Goal: Transaction & Acquisition: Purchase product/service

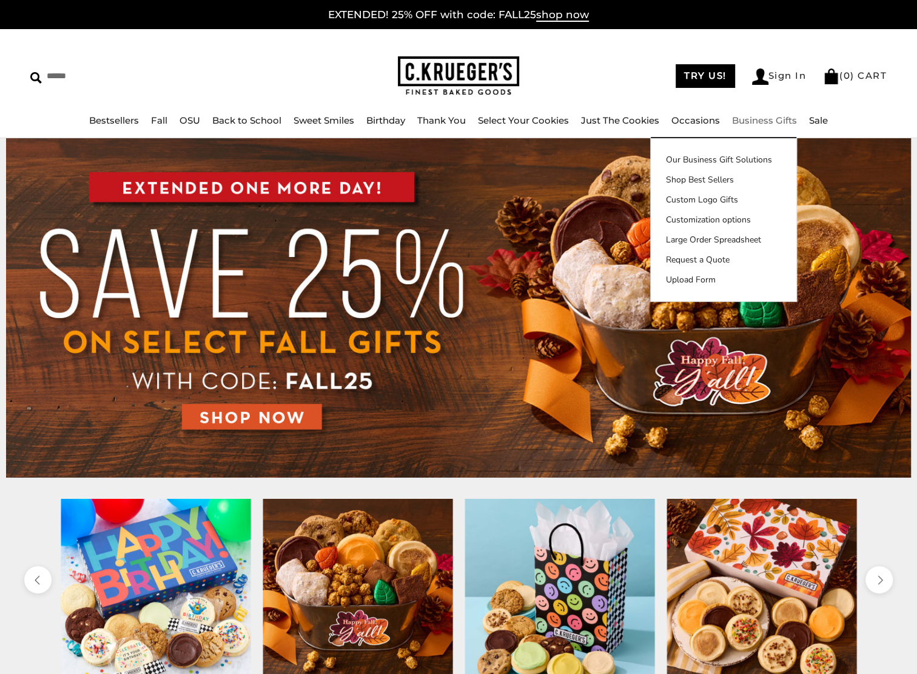
click at [763, 115] on link "Business Gifts" at bounding box center [764, 121] width 65 height 12
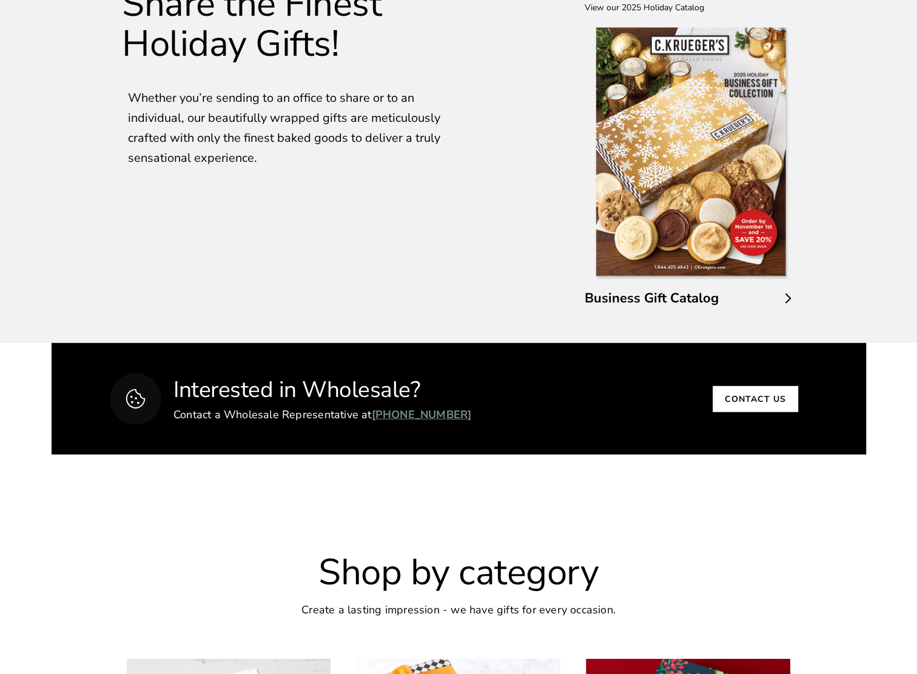
scroll to position [2122, 0]
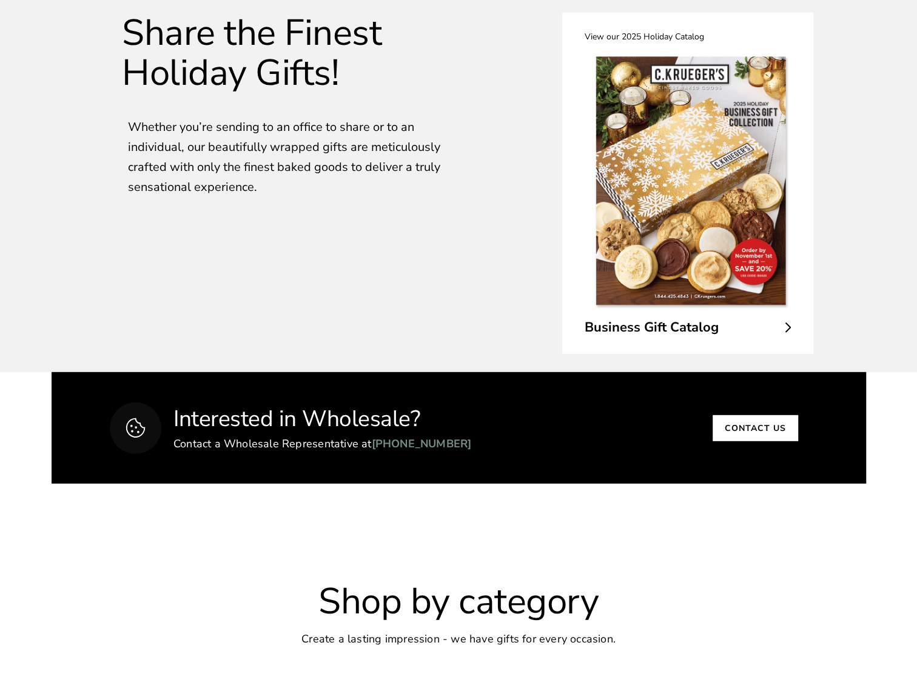
click at [761, 337] on span "Business Gift Catalog" at bounding box center [687, 327] width 206 height 19
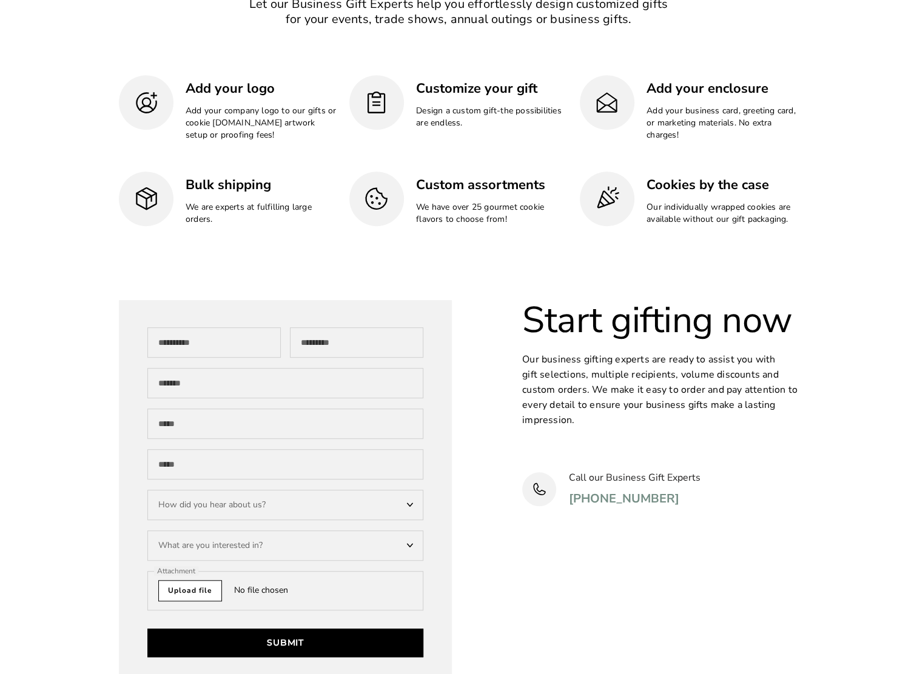
scroll to position [3153, 0]
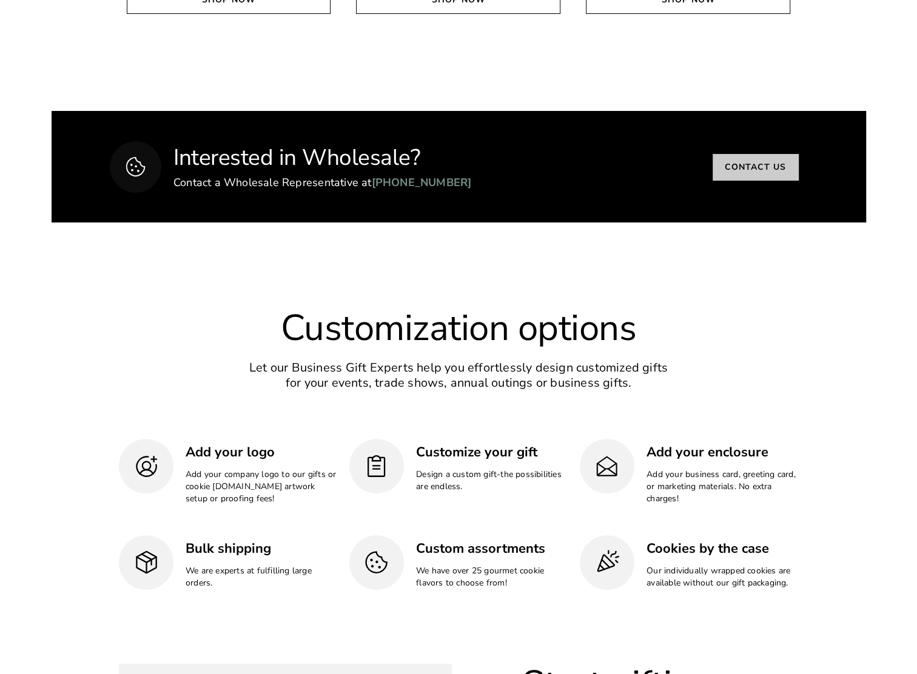
click at [760, 180] on link "Contact us" at bounding box center [754, 167] width 85 height 26
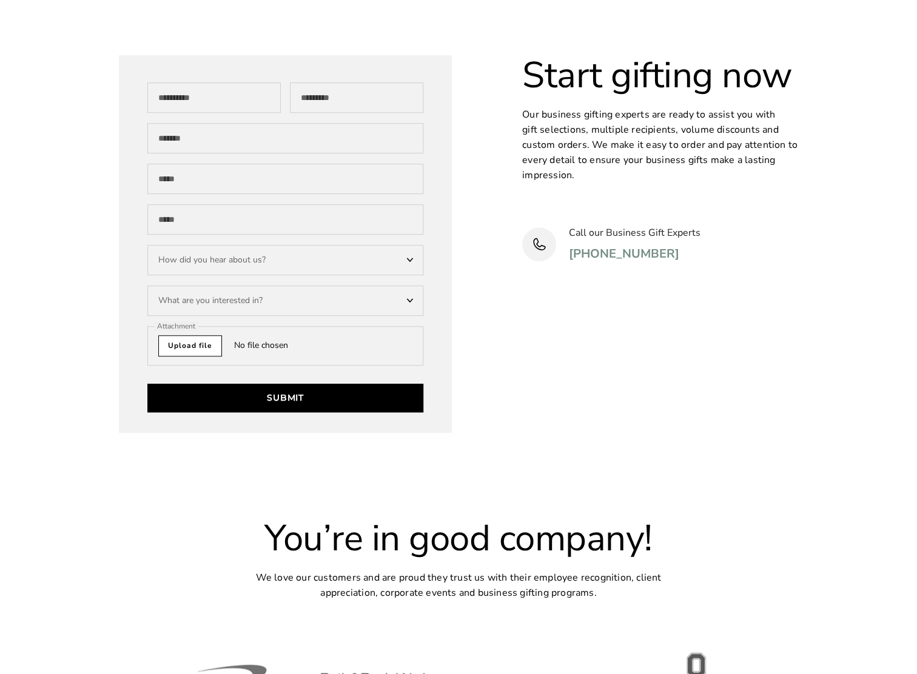
scroll to position [3768, 0]
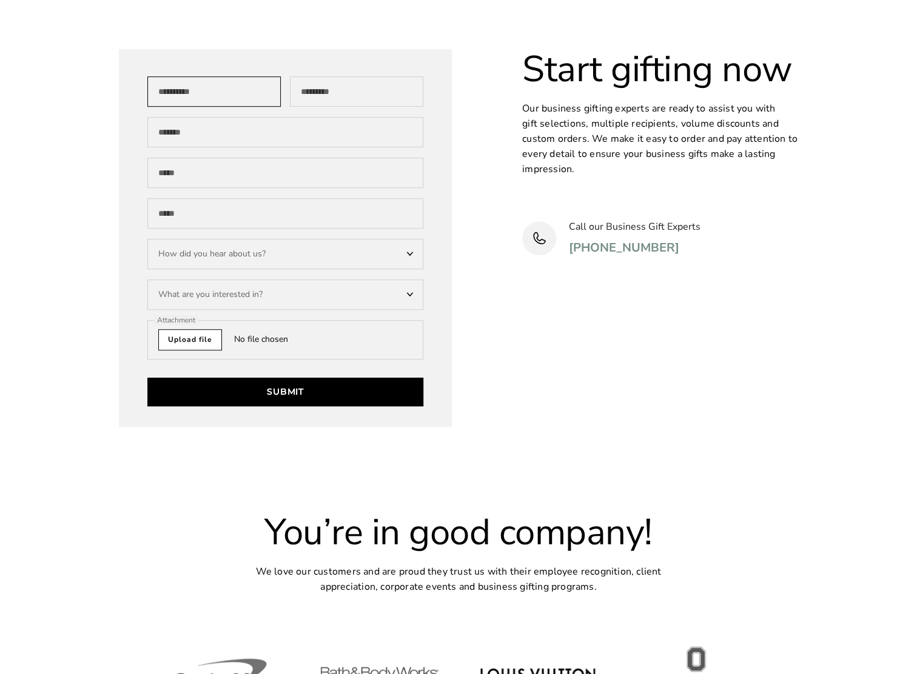
click at [206, 107] on input "First Name" at bounding box center [213, 91] width 133 height 30
type input "********"
type input "*******"
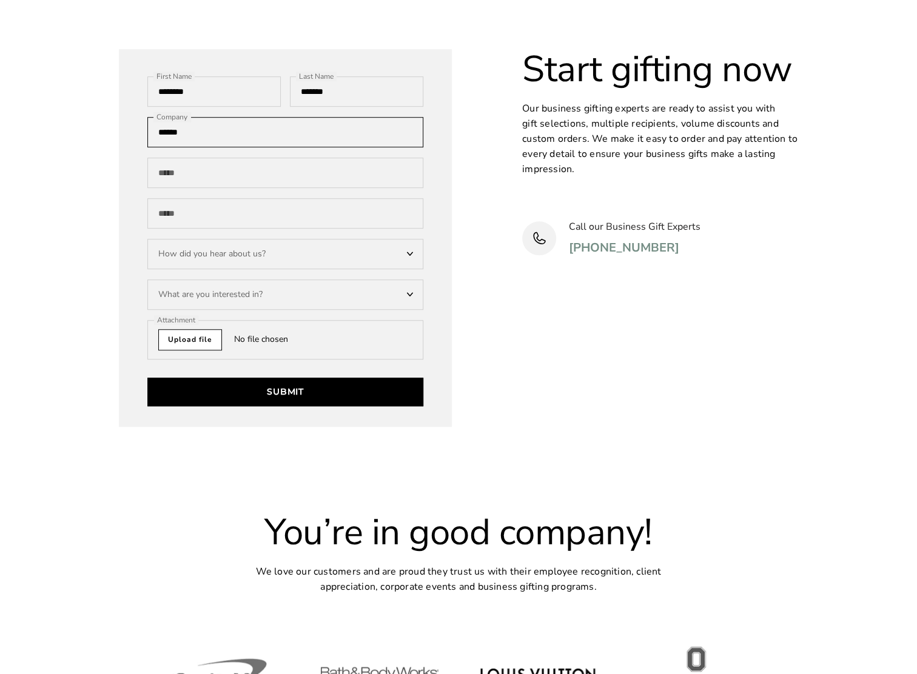
type input "******"
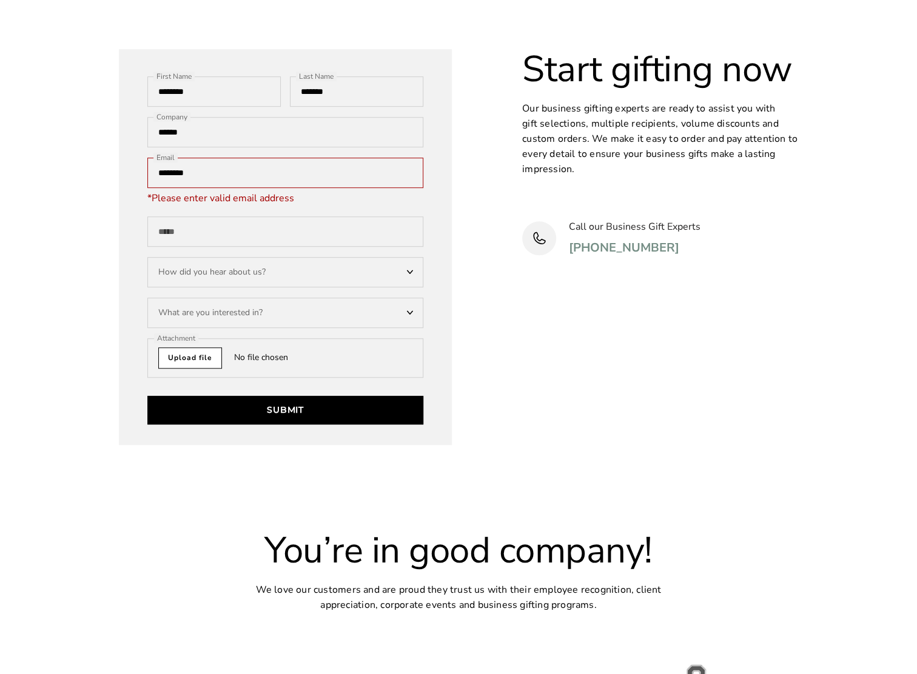
click at [230, 188] on input "********" at bounding box center [285, 173] width 276 height 30
type input "**********"
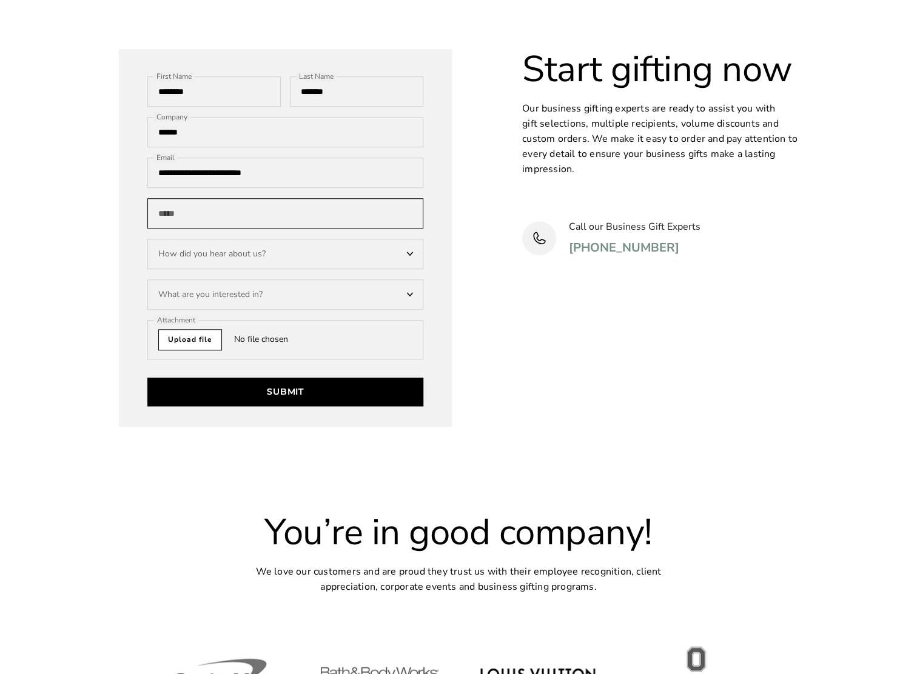
click at [274, 229] on input "Phone" at bounding box center [285, 213] width 276 height 30
type input "**********"
click at [208, 263] on div "How did you hear about us?" at bounding box center [285, 254] width 276 height 30
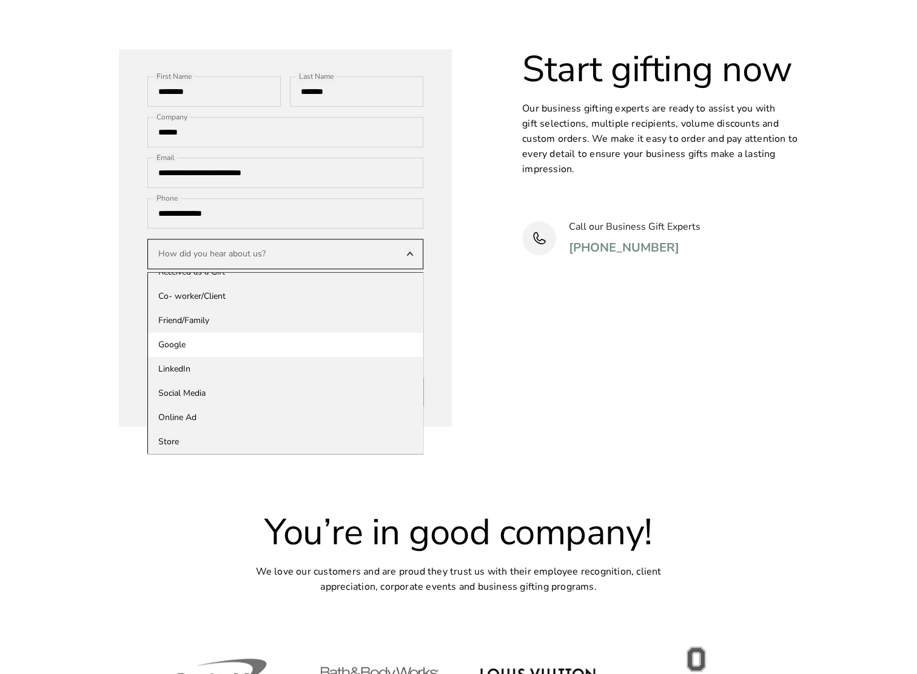
scroll to position [0, 0]
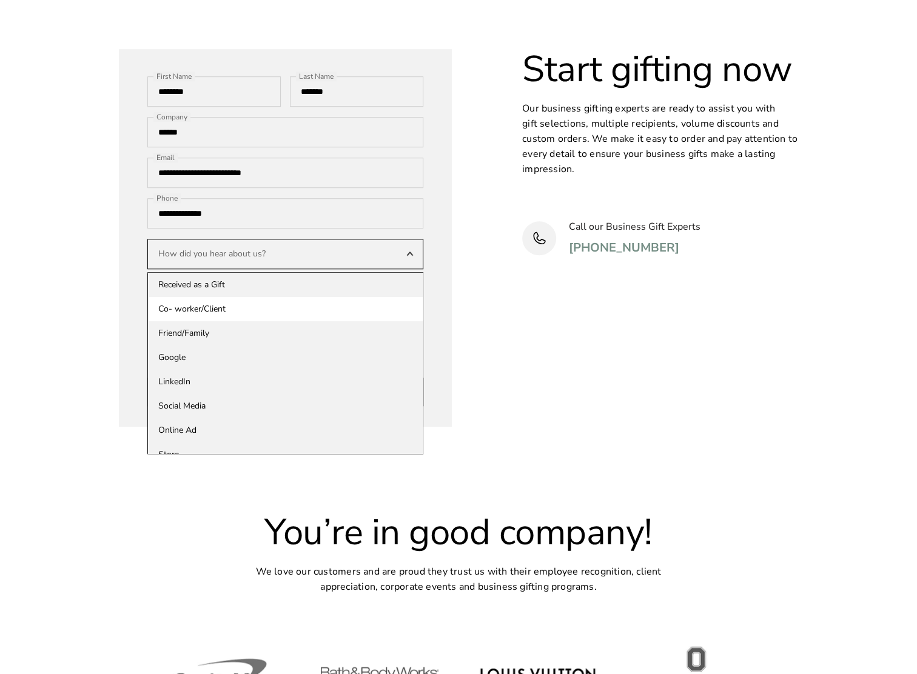
click at [263, 321] on div "Co- worker/Client" at bounding box center [285, 309] width 275 height 24
select select "**********"
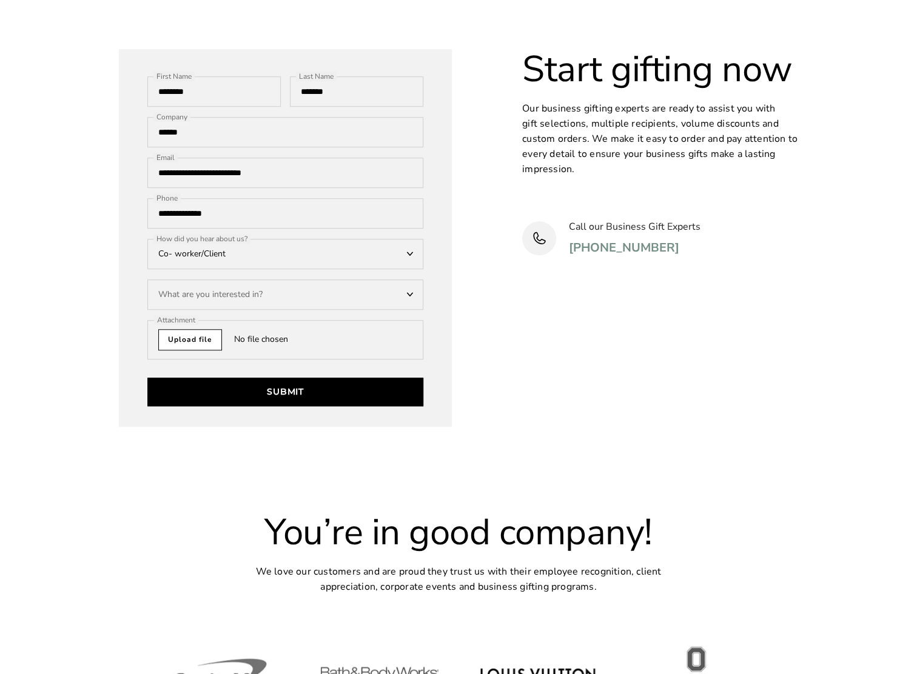
click at [259, 310] on div "What are you interested in?" at bounding box center [285, 295] width 276 height 30
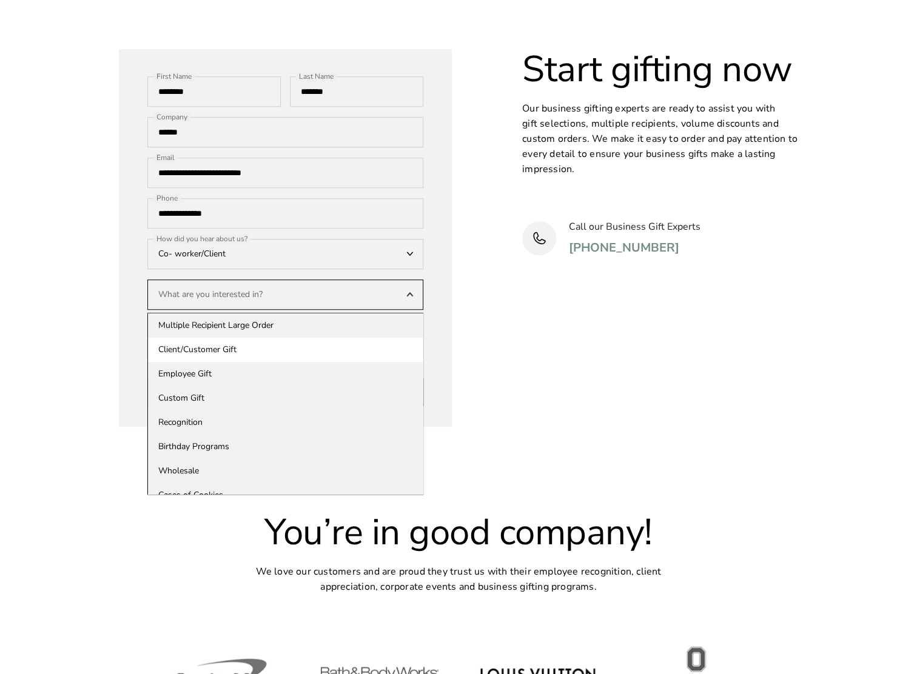
click at [239, 362] on div "Client/Customer Gift" at bounding box center [285, 350] width 275 height 24
select select "**********"
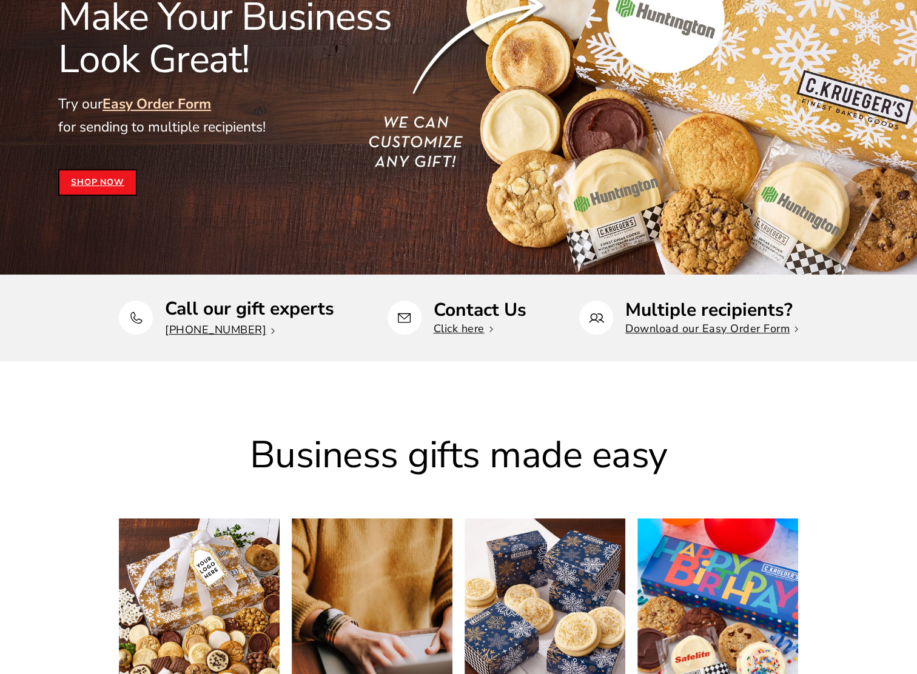
scroll to position [8, 0]
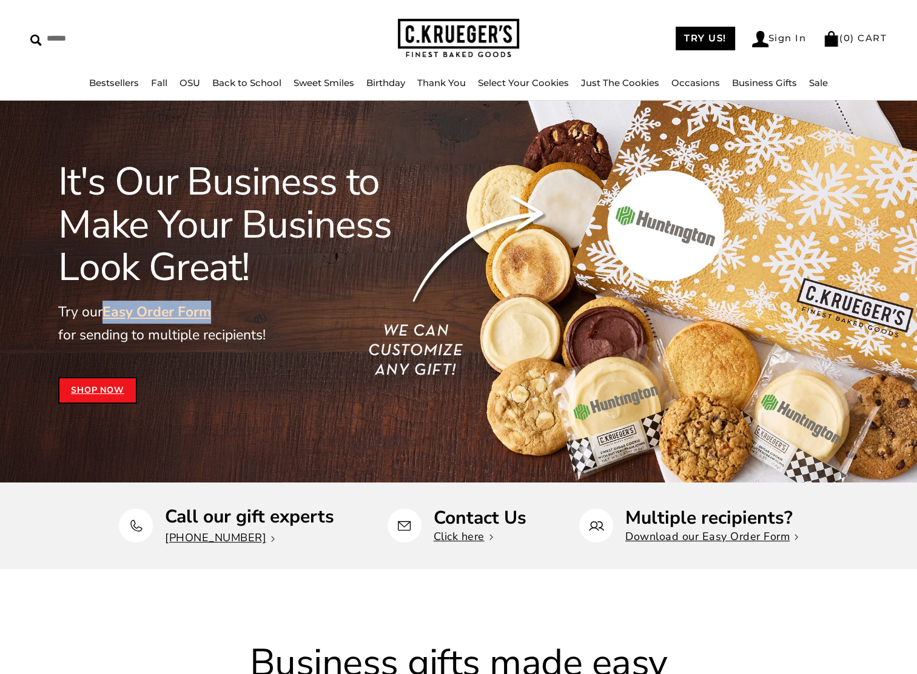
drag, startPoint x: 101, startPoint y: 312, endPoint x: 249, endPoint y: 313, distance: 147.9
click at [249, 313] on p "Try our Easy Order Form for sending to multiple recipients!" at bounding box center [251, 324] width 386 height 46
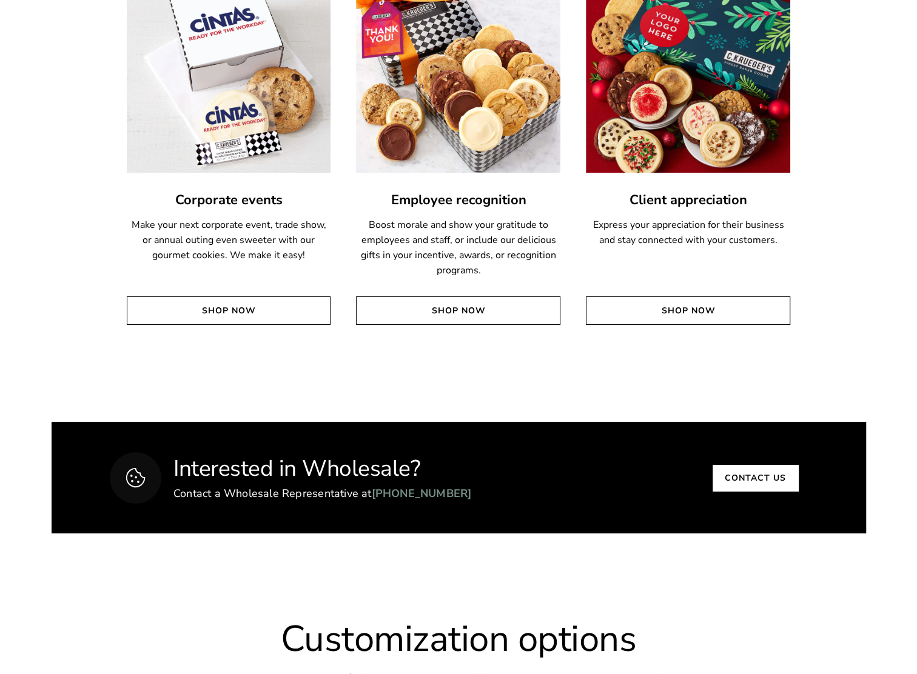
scroll to position [2919, 0]
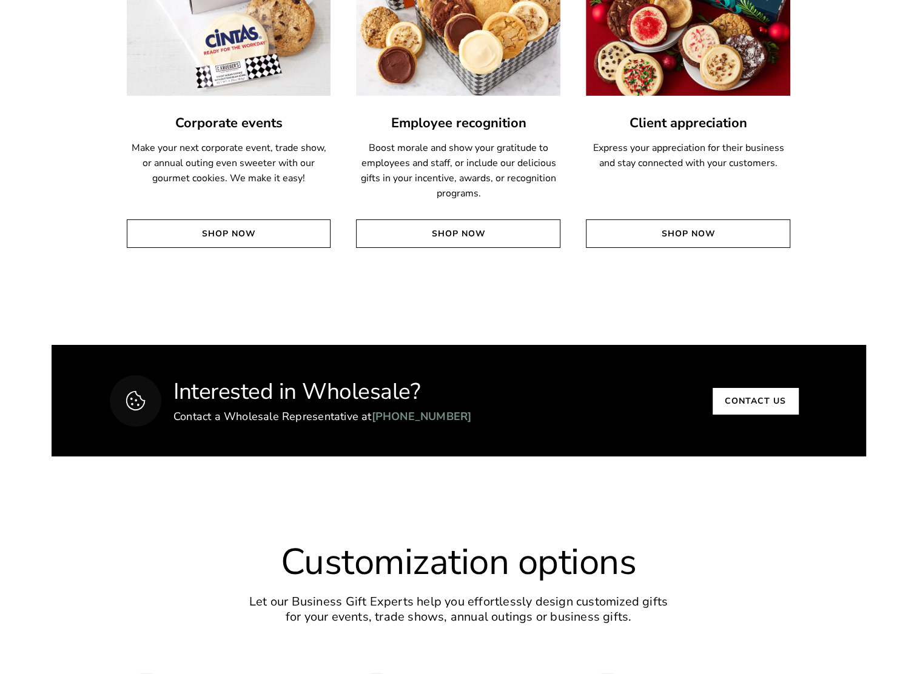
drag, startPoint x: 487, startPoint y: 438, endPoint x: 167, endPoint y: 417, distance: 320.8
click at [187, 422] on div "Interested in Wholesale? Contact a Wholesale Representative at +1 844-425-4843 …" at bounding box center [458, 401] width 703 height 112
drag, startPoint x: 167, startPoint y: 417, endPoint x: 152, endPoint y: 416, distance: 15.2
click at [153, 416] on div "Interested in Wholesale? Contact a Wholesale Representative at +1 844-425-4843 …" at bounding box center [458, 401] width 703 height 112
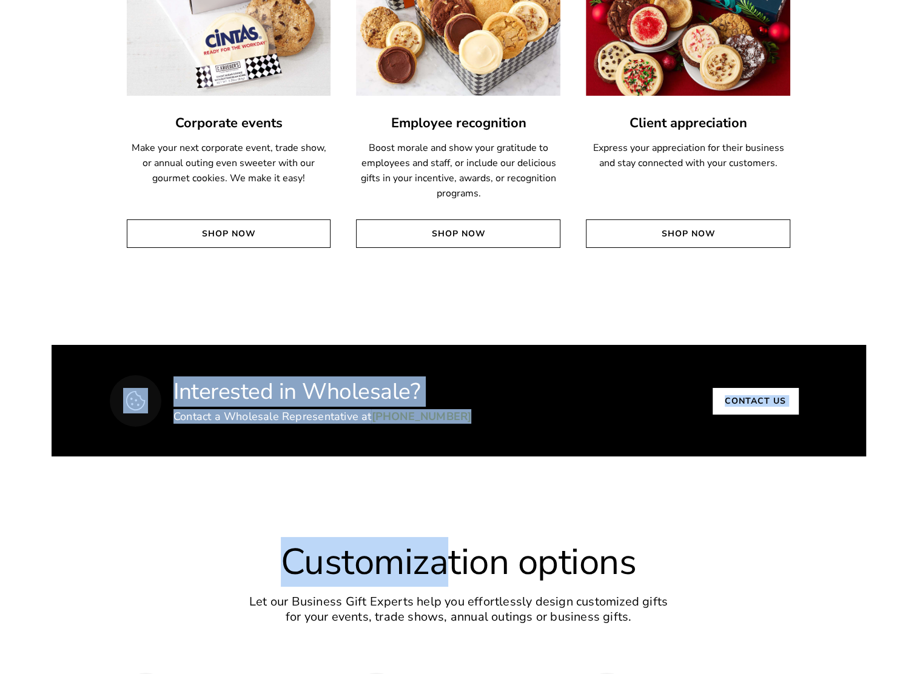
drag, startPoint x: 143, startPoint y: 395, endPoint x: 441, endPoint y: 503, distance: 316.9
click at [246, 544] on div "Customization options Let our Business Gift Experts help you effortlessly desig…" at bounding box center [458, 677] width 917 height 440
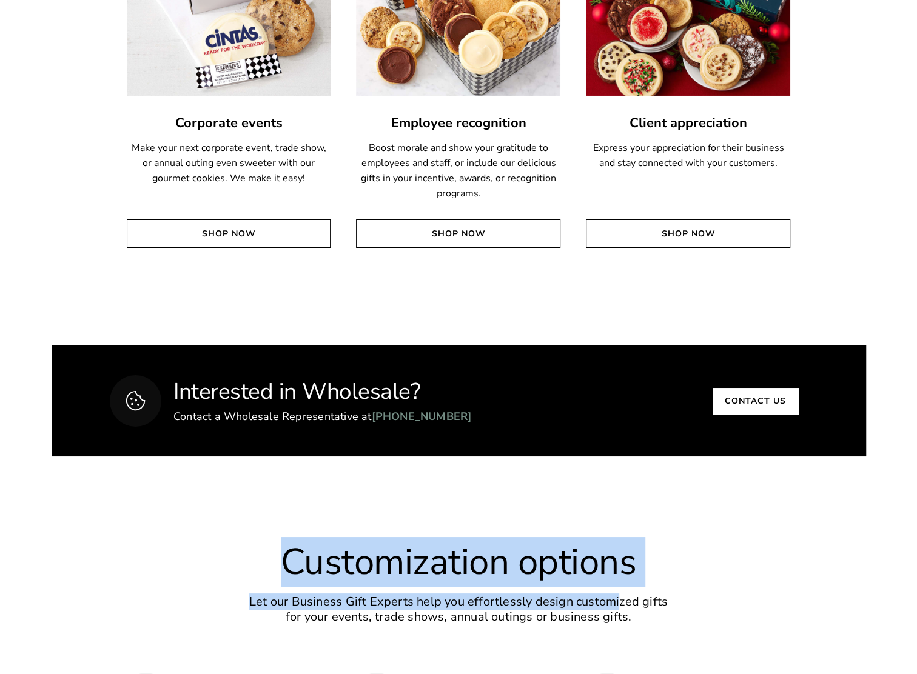
drag, startPoint x: 230, startPoint y: 594, endPoint x: 617, endPoint y: 618, distance: 387.0
click at [617, 618] on div "Customization options Let our Business Gift Experts help you effortlessly desig…" at bounding box center [458, 583] width 679 height 82
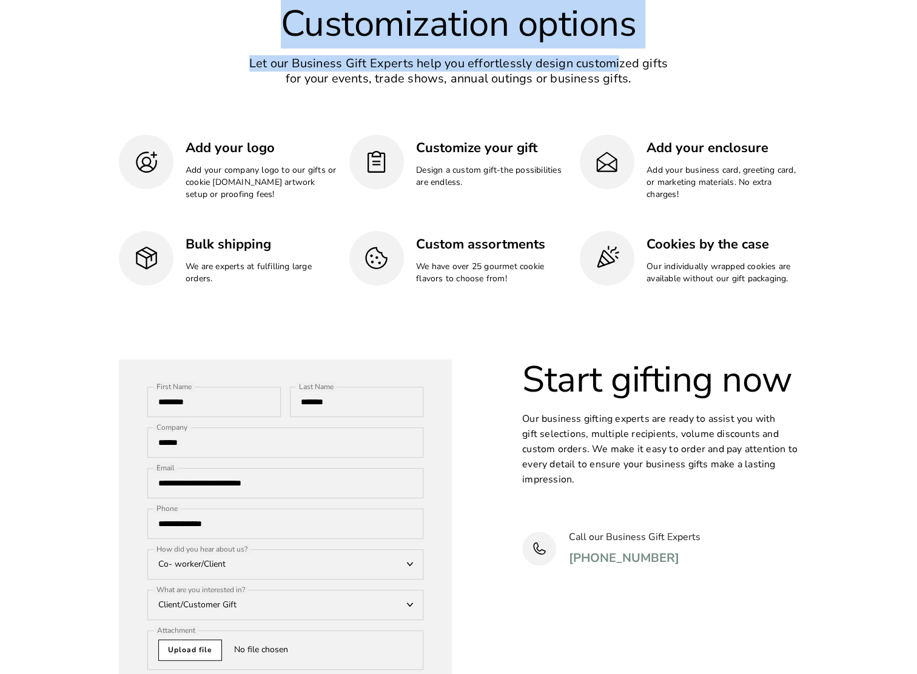
scroll to position [3586, 0]
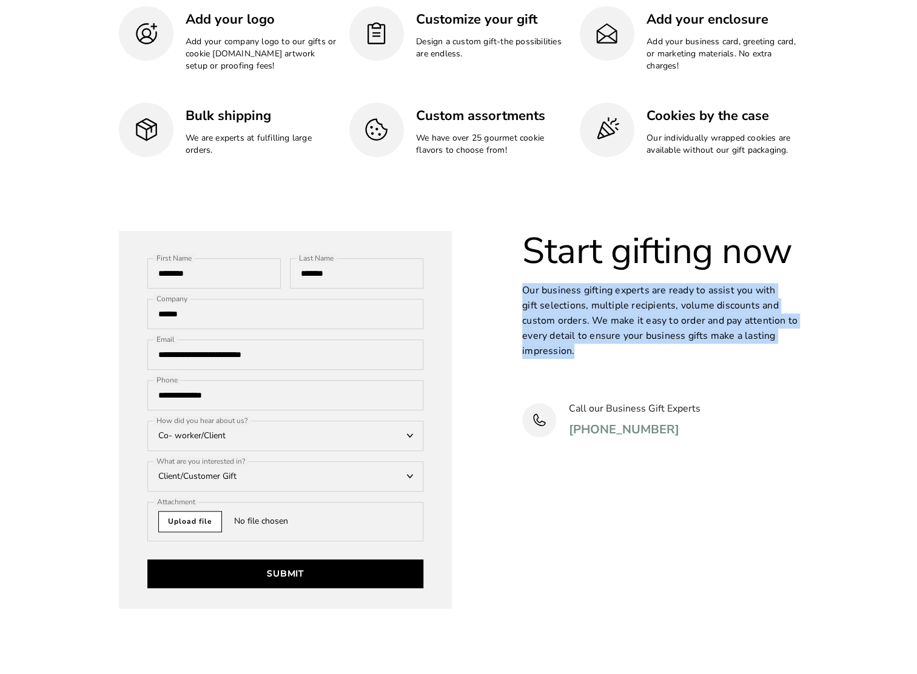
drag, startPoint x: 609, startPoint y: 366, endPoint x: 518, endPoint y: 305, distance: 110.1
click at [518, 305] on div "**********" at bounding box center [458, 420] width 703 height 378
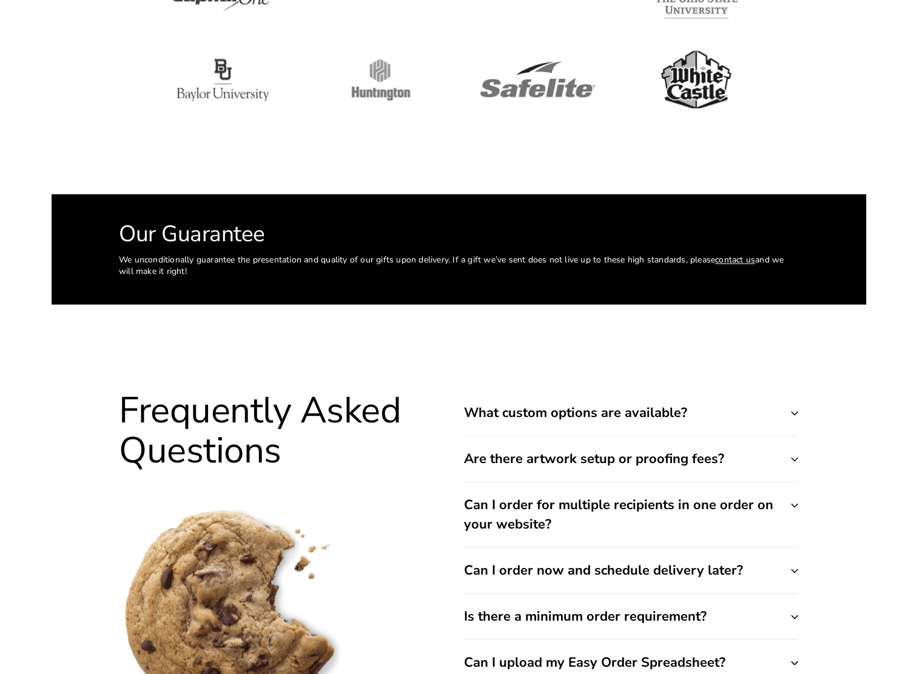
scroll to position [4374, 0]
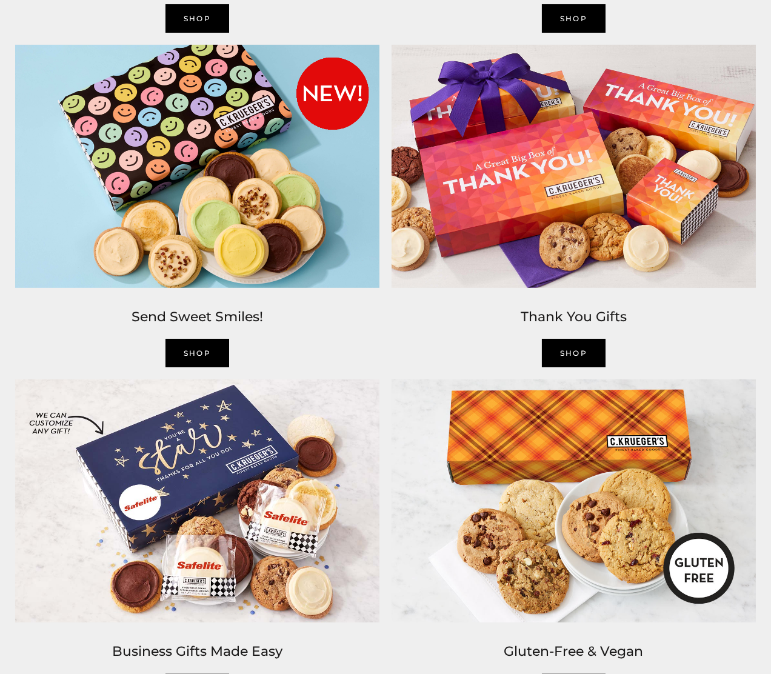
scroll to position [1213, 0]
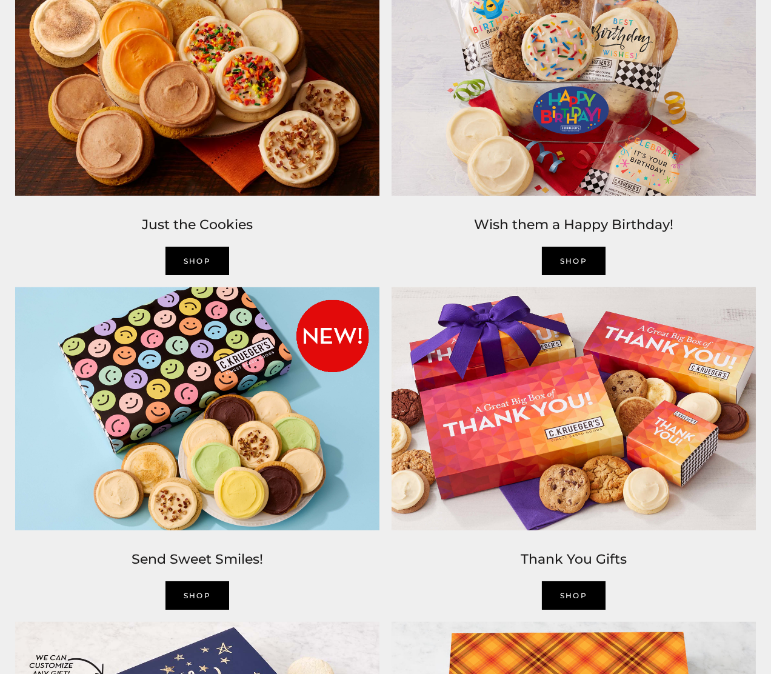
click at [192, 256] on link "Shop" at bounding box center [198, 261] width 64 height 28
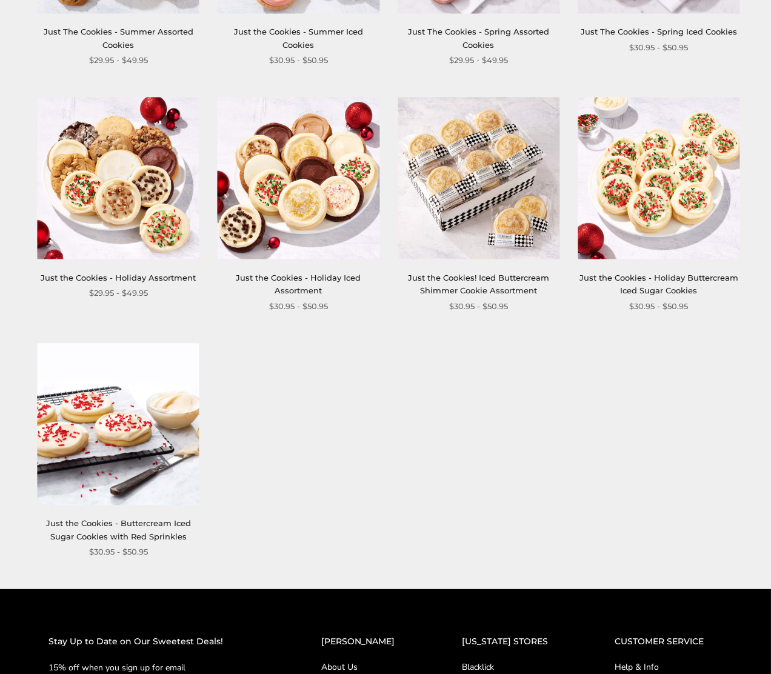
scroll to position [1152, 0]
click at [339, 302] on div "$30.95 - $50.95" at bounding box center [299, 306] width 162 height 13
click at [310, 267] on div "Just the Cookies - Holiday Iced Assortment $30.95 - $50.95" at bounding box center [299, 205] width 162 height 215
click at [144, 198] on img at bounding box center [119, 179] width 162 height 162
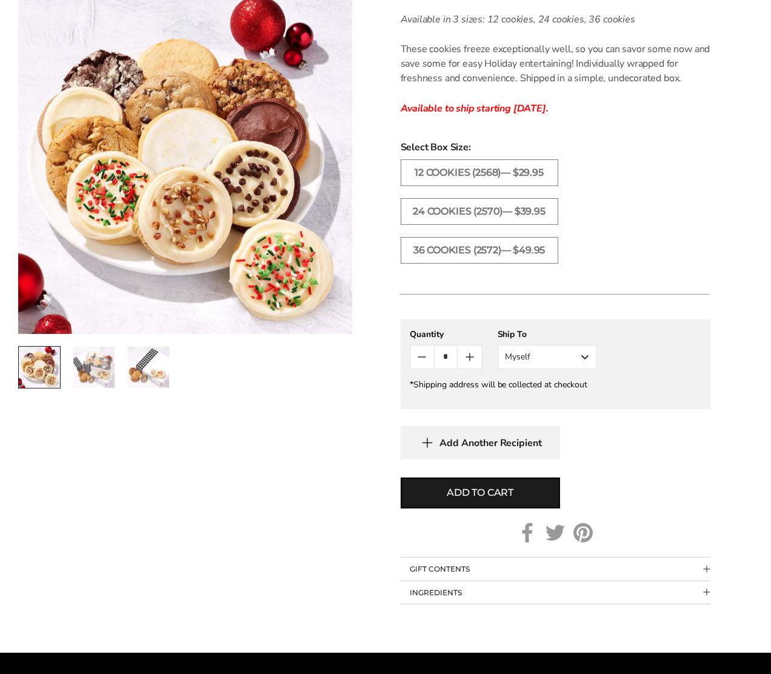
scroll to position [728, 0]
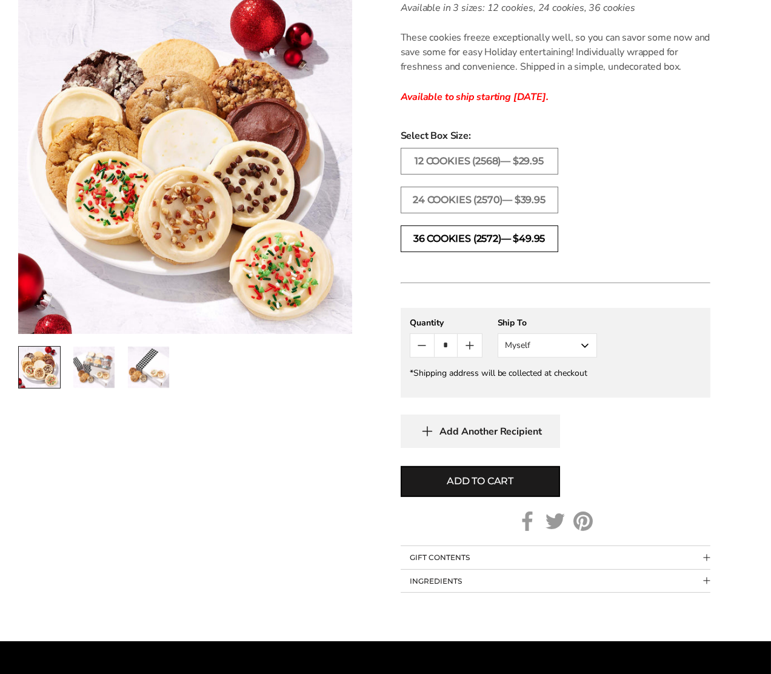
click at [490, 235] on label "36 COOKIES (2572)— $49.95" at bounding box center [480, 239] width 158 height 27
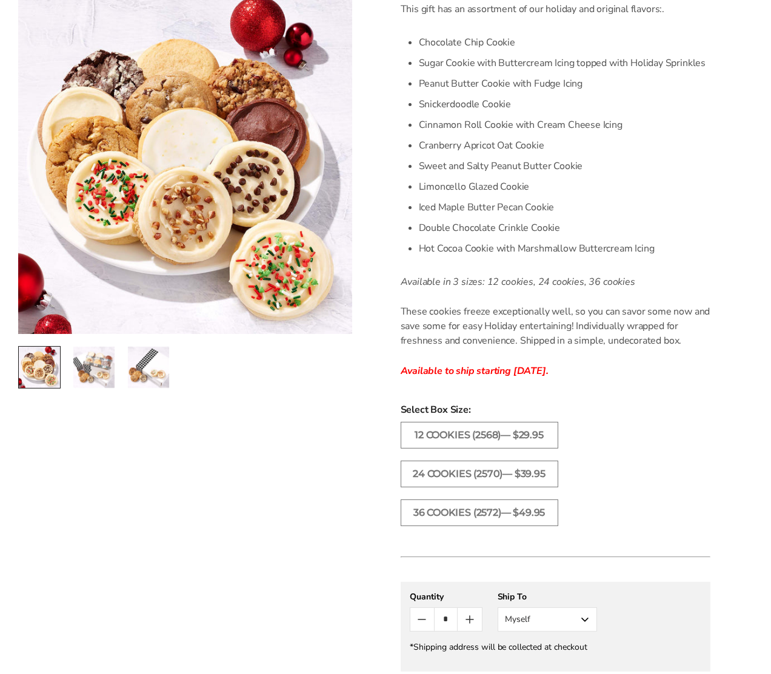
scroll to position [546, 0]
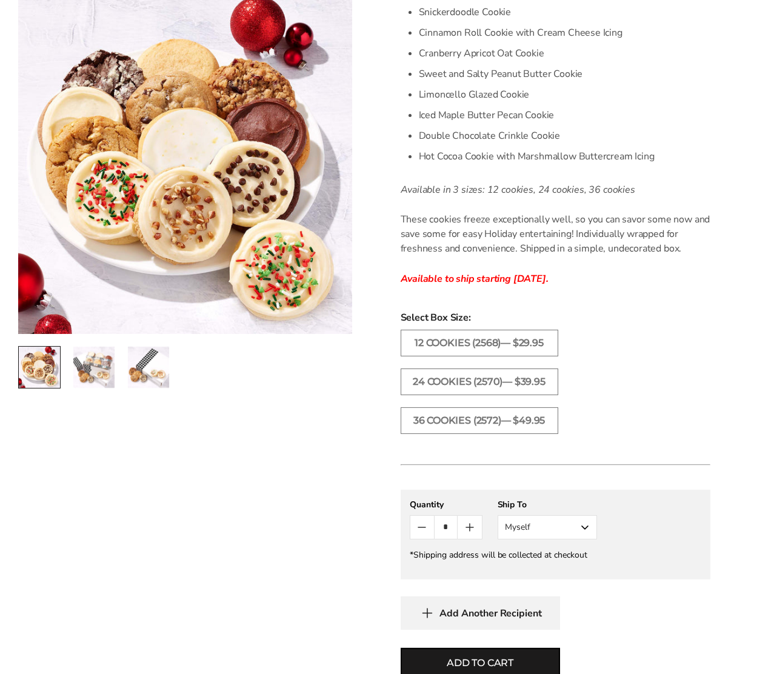
drag, startPoint x: 397, startPoint y: 280, endPoint x: 597, endPoint y: 272, distance: 200.8
click at [597, 272] on div "C.KRUEGER'S Just the Cookies - Holiday Assortment SKU: 2572 $49.95 / By popular…" at bounding box center [570, 197] width 401 height 1156
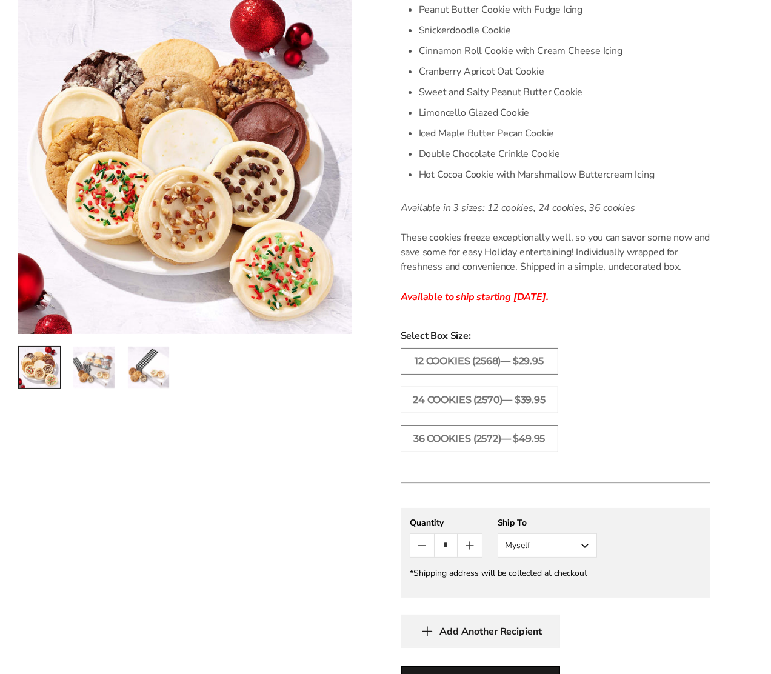
scroll to position [485, 0]
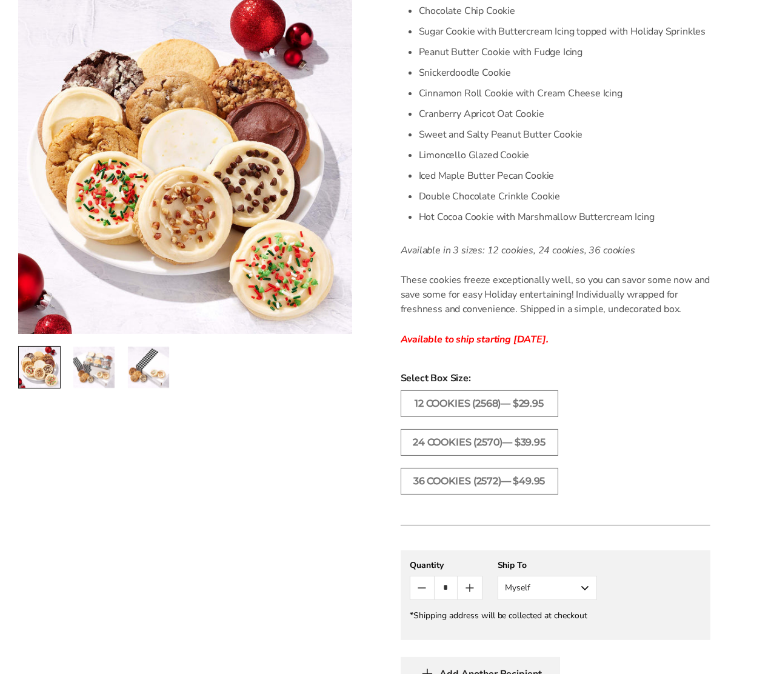
click at [384, 340] on div "C.KRUEGER'S Just the Cookies - Holiday Assortment SKU: 2572 $49.95 / By popular…" at bounding box center [570, 257] width 401 height 1156
drag, startPoint x: 397, startPoint y: 340, endPoint x: 652, endPoint y: 340, distance: 255.3
click at [652, 340] on div "C.KRUEGER'S Just the Cookies - Holiday Assortment SKU: 2572 $49.95 / By popular…" at bounding box center [570, 257] width 401 height 1156
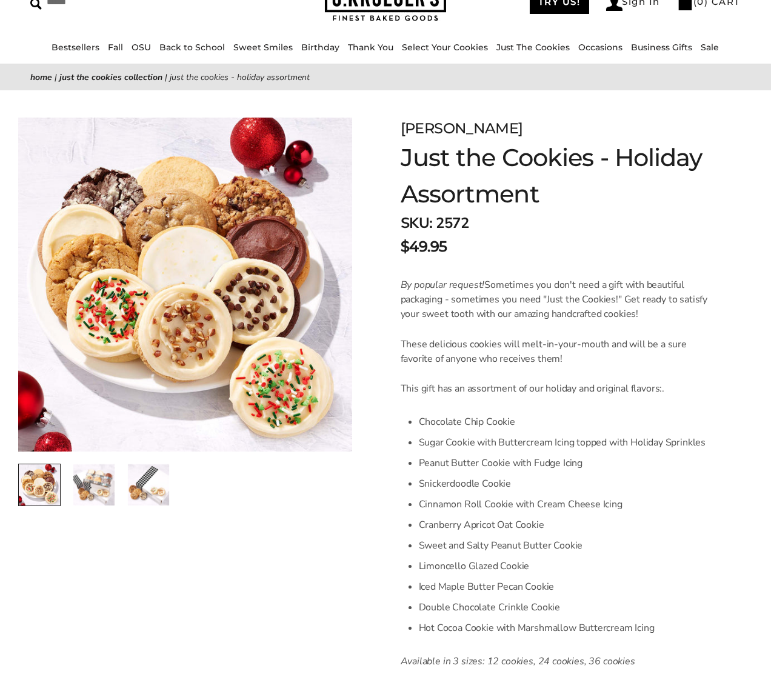
scroll to position [0, 0]
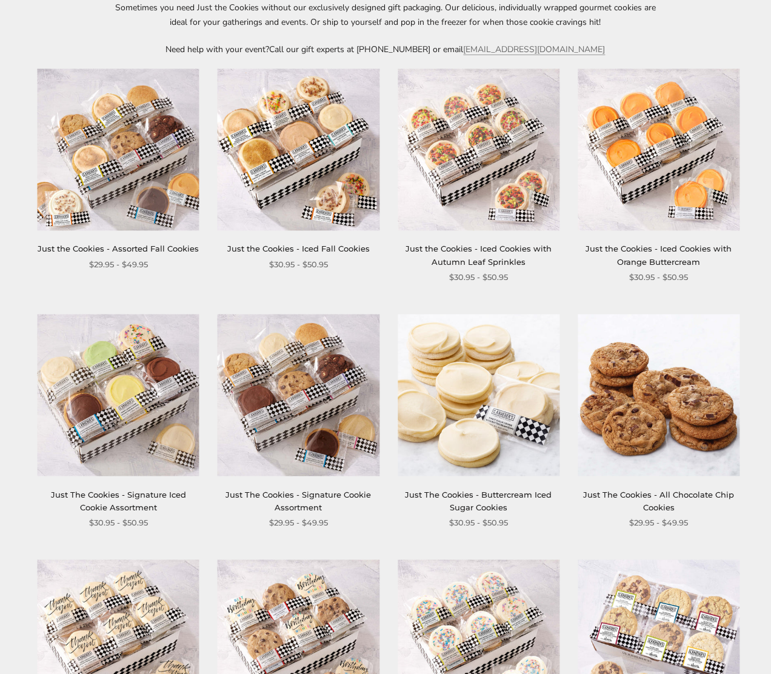
scroll to position [121, 0]
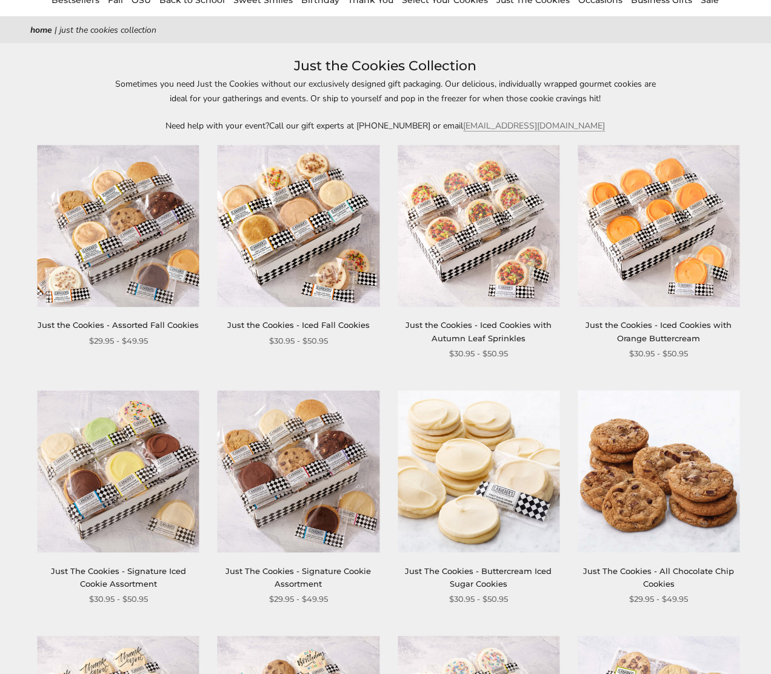
click at [696, 483] on img at bounding box center [659, 472] width 162 height 162
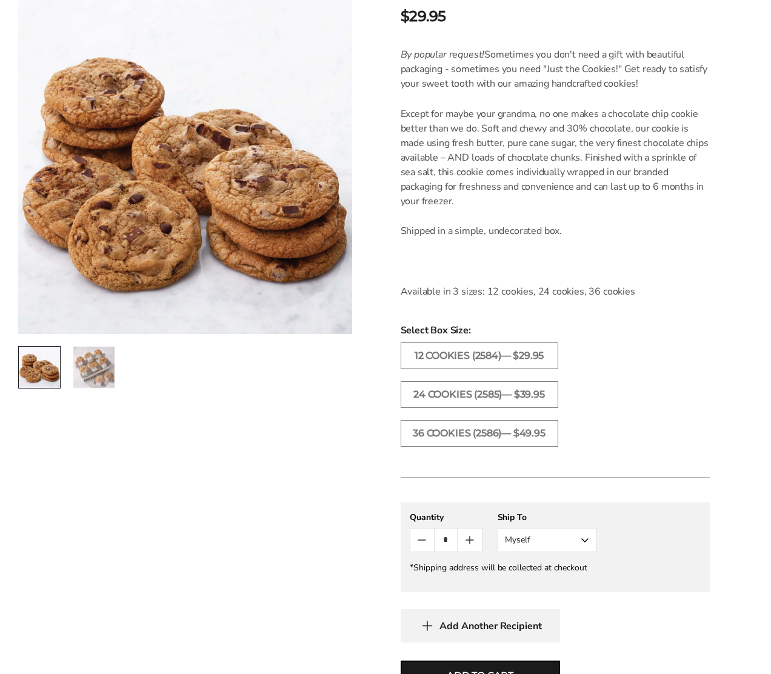
scroll to position [303, 0]
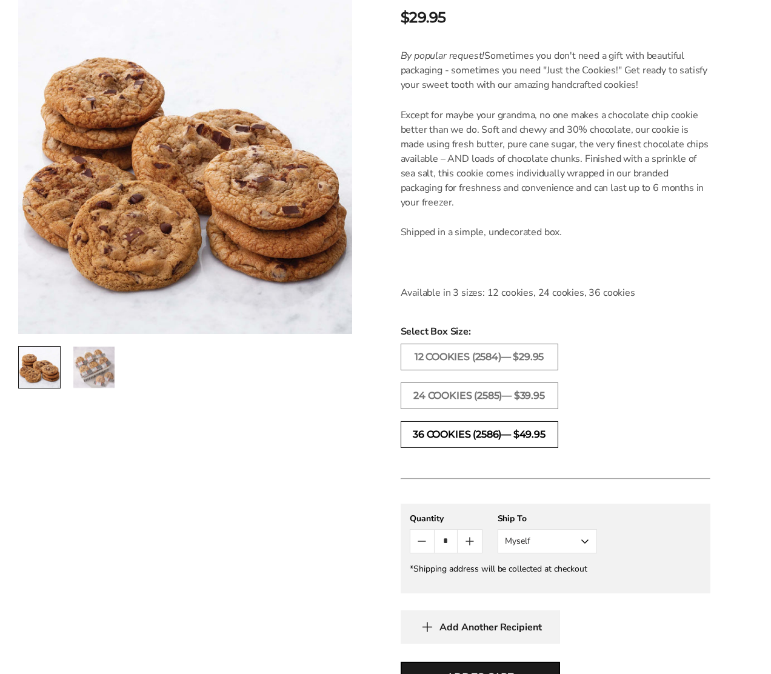
click at [445, 427] on label "36 COOKIES (2586)— $49.95" at bounding box center [480, 434] width 158 height 27
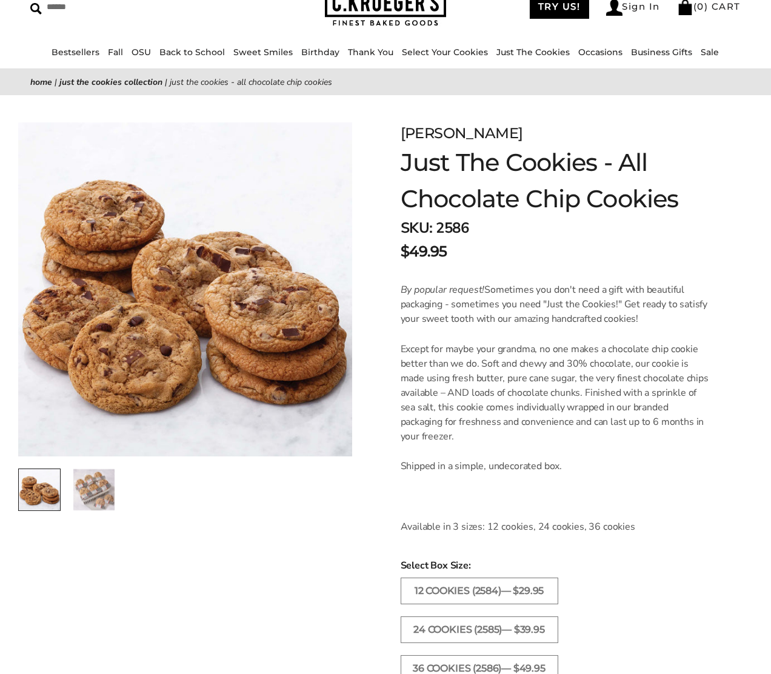
scroll to position [61, 0]
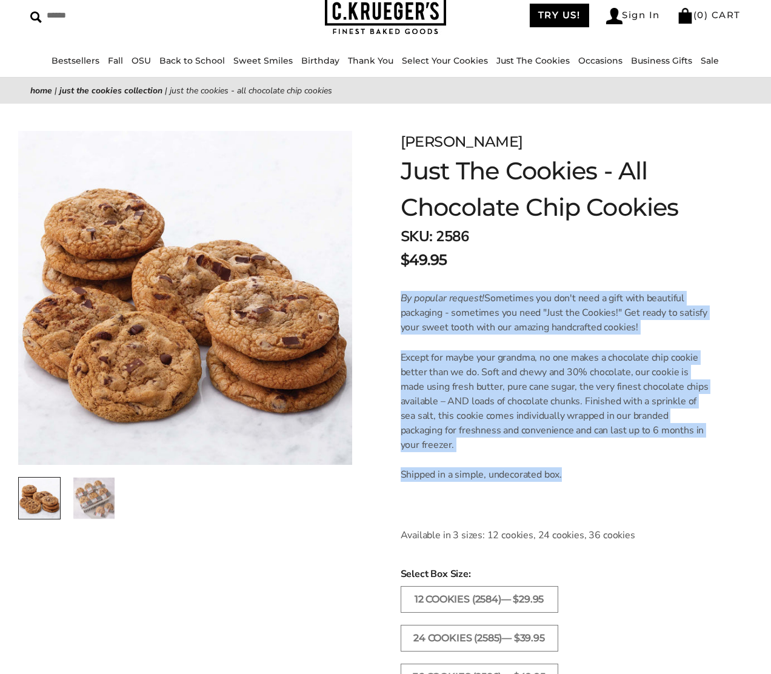
drag, startPoint x: 396, startPoint y: 298, endPoint x: 608, endPoint y: 464, distance: 269.4
click at [608, 464] on div "C.KRUEGER'S Just The Cookies - All Chocolate Chip Cookies SKU: 2586 $49.95 / By…" at bounding box center [570, 568] width 401 height 928
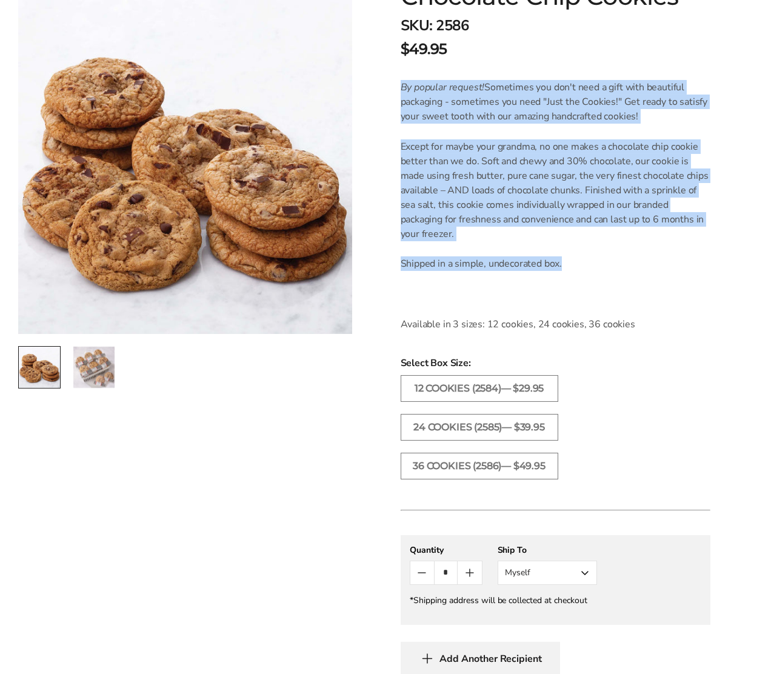
scroll to position [364, 0]
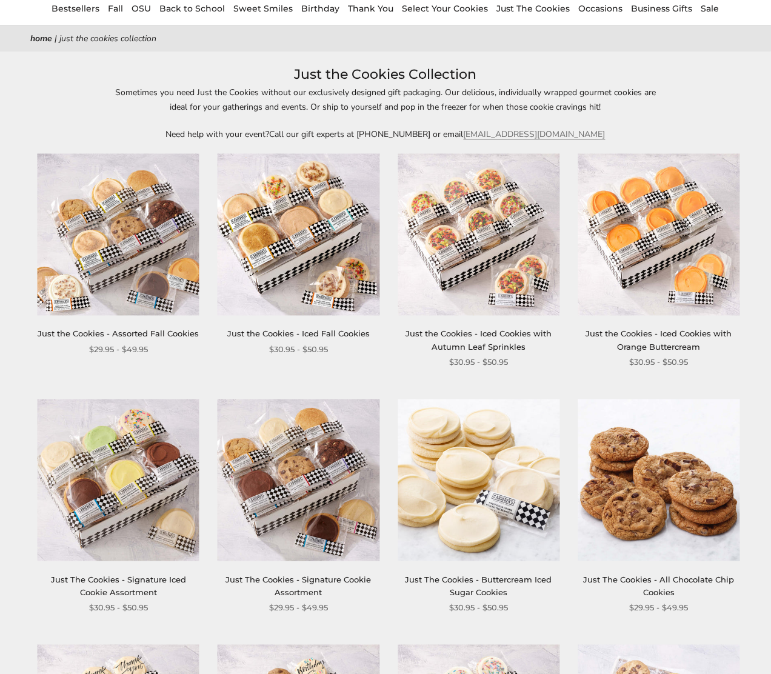
scroll to position [121, 0]
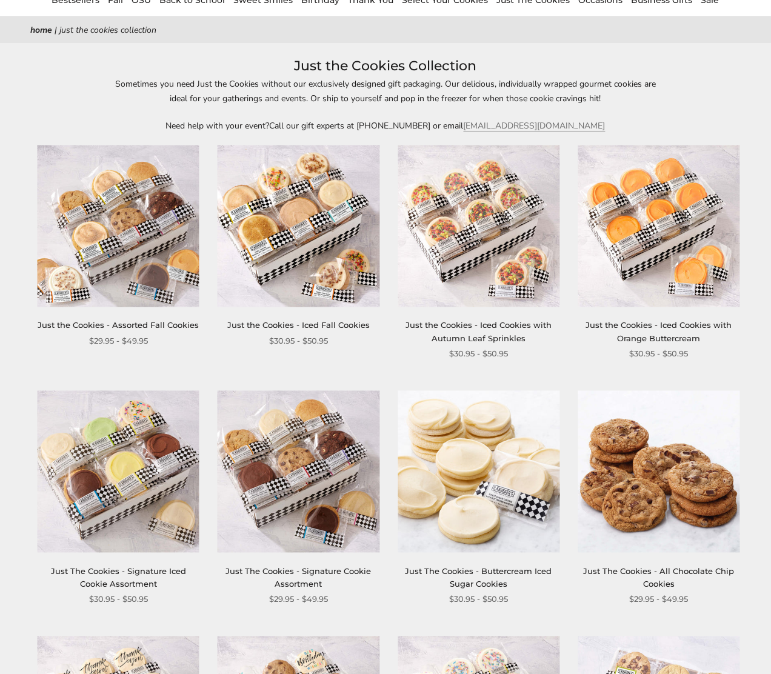
click at [84, 262] on img at bounding box center [119, 226] width 162 height 162
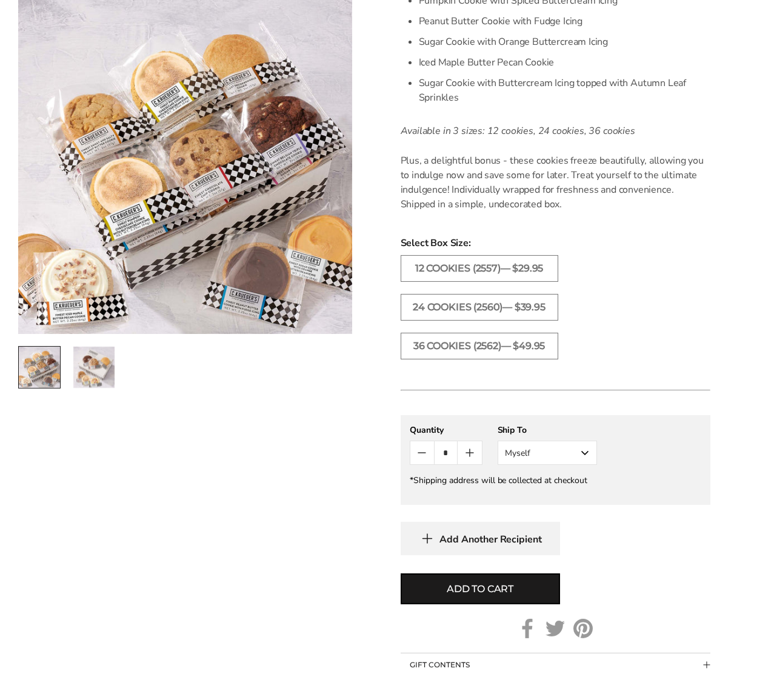
scroll to position [606, 0]
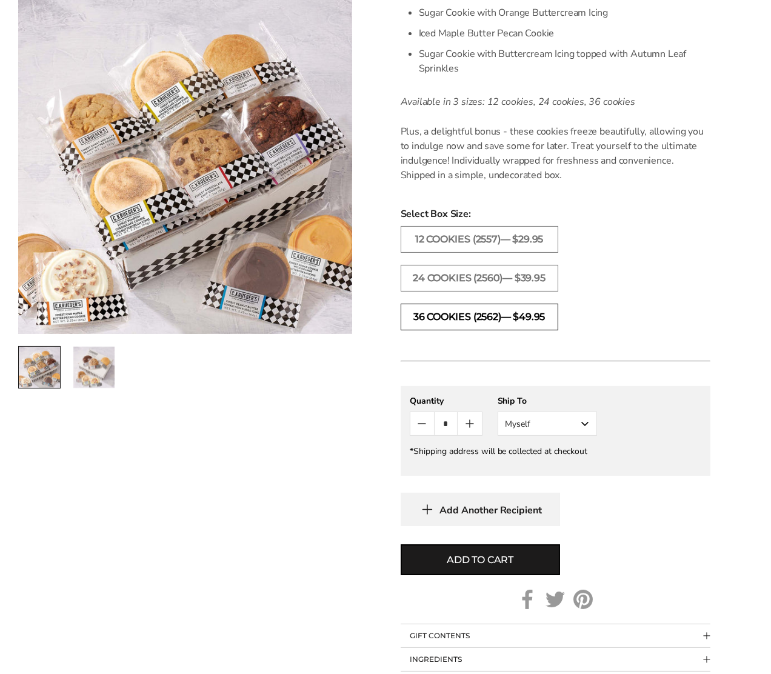
click at [526, 315] on label "36 COOKIES (2562)— $49.95" at bounding box center [480, 317] width 158 height 27
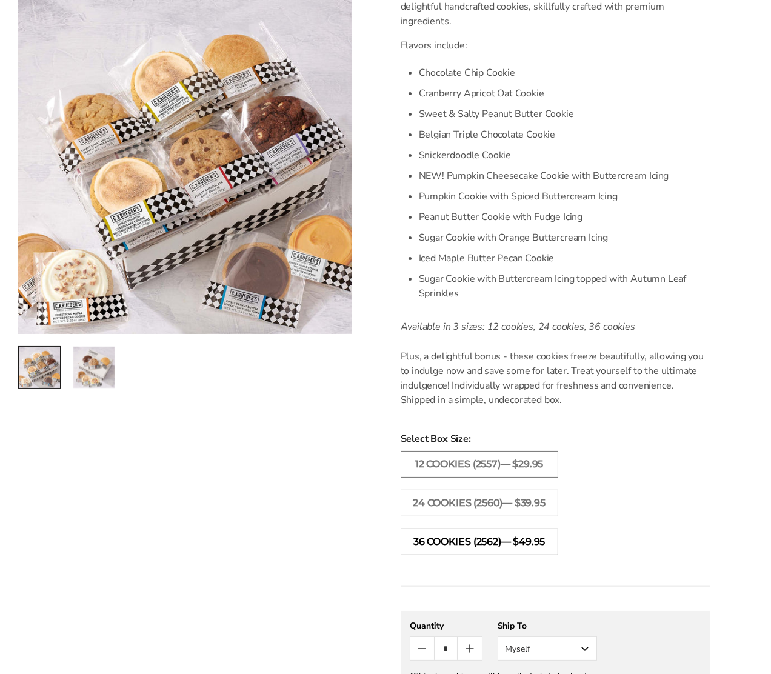
scroll to position [243, 0]
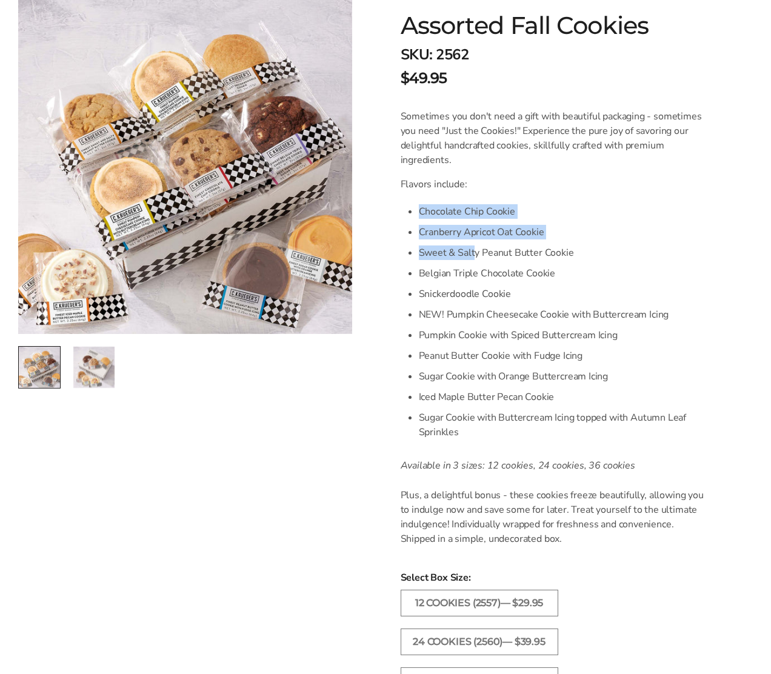
drag, startPoint x: 413, startPoint y: 202, endPoint x: 474, endPoint y: 258, distance: 82.8
click at [474, 258] on div "Sometimes you don't need a gift with beautiful packaging - sometimes you need "…" at bounding box center [556, 327] width 310 height 437
click at [435, 217] on li "Chocolate Chip Cookie" at bounding box center [565, 211] width 292 height 21
drag, startPoint x: 420, startPoint y: 233, endPoint x: 518, endPoint y: 246, distance: 98.4
click at [518, 246] on ul "Chocolate Chip Cookie Cranberry Apricot Oat Cookie Sweet & Salty Peanut Butter …" at bounding box center [565, 321] width 292 height 241
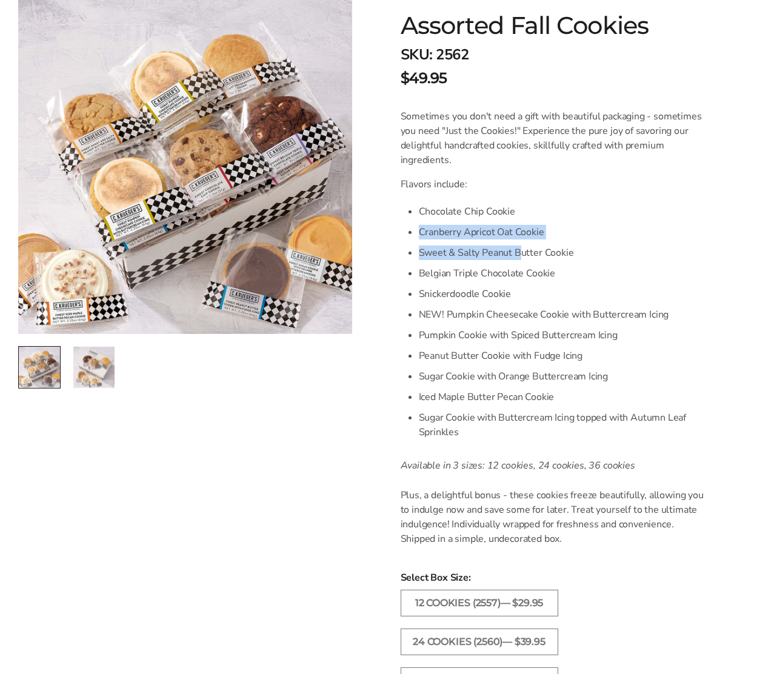
click at [426, 263] on li "Sweet & Salty Peanut Butter Cookie" at bounding box center [565, 253] width 292 height 21
drag, startPoint x: 419, startPoint y: 270, endPoint x: 481, endPoint y: 280, distance: 63.3
click at [481, 280] on li "Belgian Triple Chocolate Cookie" at bounding box center [565, 273] width 292 height 21
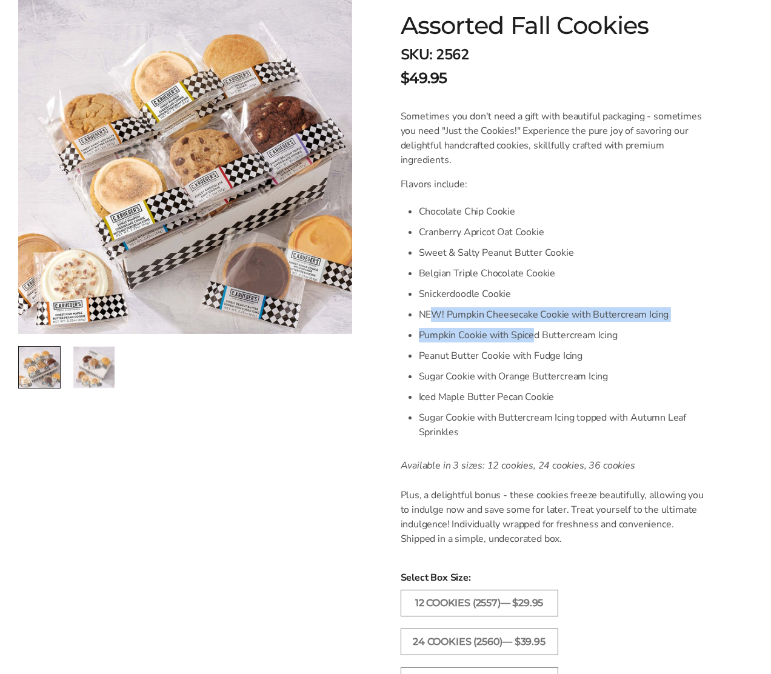
drag, startPoint x: 435, startPoint y: 315, endPoint x: 534, endPoint y: 330, distance: 100.0
click at [534, 330] on ul "Chocolate Chip Cookie Cranberry Apricot Oat Cookie Sweet & Salty Peanut Butter …" at bounding box center [565, 321] width 292 height 241
click at [481, 341] on li "Pumpkin Cookie with Spiced Buttercream Icing" at bounding box center [565, 335] width 292 height 21
drag, startPoint x: 429, startPoint y: 335, endPoint x: 517, endPoint y: 345, distance: 87.9
click at [517, 345] on li "Pumpkin Cookie with Spiced Buttercream Icing" at bounding box center [565, 335] width 292 height 21
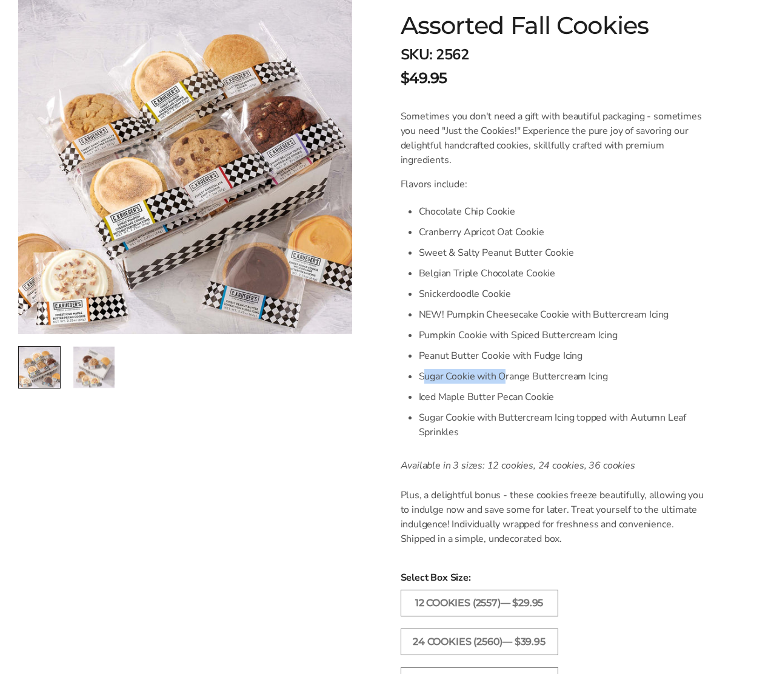
drag, startPoint x: 424, startPoint y: 367, endPoint x: 503, endPoint y: 381, distance: 79.9
click at [503, 381] on li "Sugar Cookie with Orange Buttercream Icing" at bounding box center [565, 376] width 292 height 21
click at [435, 424] on li "Sugar Cookie with Buttercream Icing topped with Autumn Leaf Sprinkles" at bounding box center [565, 424] width 292 height 35
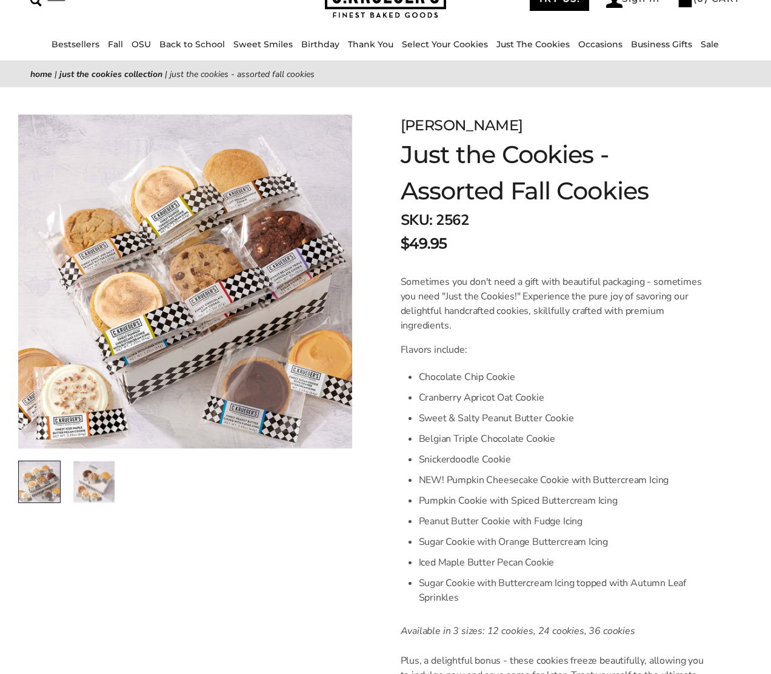
scroll to position [0, 0]
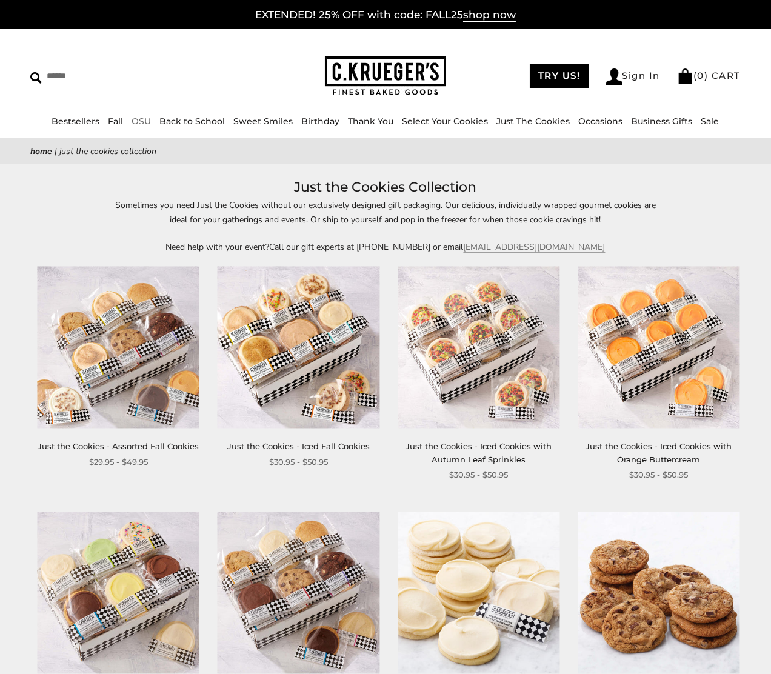
click at [137, 125] on link "OSU" at bounding box center [141, 121] width 19 height 11
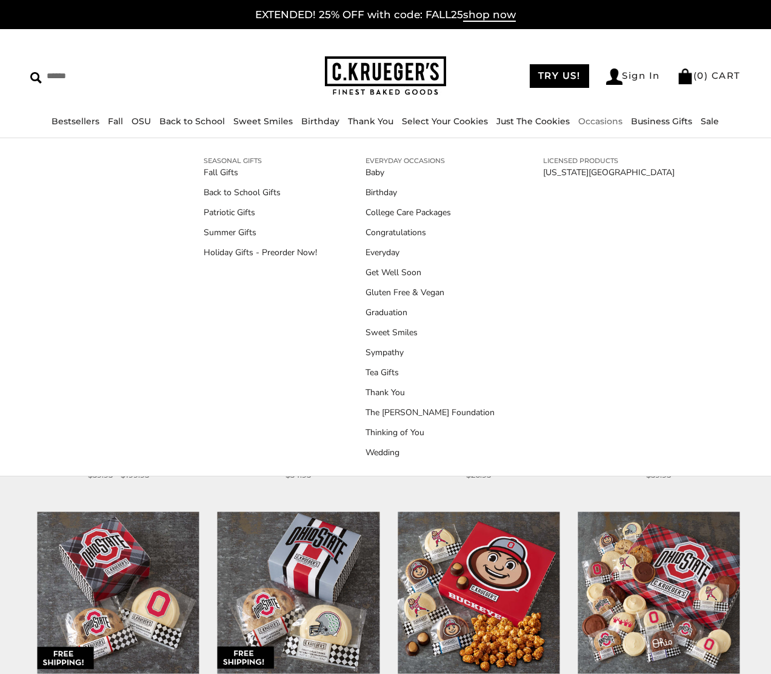
click at [537, 119] on link "Just The Cookies" at bounding box center [533, 121] width 73 height 11
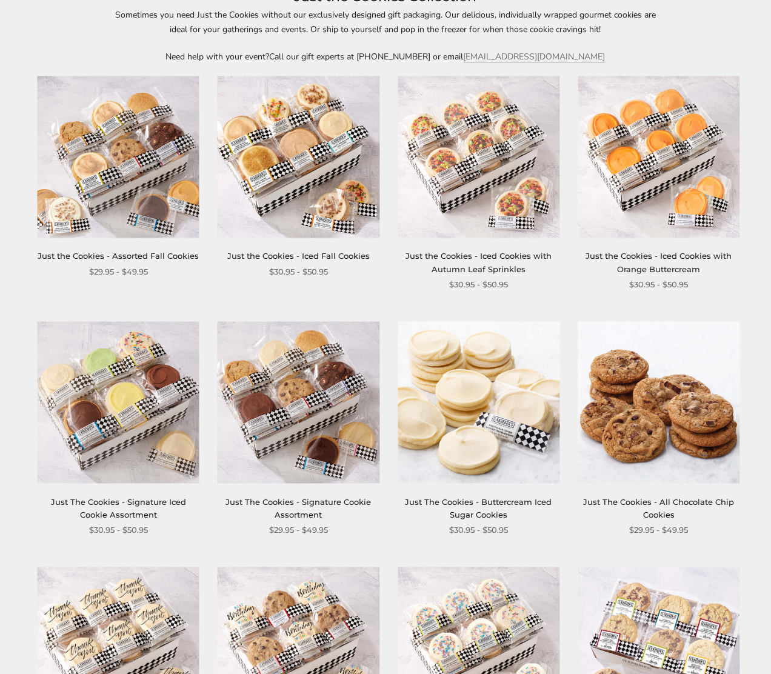
scroll to position [121, 0]
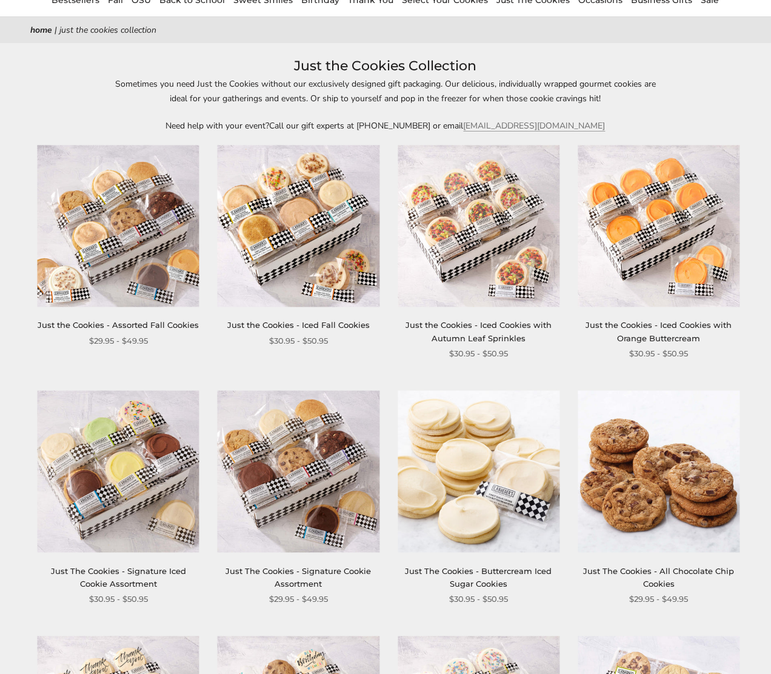
click at [125, 253] on img at bounding box center [119, 226] width 162 height 162
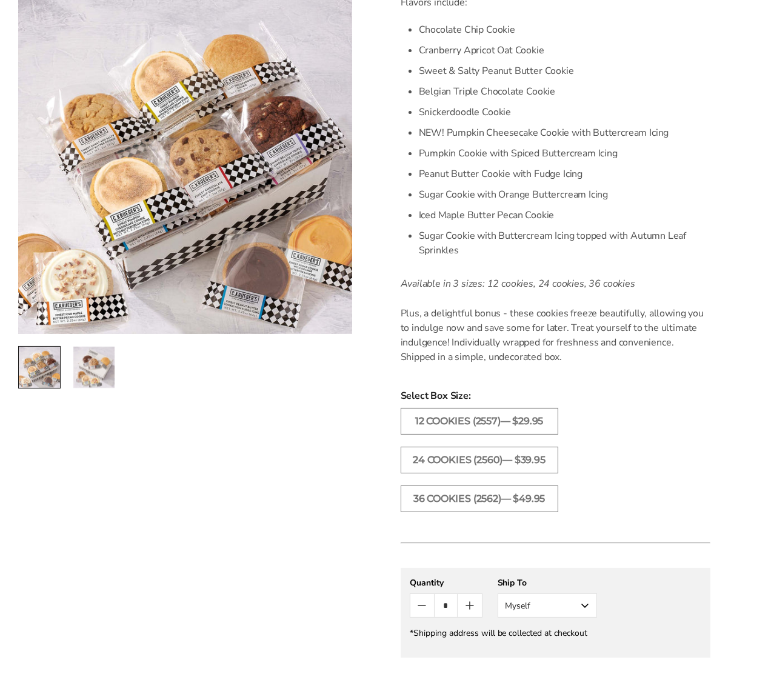
scroll to position [182, 0]
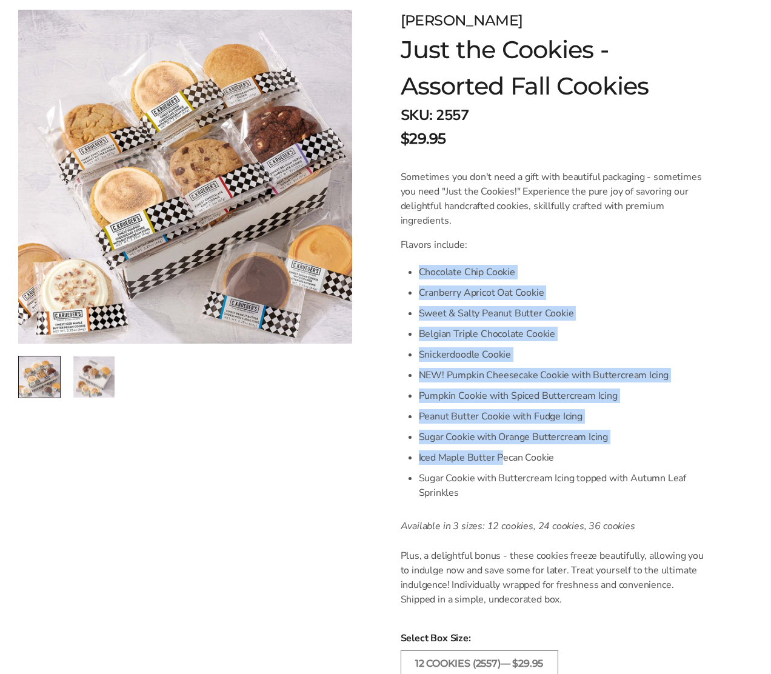
drag, startPoint x: 410, startPoint y: 281, endPoint x: 499, endPoint y: 458, distance: 197.4
click at [499, 458] on div "Sometimes you don't need a gift with beautiful packaging - sometimes you need "…" at bounding box center [556, 388] width 310 height 437
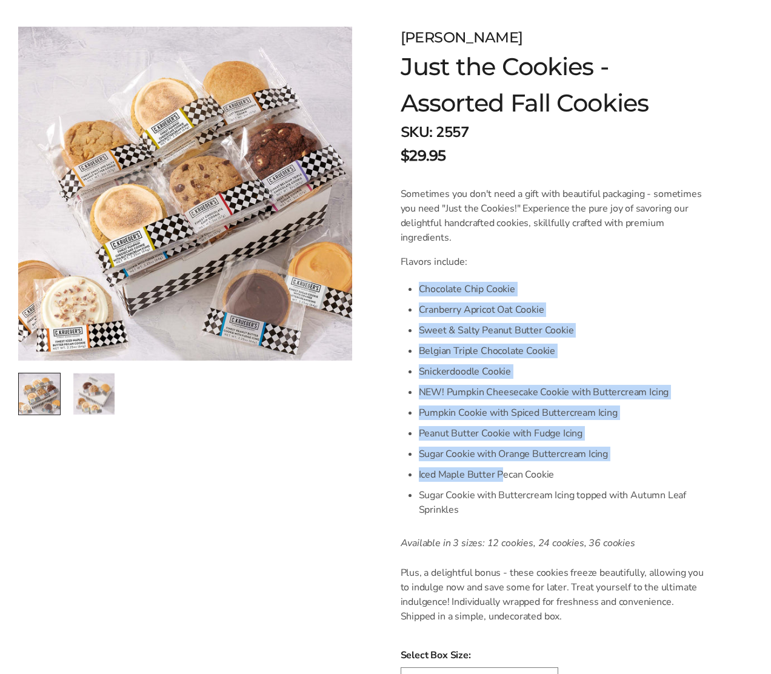
scroll to position [61, 0]
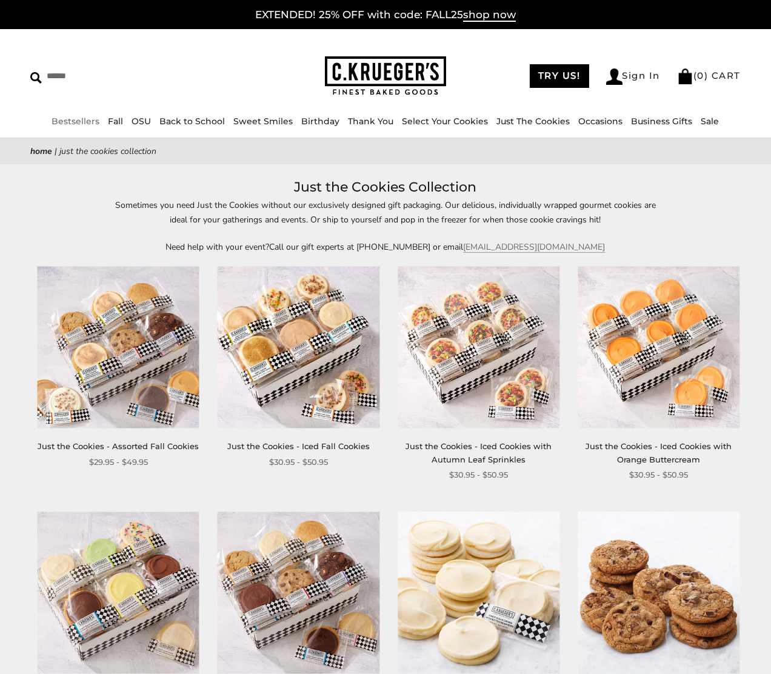
click at [70, 120] on link "Bestsellers" at bounding box center [76, 121] width 48 height 11
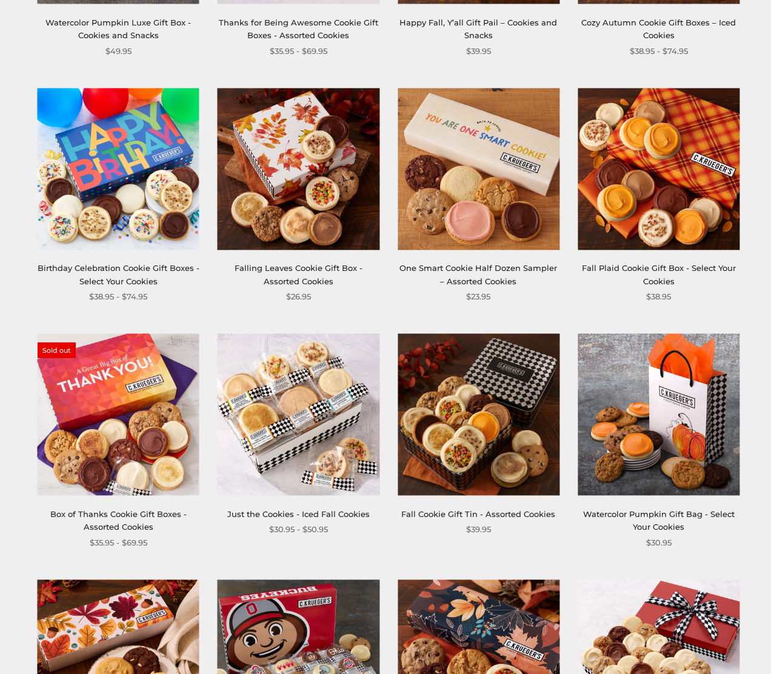
scroll to position [485, 0]
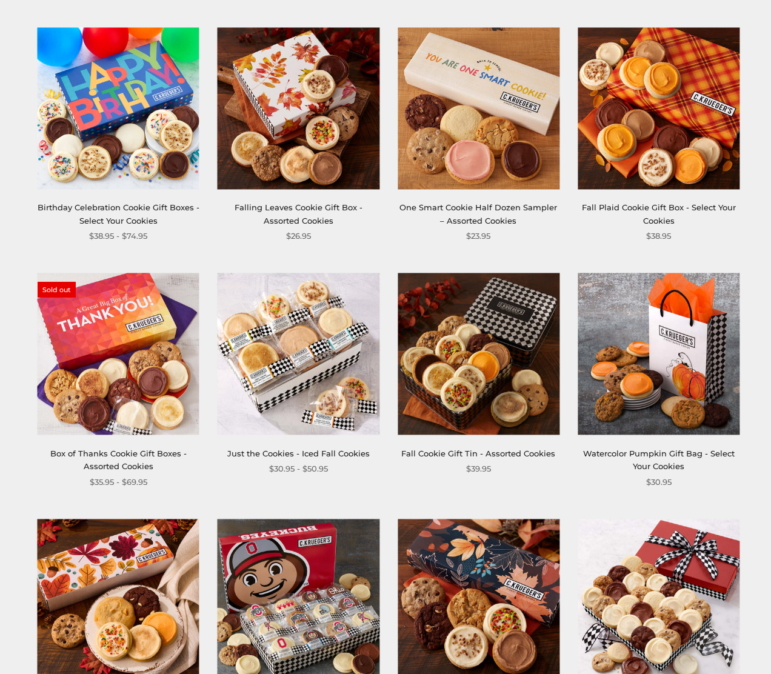
click at [112, 330] on img at bounding box center [119, 354] width 162 height 162
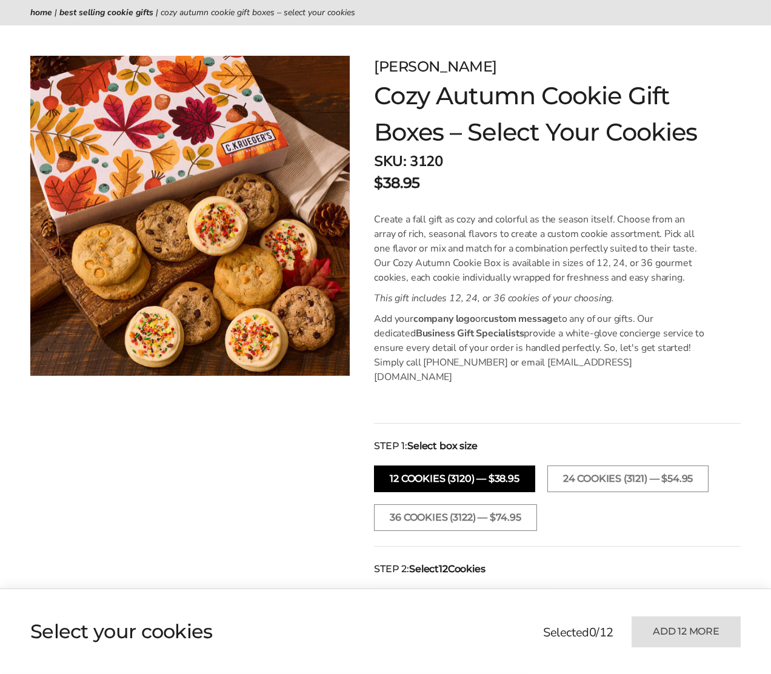
scroll to position [243, 0]
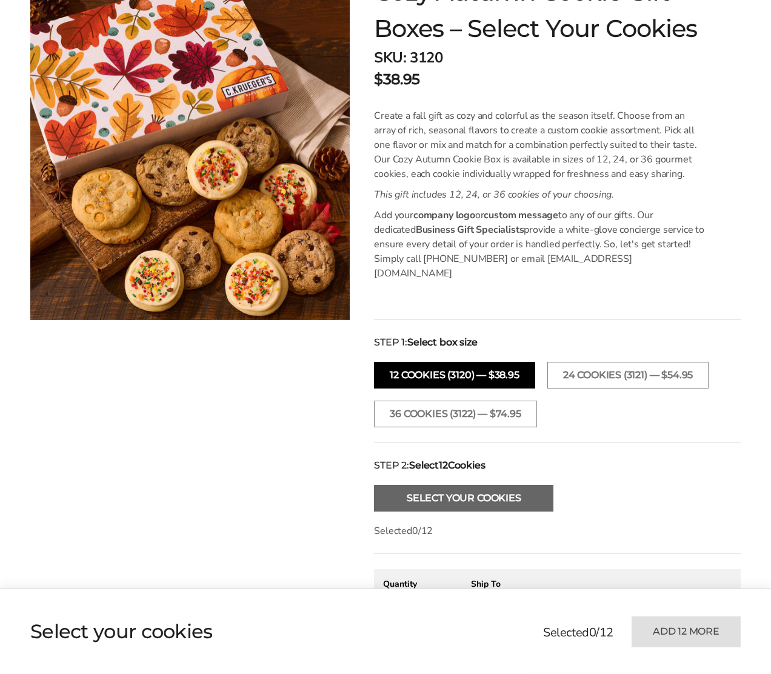
click at [506, 489] on button "Select Your Cookies" at bounding box center [463, 498] width 179 height 27
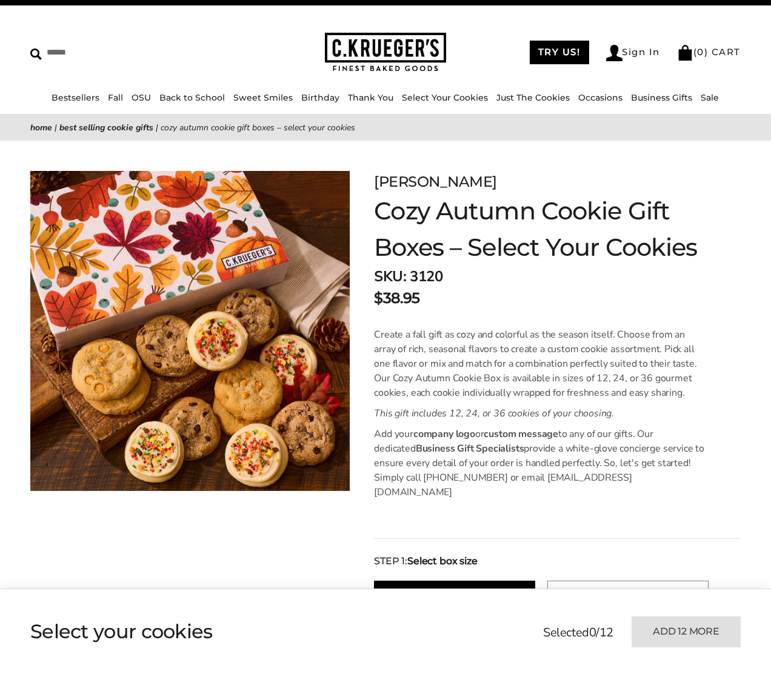
scroll to position [0, 0]
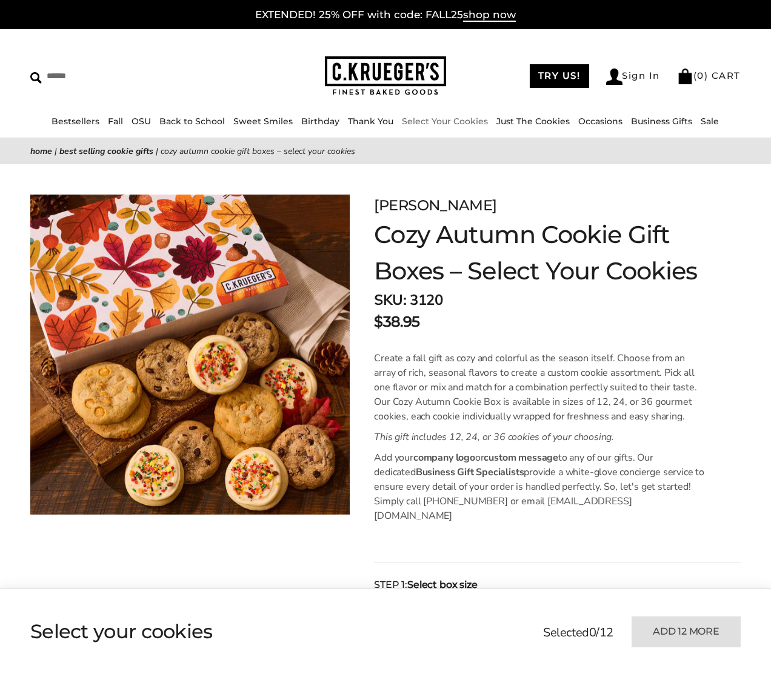
click at [413, 120] on link "Select Your Cookies" at bounding box center [446, 121] width 86 height 11
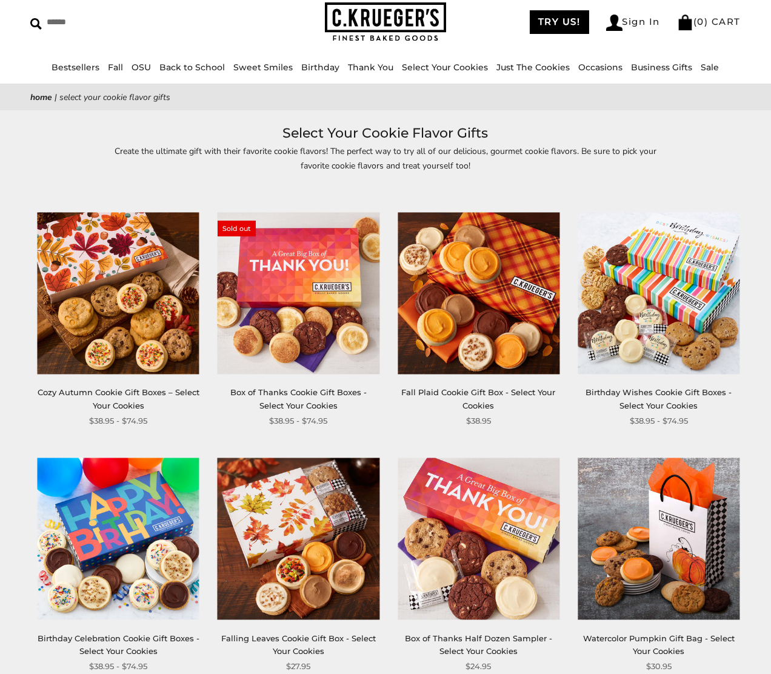
scroll to position [121, 0]
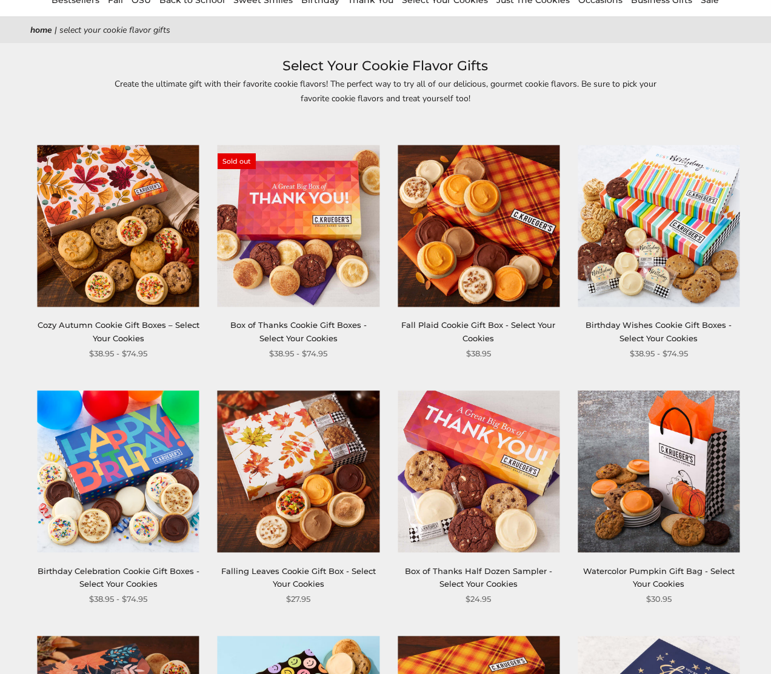
click at [169, 272] on img at bounding box center [119, 226] width 162 height 162
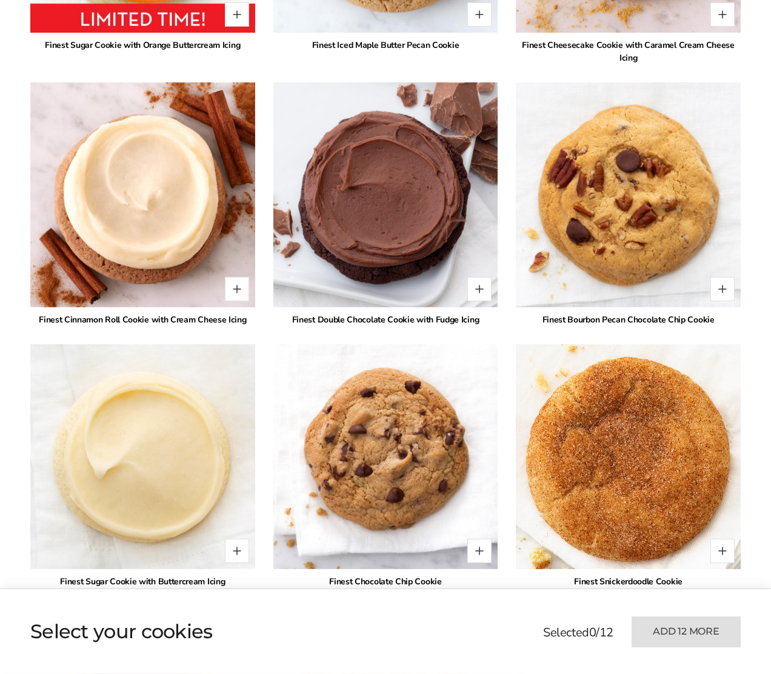
scroll to position [1455, 0]
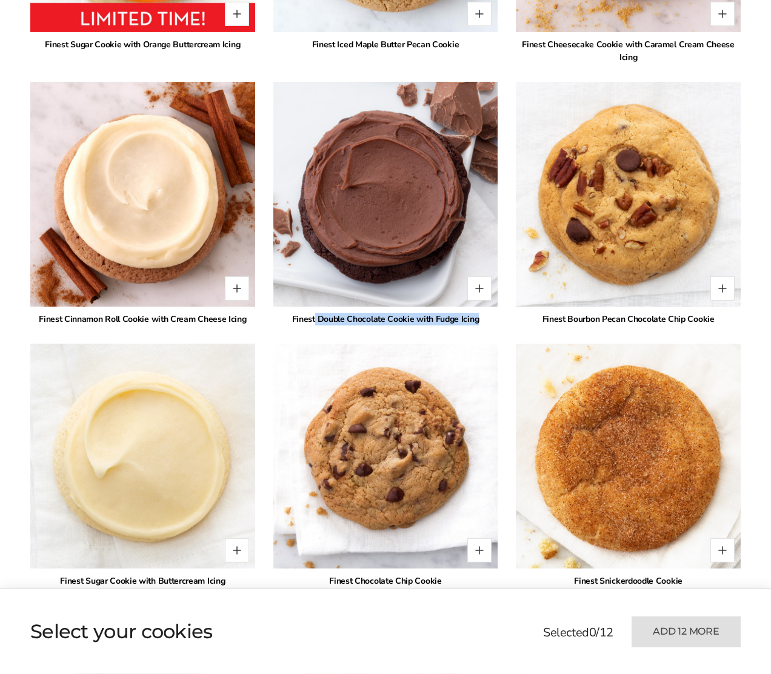
drag, startPoint x: 315, startPoint y: 308, endPoint x: 481, endPoint y: 307, distance: 166.7
click at [481, 313] on div "Finest Double Chocolate Cookie with Fudge Icing" at bounding box center [385, 319] width 225 height 13
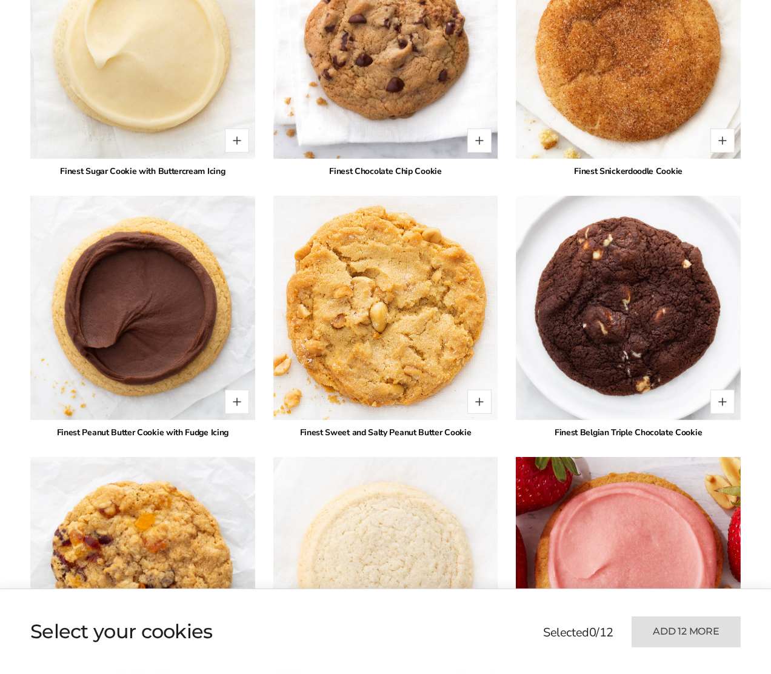
scroll to position [1940, 0]
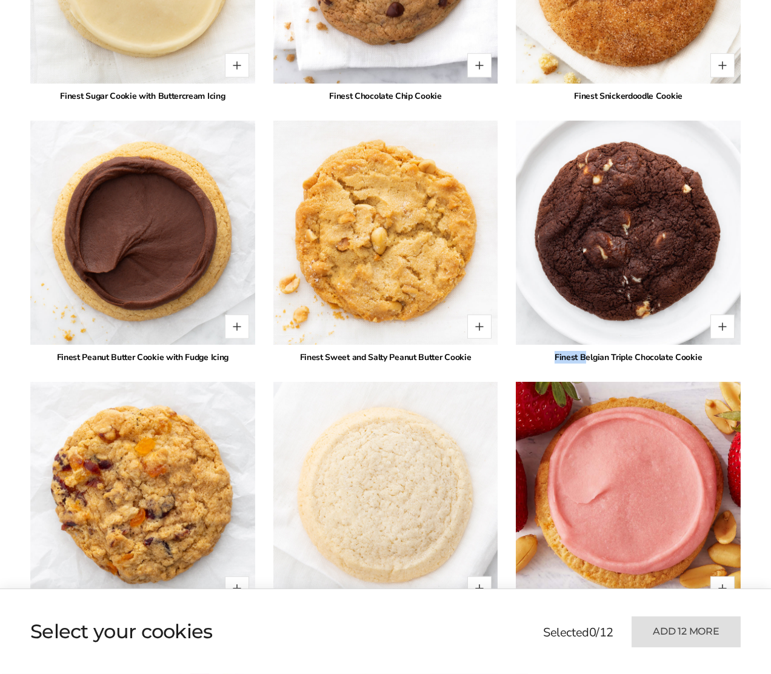
drag, startPoint x: 532, startPoint y: 340, endPoint x: 624, endPoint y: 346, distance: 92.4
click at [594, 351] on div "Finest Belgian Triple Chocolate Cookie" at bounding box center [628, 357] width 225 height 13
drag, startPoint x: 686, startPoint y: 345, endPoint x: 583, endPoint y: 347, distance: 103.1
click at [614, 351] on div "Finest Belgian Triple Chocolate Cookie" at bounding box center [628, 357] width 225 height 13
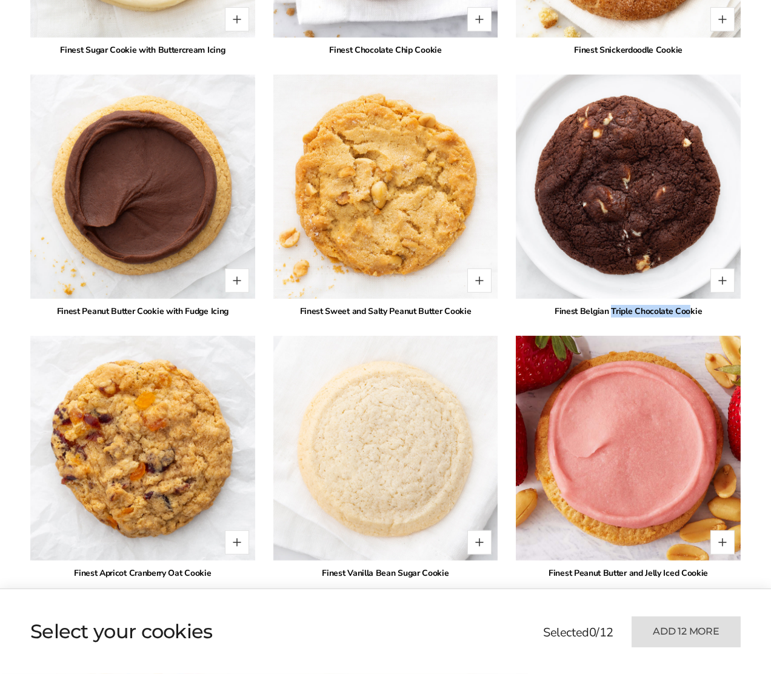
scroll to position [2122, 0]
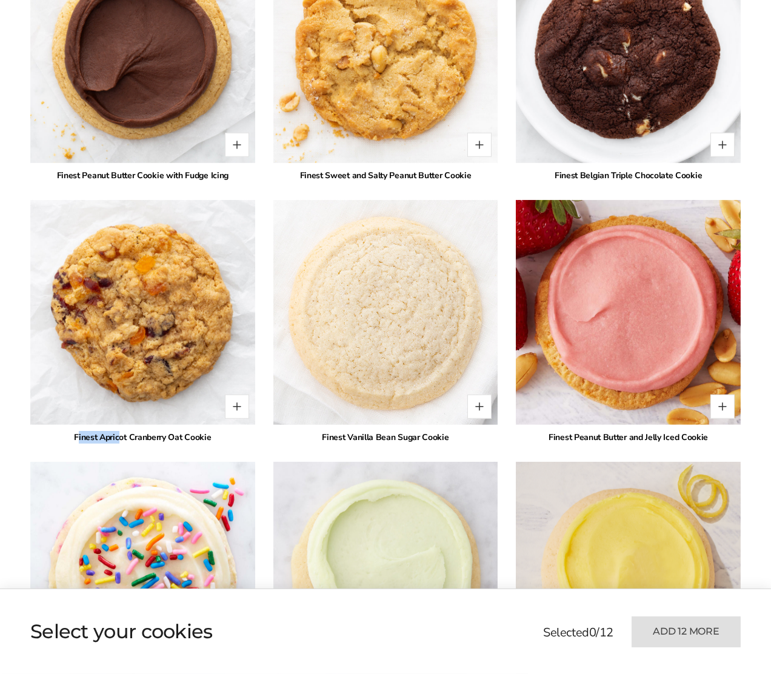
drag, startPoint x: 77, startPoint y: 417, endPoint x: 297, endPoint y: 378, distance: 223.5
click at [273, 381] on div "* Finest Pumpkin Cheesecake Cookie with Buttercream Icing * Finest Sugar Cookie…" at bounding box center [385, 63] width 711 height 2394
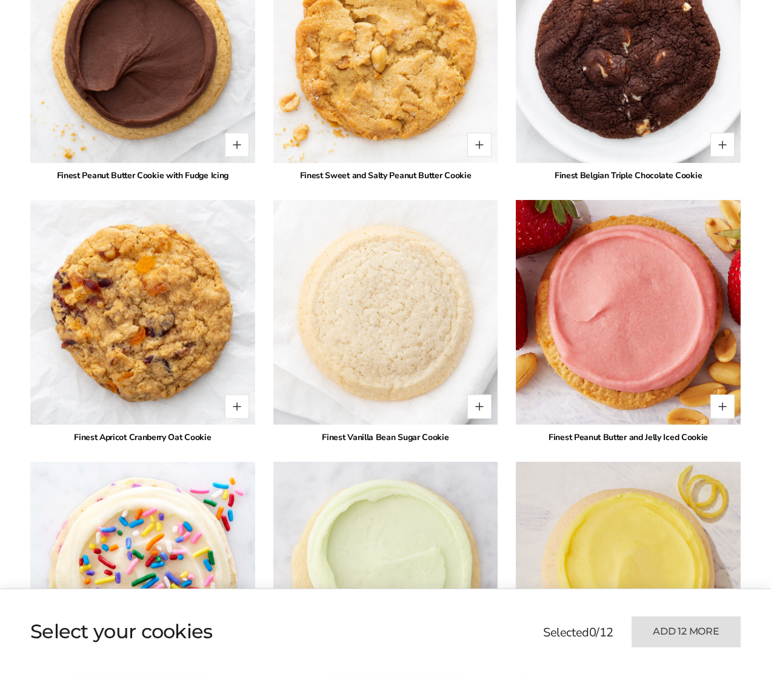
click at [76, 431] on div "* Finest Pumpkin Cheesecake Cookie with Buttercream Icing * Finest Sugar Cookie…" at bounding box center [385, 63] width 711 height 2394
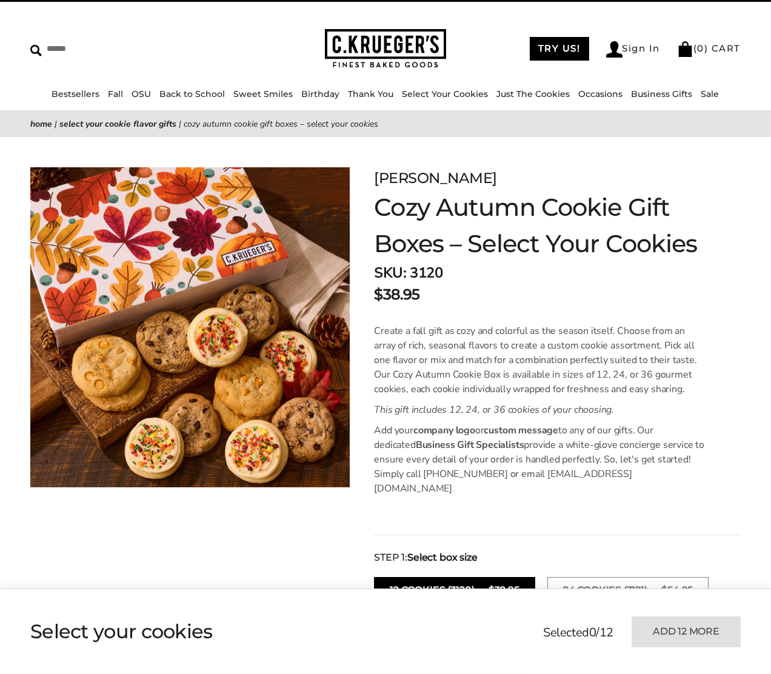
scroll to position [0, 0]
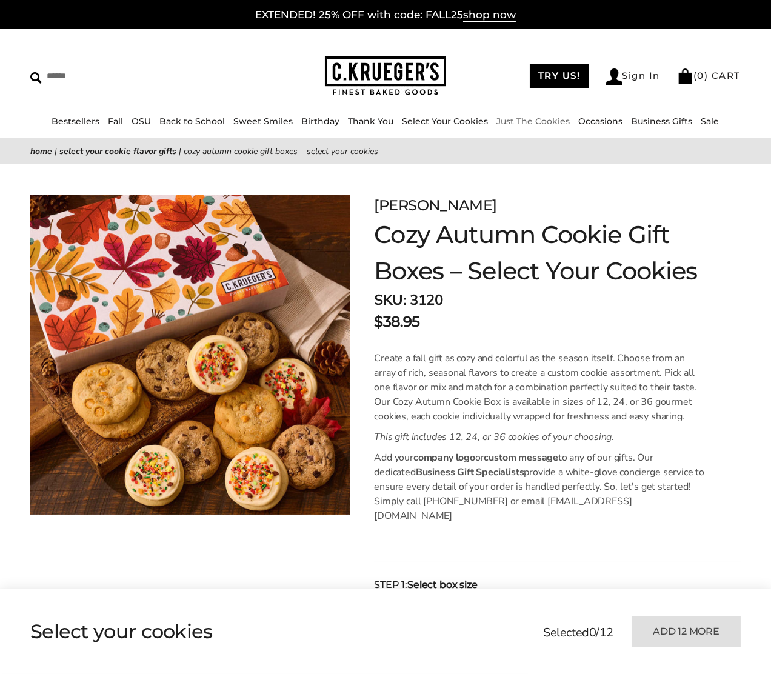
click at [518, 124] on link "Just The Cookies" at bounding box center [533, 121] width 73 height 11
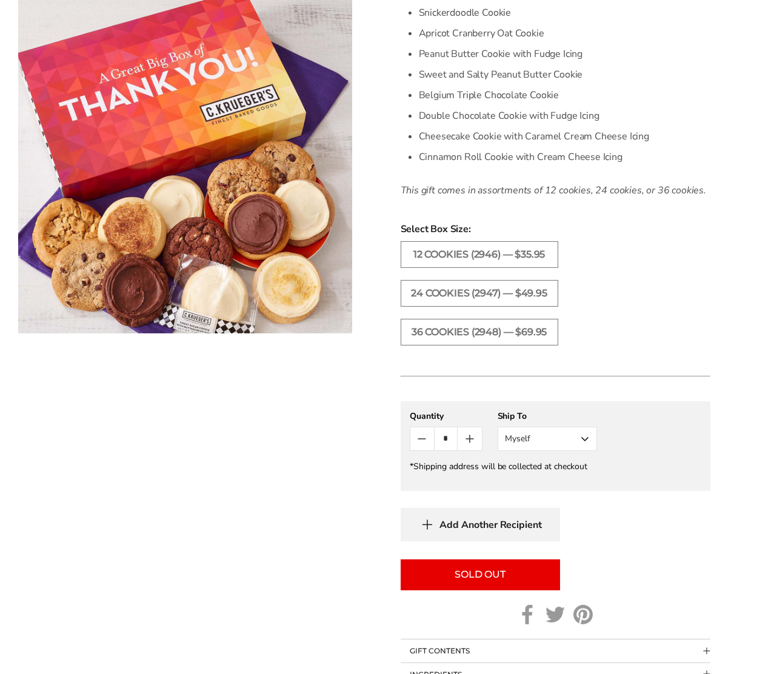
scroll to position [424, 0]
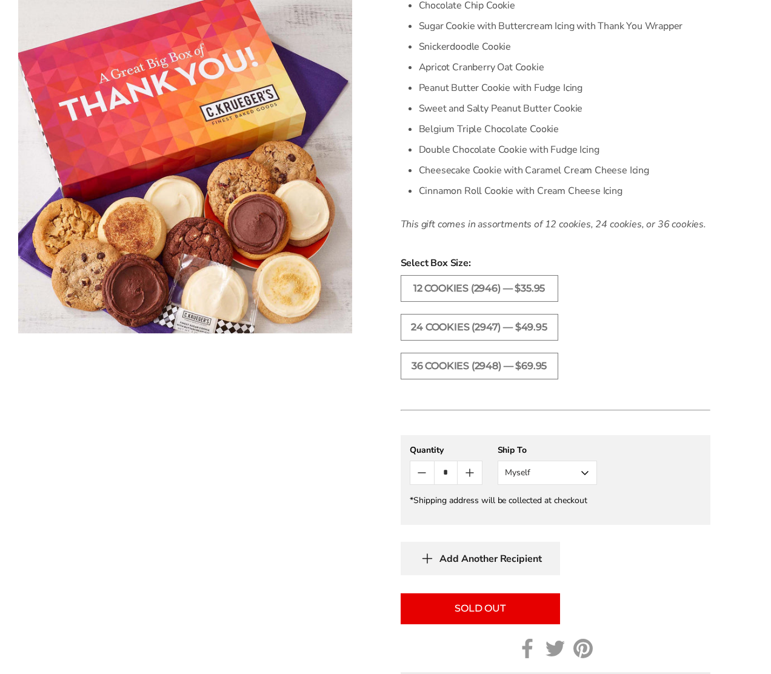
click at [441, 349] on li "24 COOKIES (2947) — $49.95" at bounding box center [480, 333] width 170 height 39
click at [443, 333] on label "24 COOKIES (2947) — $49.95" at bounding box center [480, 327] width 158 height 27
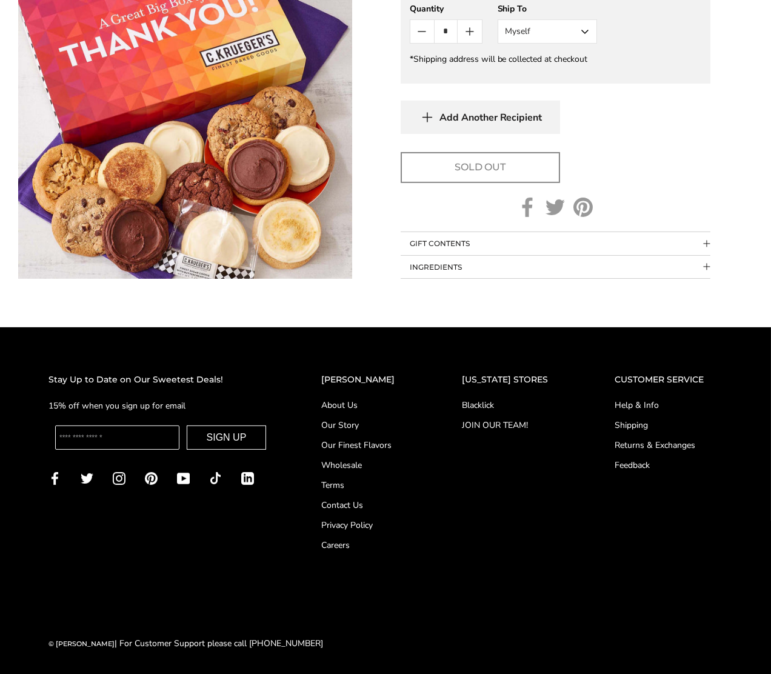
scroll to position [866, 0]
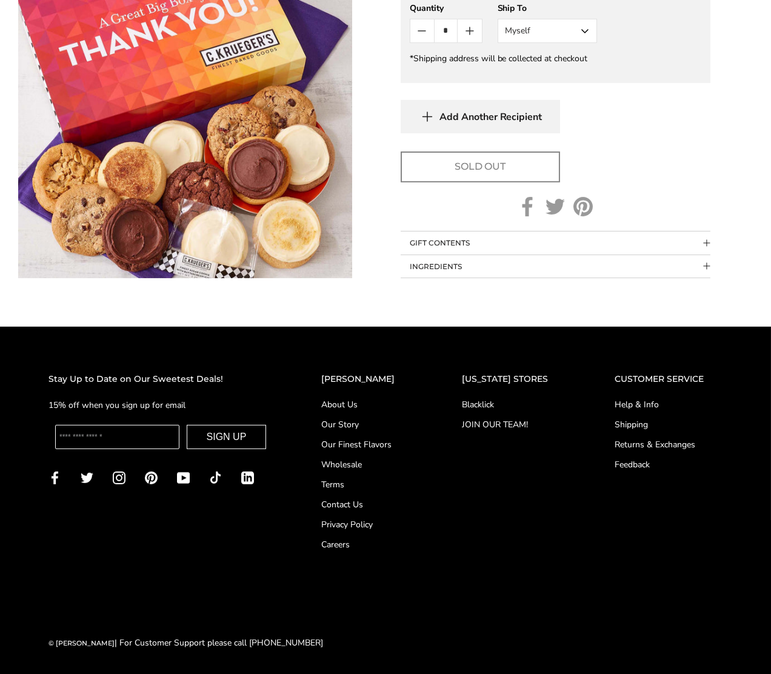
click at [506, 243] on button "GIFT CONTENTS" at bounding box center [556, 243] width 310 height 23
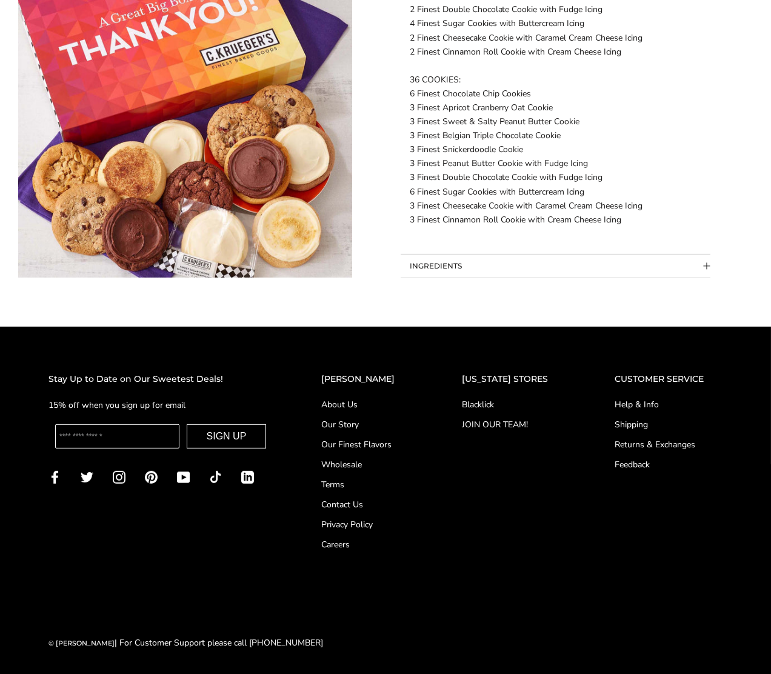
click at [431, 260] on button "INGREDIENTS" at bounding box center [556, 266] width 310 height 23
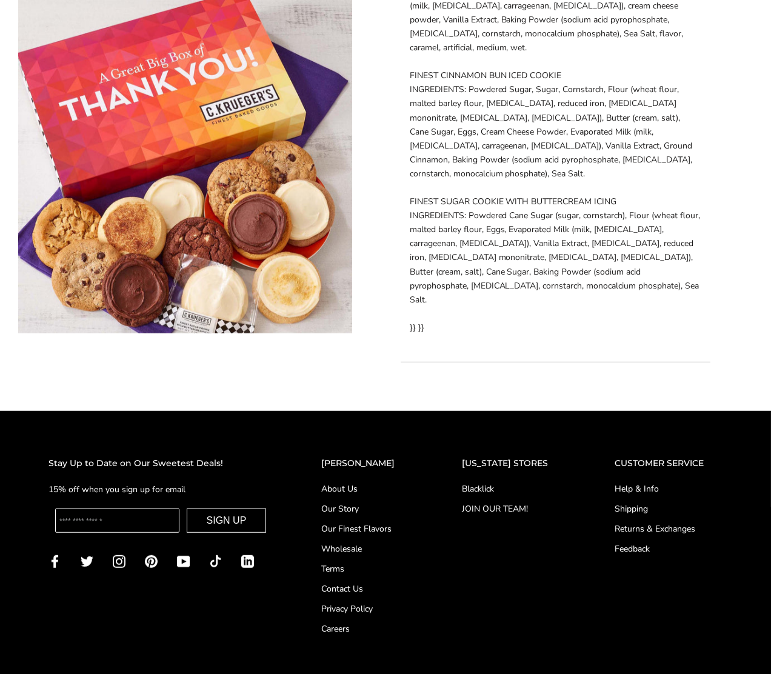
scroll to position [2112, 0]
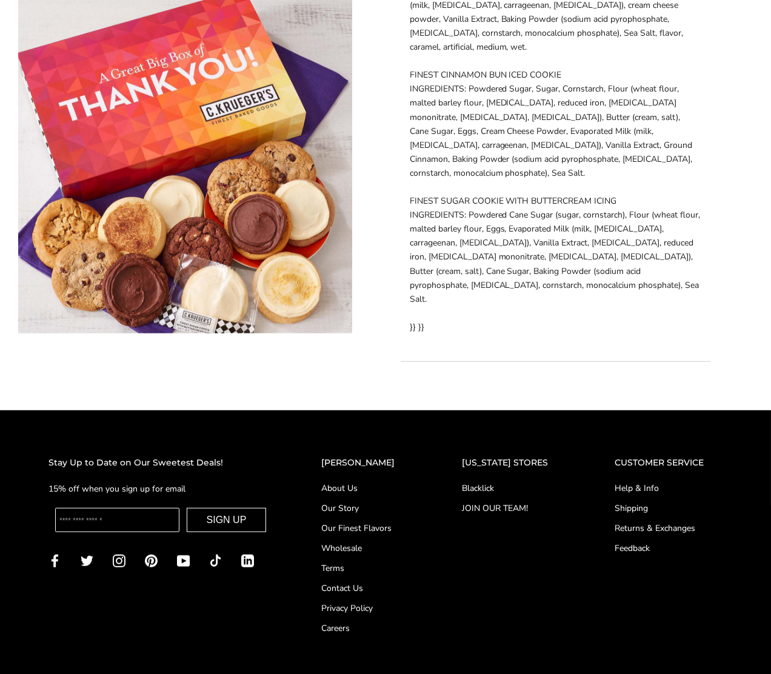
click at [638, 482] on link "Help & Info" at bounding box center [669, 488] width 108 height 13
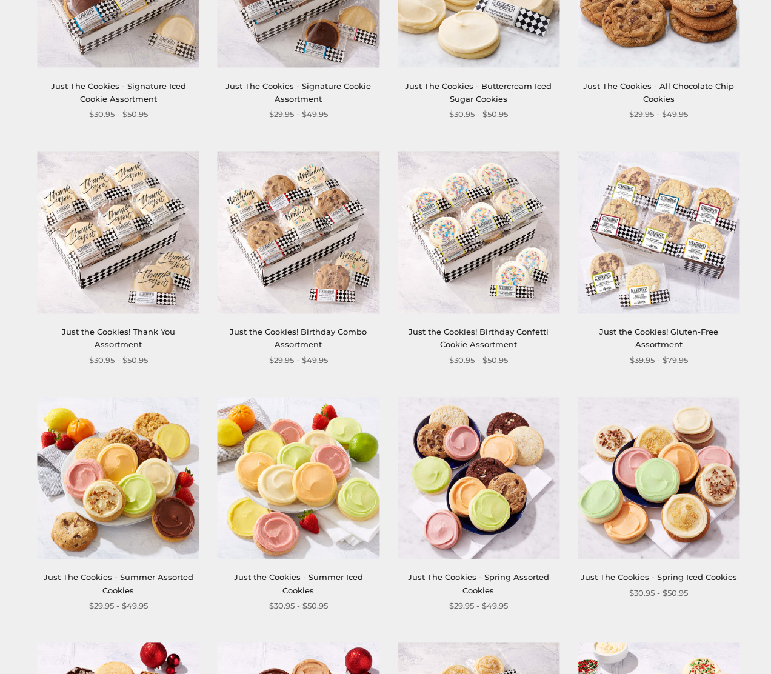
scroll to position [303, 0]
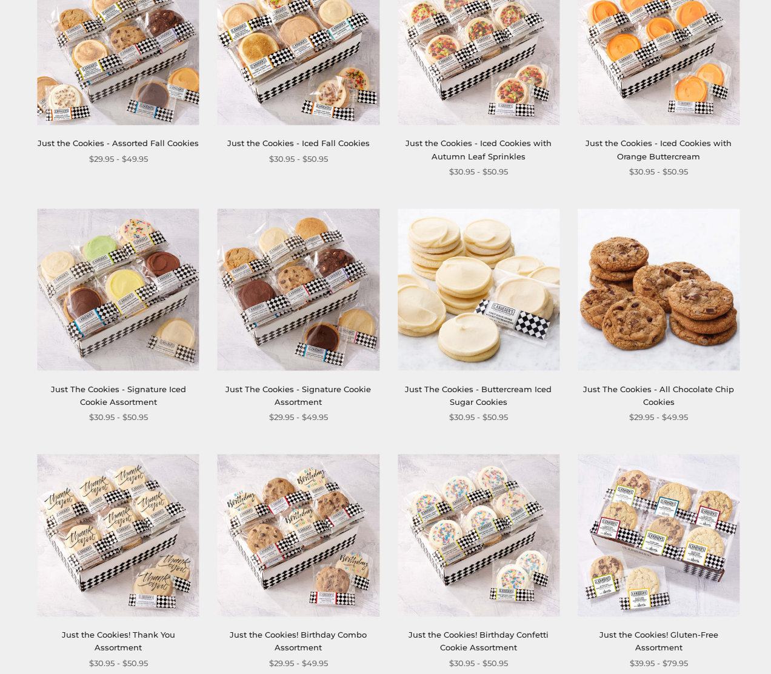
click at [129, 318] on img at bounding box center [119, 290] width 162 height 162
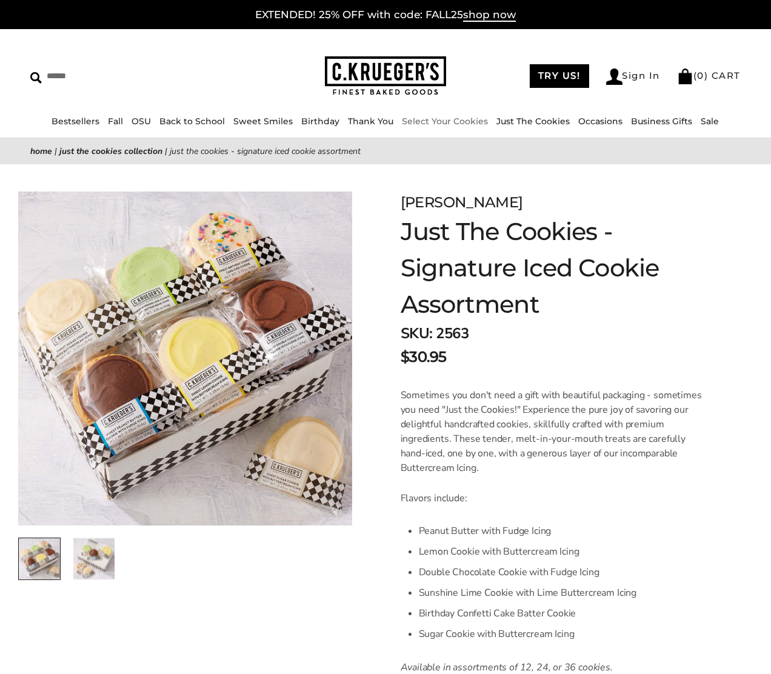
click at [449, 125] on link "Select Your Cookies" at bounding box center [446, 121] width 86 height 11
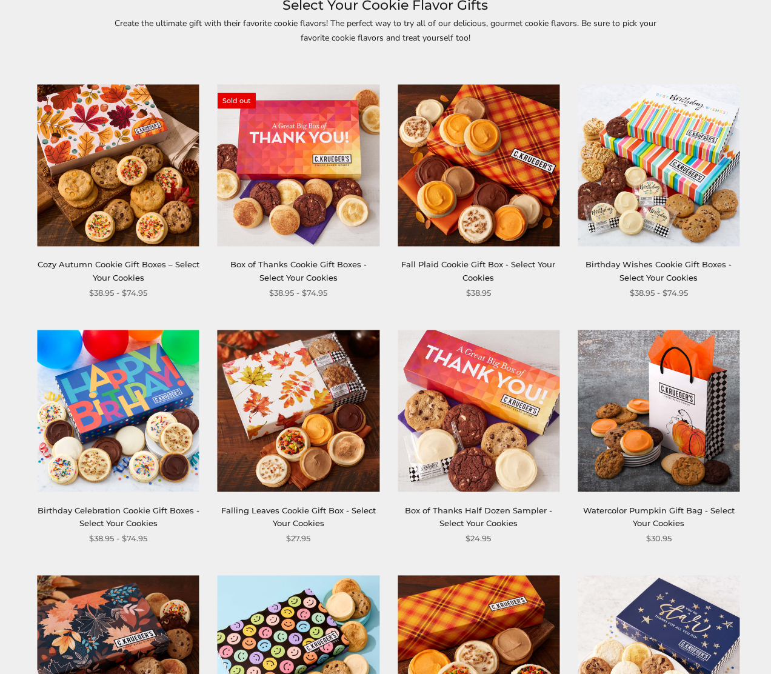
click at [640, 223] on img at bounding box center [659, 165] width 162 height 162
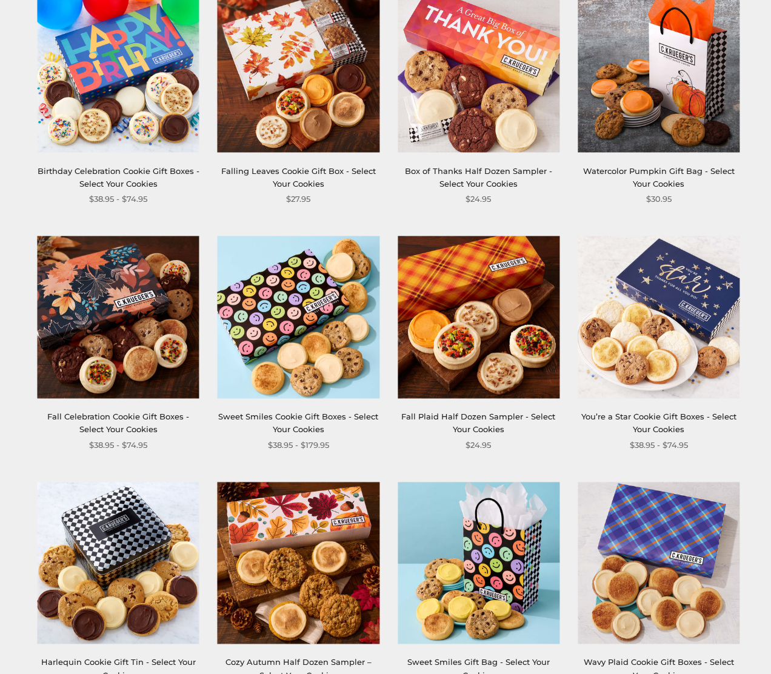
scroll to position [667, 0]
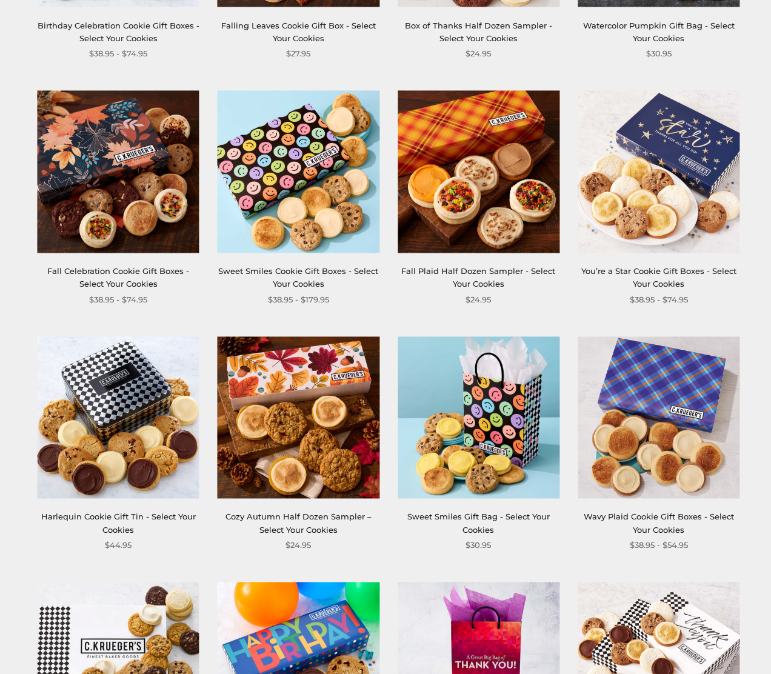
click at [684, 196] on img at bounding box center [659, 172] width 162 height 162
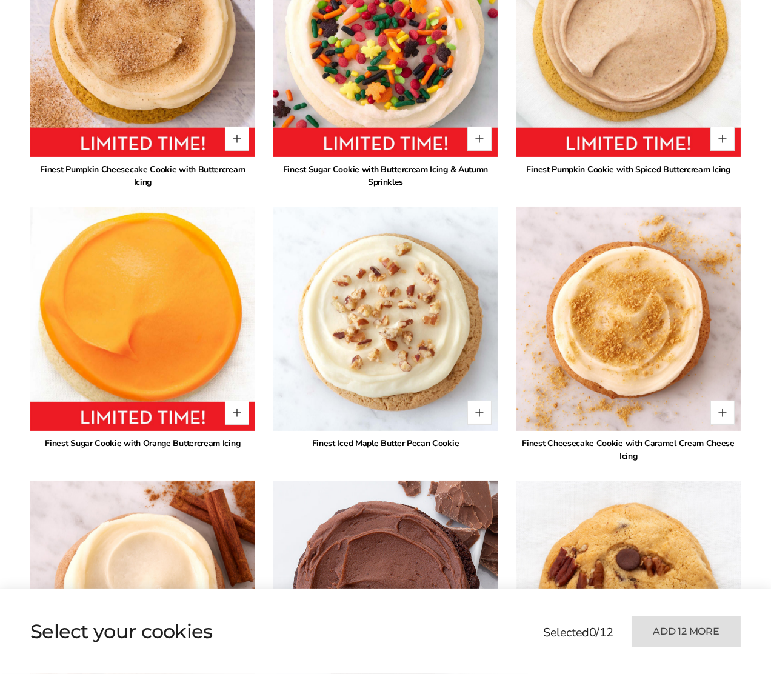
scroll to position [1091, 0]
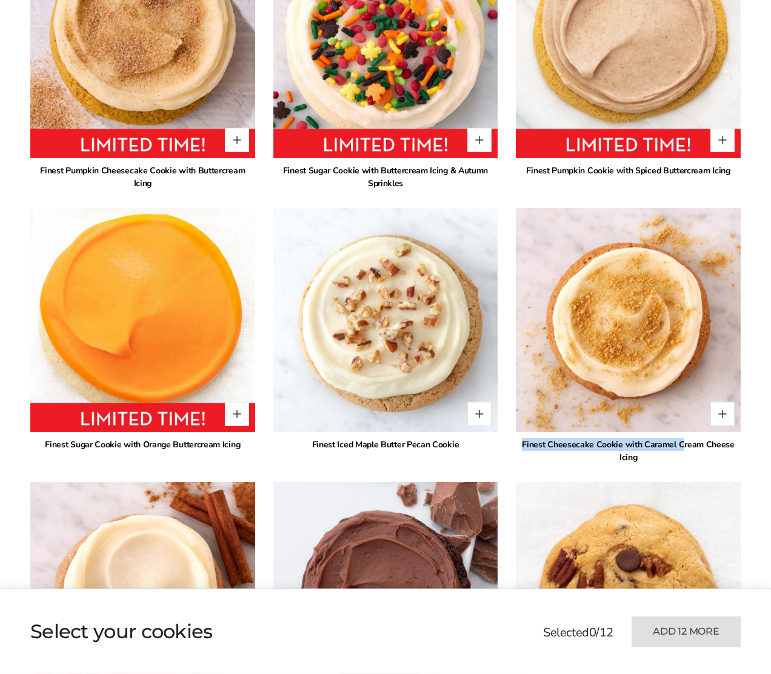
drag, startPoint x: 521, startPoint y: 434, endPoint x: 681, endPoint y: 435, distance: 160.1
click at [681, 438] on div "Finest Cheesecake Cookie with Caramel Cream Cheese Icing" at bounding box center [628, 450] width 225 height 25
click at [676, 444] on div "Finest Cheesecake Cookie with Caramel Cream Cheese Icing" at bounding box center [628, 450] width 225 height 25
drag, startPoint x: 673, startPoint y: 443, endPoint x: 567, endPoint y: 428, distance: 107.2
click at [567, 438] on div "Finest Cheesecake Cookie with Caramel Cream Cheese Icing" at bounding box center [628, 450] width 225 height 25
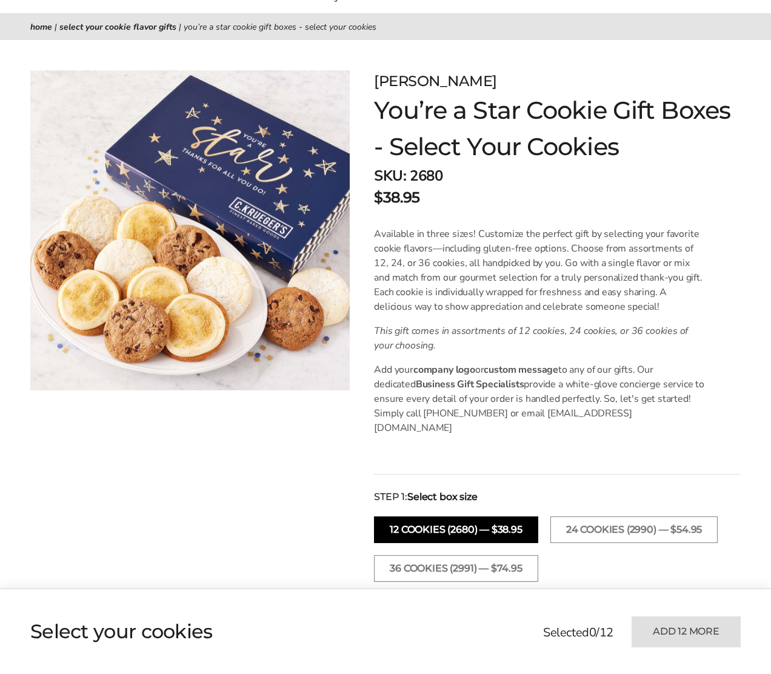
scroll to position [0, 0]
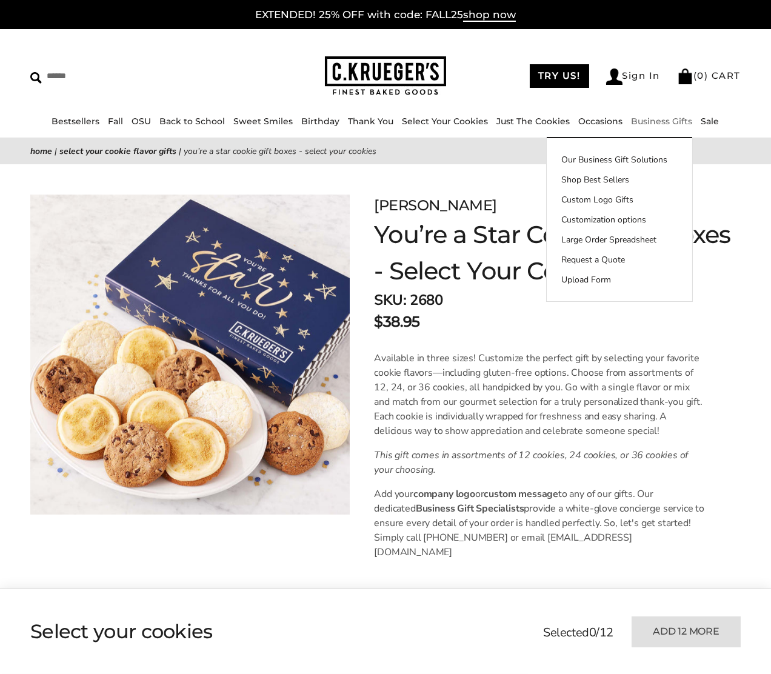
click at [676, 119] on link "Business Gifts" at bounding box center [662, 121] width 61 height 11
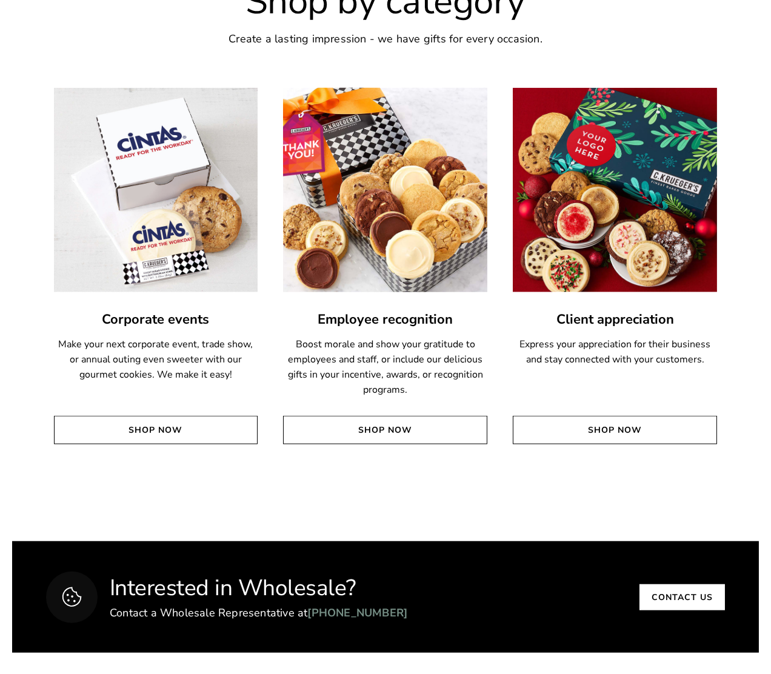
scroll to position [2789, 0]
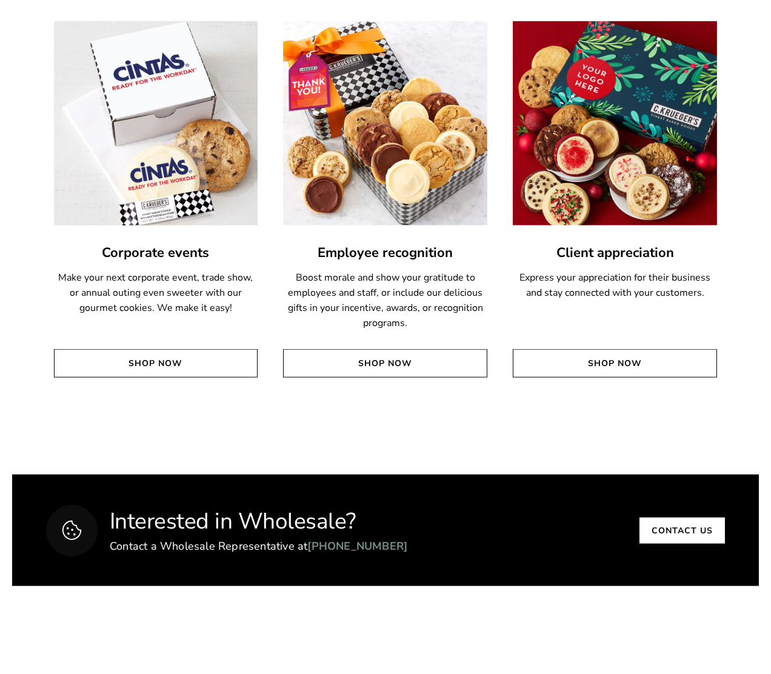
click at [167, 167] on img at bounding box center [156, 123] width 225 height 225
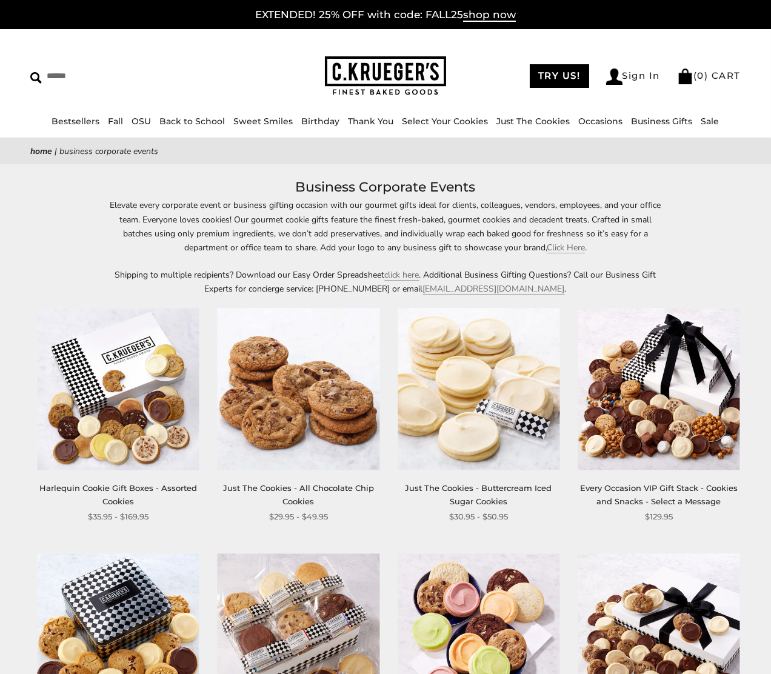
click at [226, 273] on p "Shipping to multiple recipients? Download our Easy Order Spreadsheet click here…" at bounding box center [386, 282] width 558 height 28
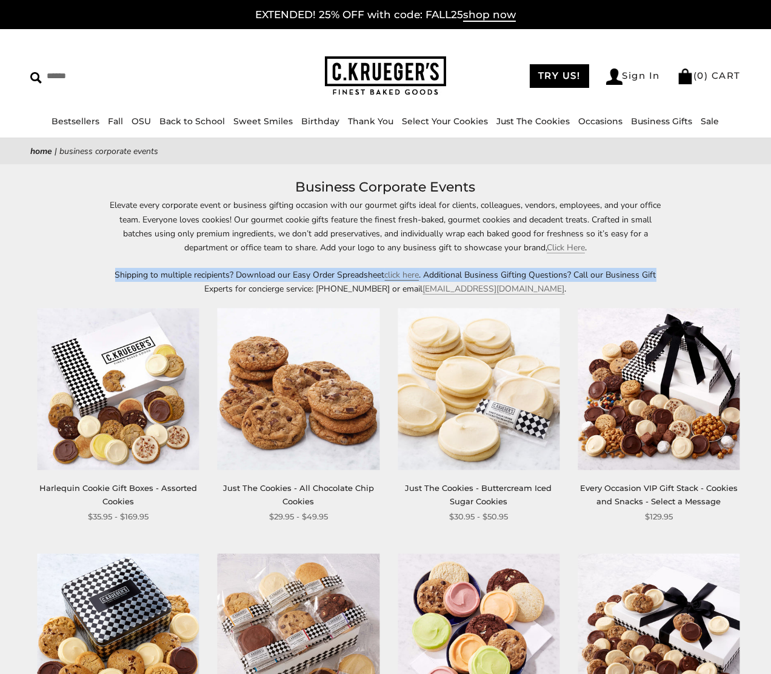
drag, startPoint x: 89, startPoint y: 273, endPoint x: 669, endPoint y: 281, distance: 579.7
click at [669, 281] on div "Elevate every corporate event or business gifting occasion with our gourmet gif…" at bounding box center [385, 247] width 771 height 98
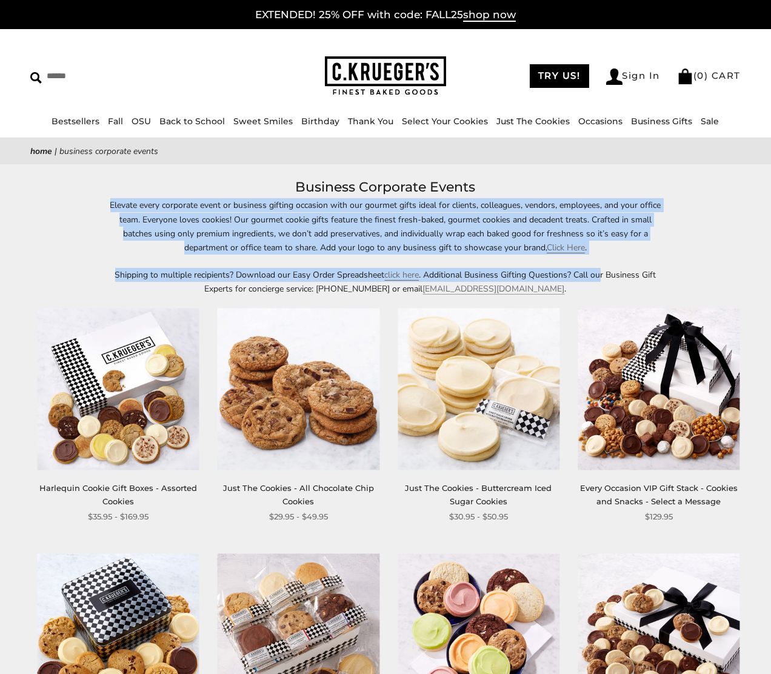
drag, startPoint x: 111, startPoint y: 203, endPoint x: 601, endPoint y: 262, distance: 493.5
click at [601, 262] on div "Elevate every corporate event or business gifting occasion with our gourmet gif…" at bounding box center [386, 247] width 558 height 98
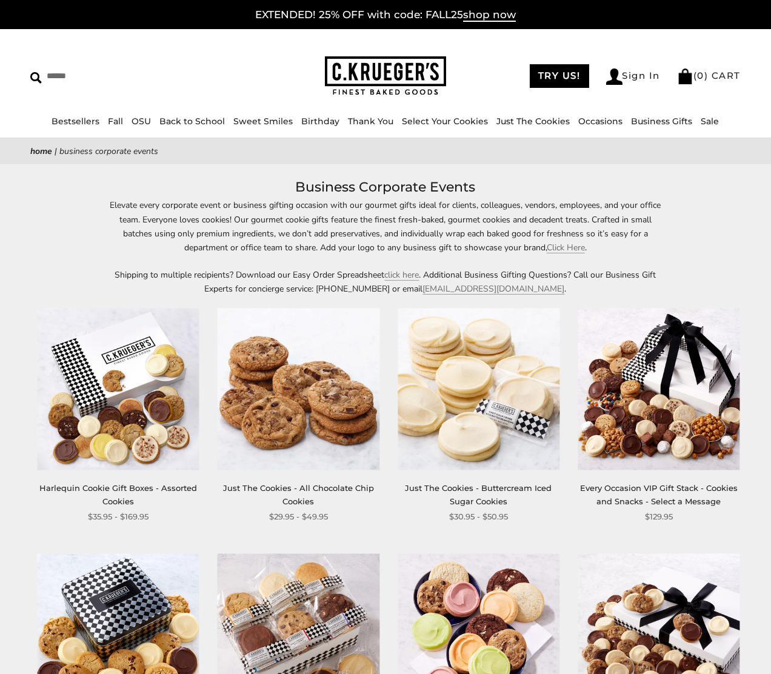
click at [675, 191] on h1 "Business Corporate Events" at bounding box center [386, 187] width 674 height 22
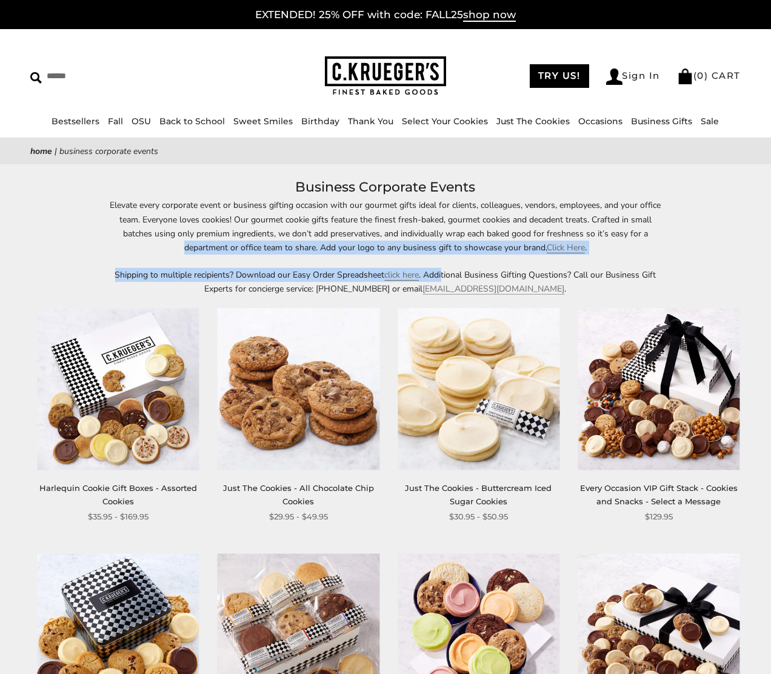
drag, startPoint x: 149, startPoint y: 244, endPoint x: 443, endPoint y: 257, distance: 294.9
click at [443, 257] on div "Elevate every corporate event or business gifting occasion with our gourmet gif…" at bounding box center [386, 247] width 558 height 98
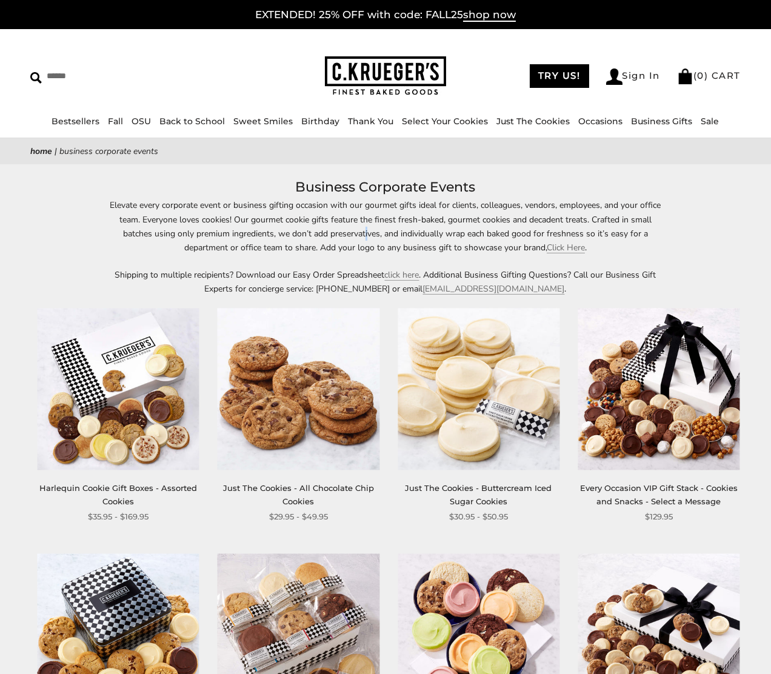
click at [366, 227] on p "Elevate every corporate event or business gifting occasion with our gourmet gif…" at bounding box center [386, 226] width 558 height 56
click at [569, 244] on link "Click Here" at bounding box center [566, 248] width 38 height 12
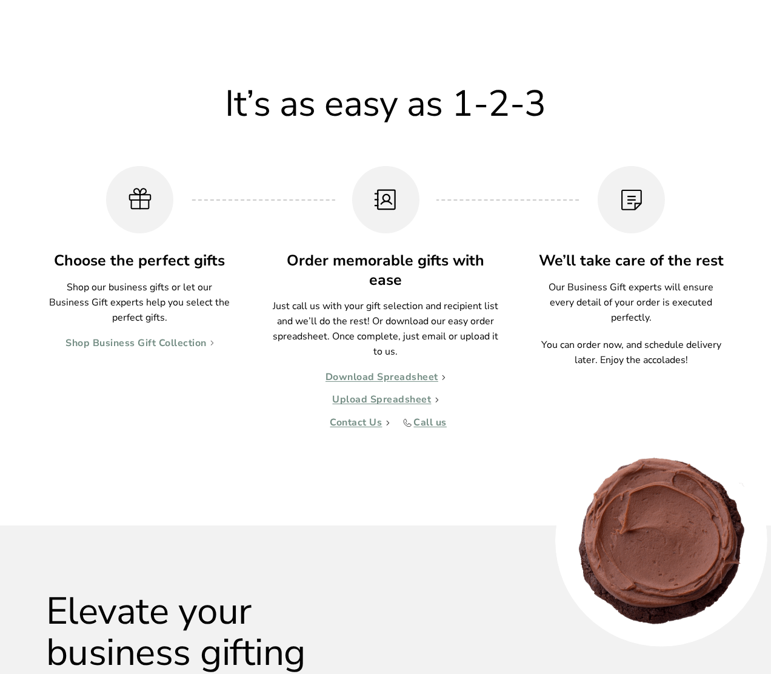
scroll to position [1031, 0]
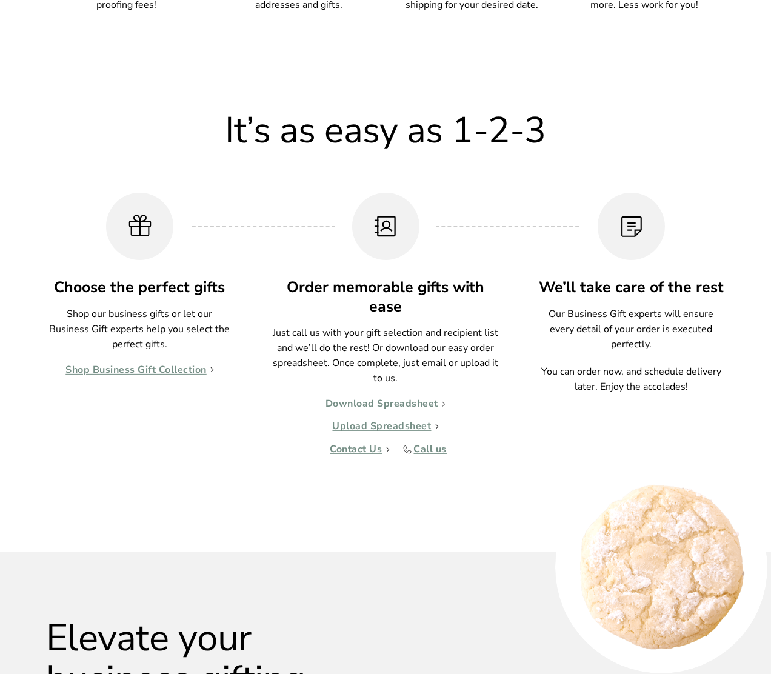
click at [430, 410] on link "Download Spreadsheet" at bounding box center [386, 404] width 120 height 12
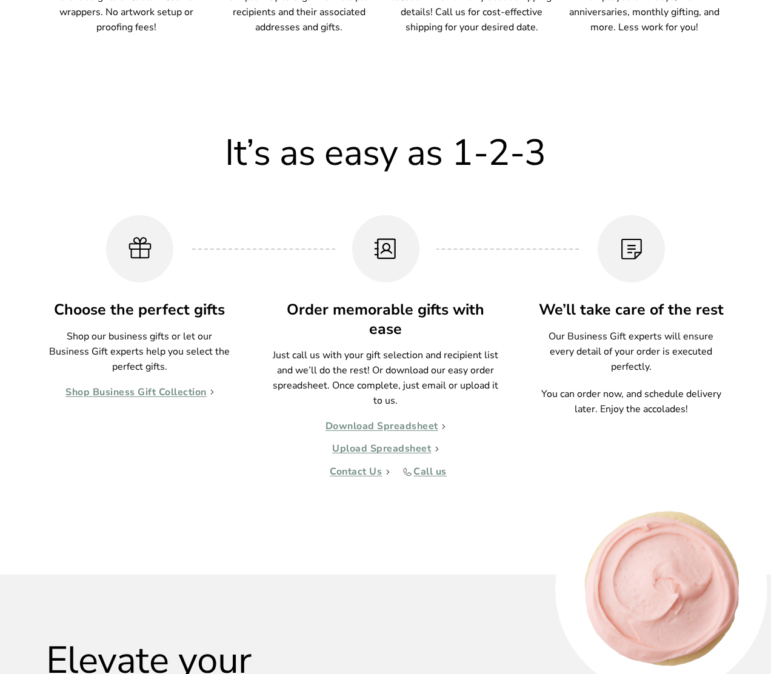
scroll to position [970, 0]
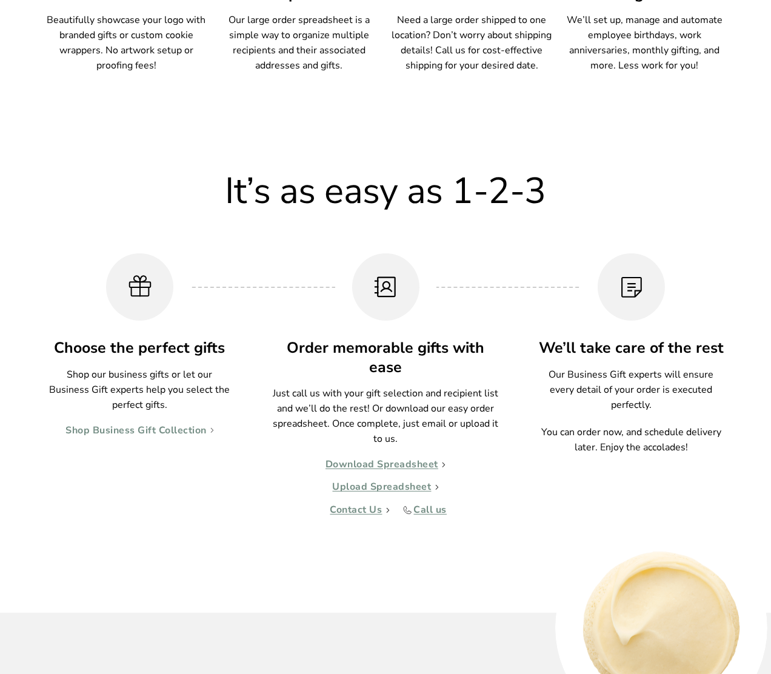
click at [114, 437] on link "Shop Business Gift Collection" at bounding box center [139, 431] width 149 height 12
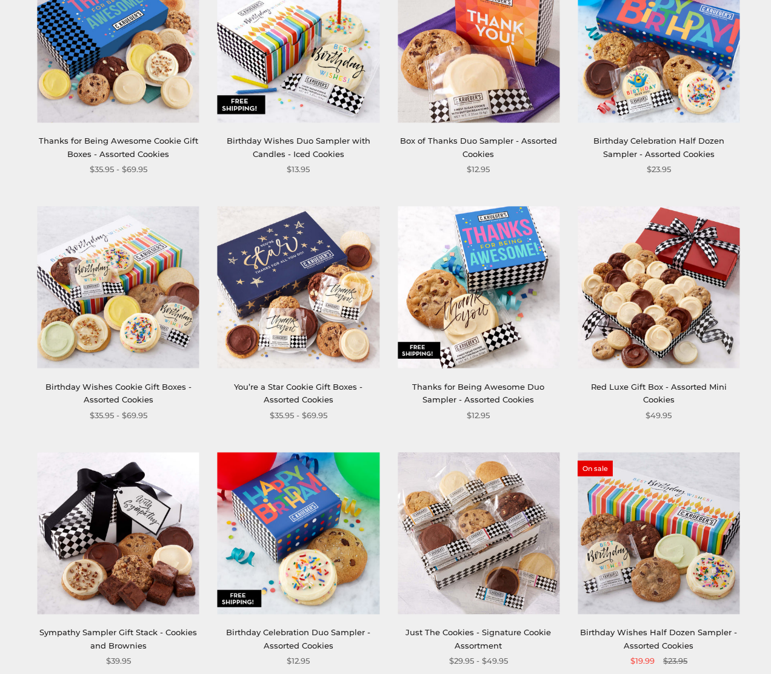
scroll to position [788, 0]
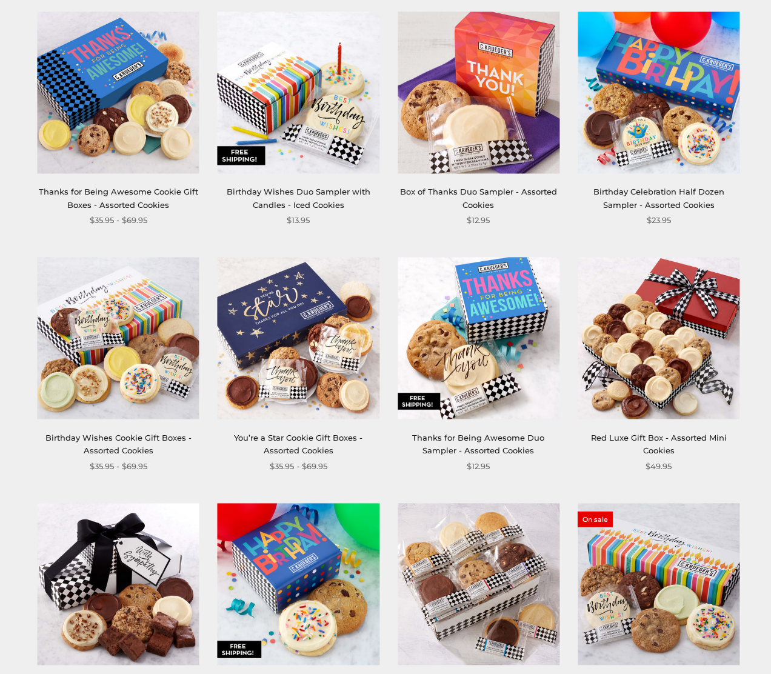
click at [640, 291] on img at bounding box center [659, 339] width 162 height 162
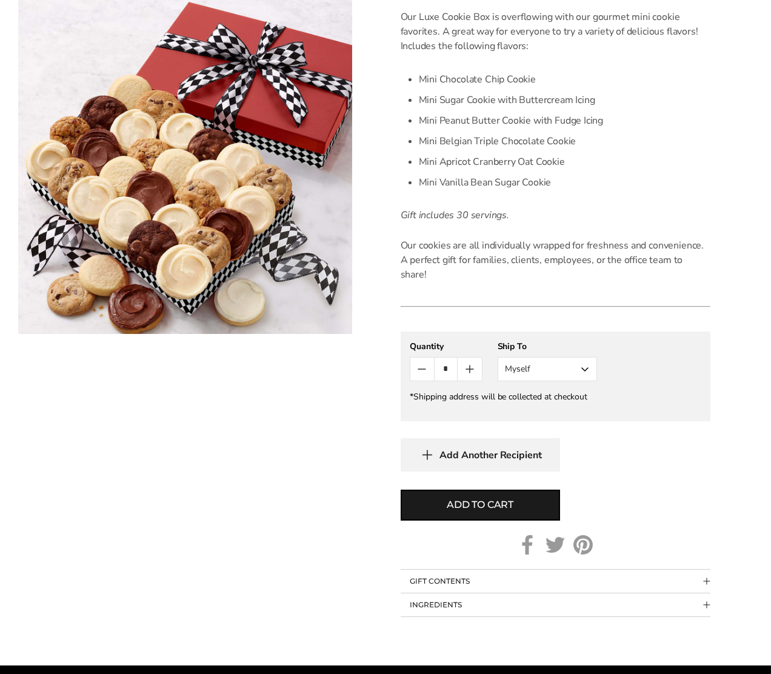
scroll to position [364, 0]
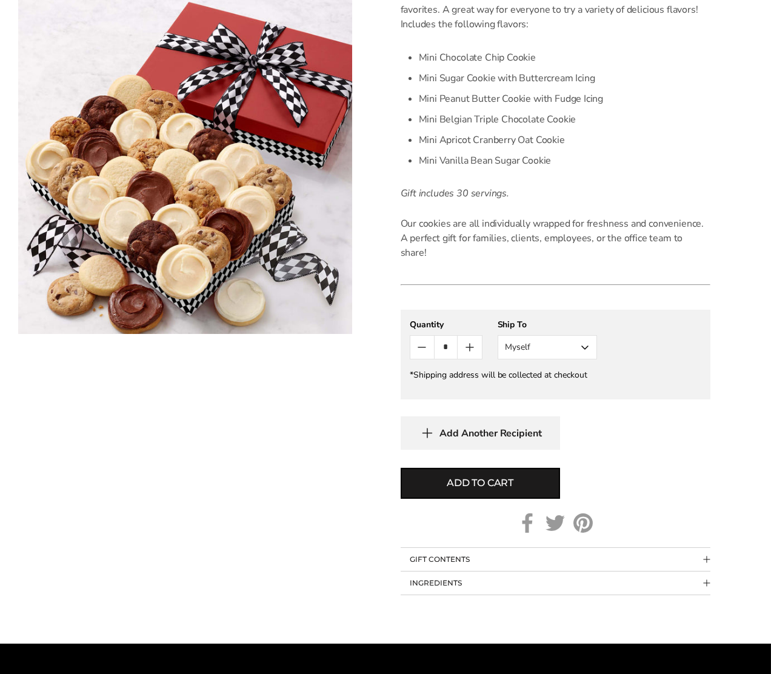
click at [571, 335] on button "Myself" at bounding box center [547, 347] width 99 height 24
click at [668, 310] on gfm-form "**********" at bounding box center [556, 355] width 310 height 90
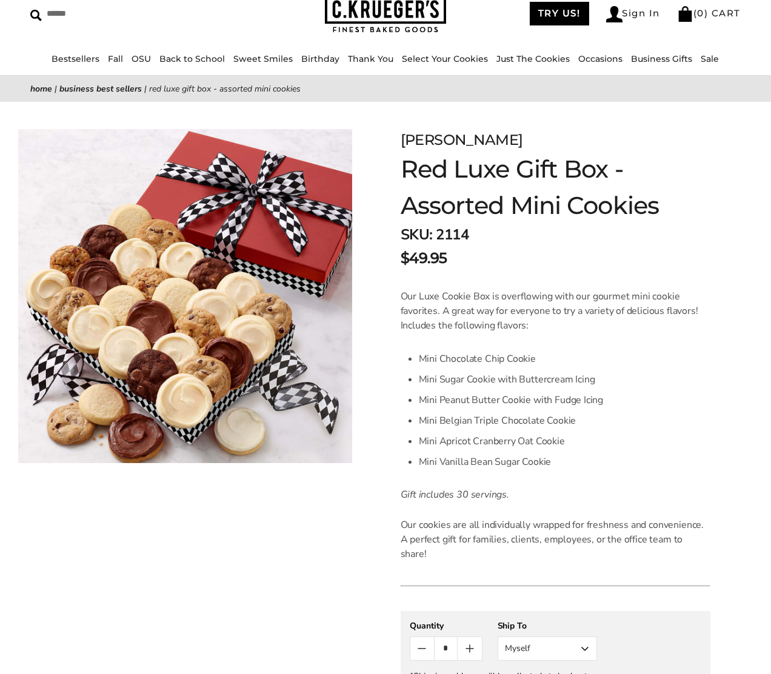
scroll to position [61, 0]
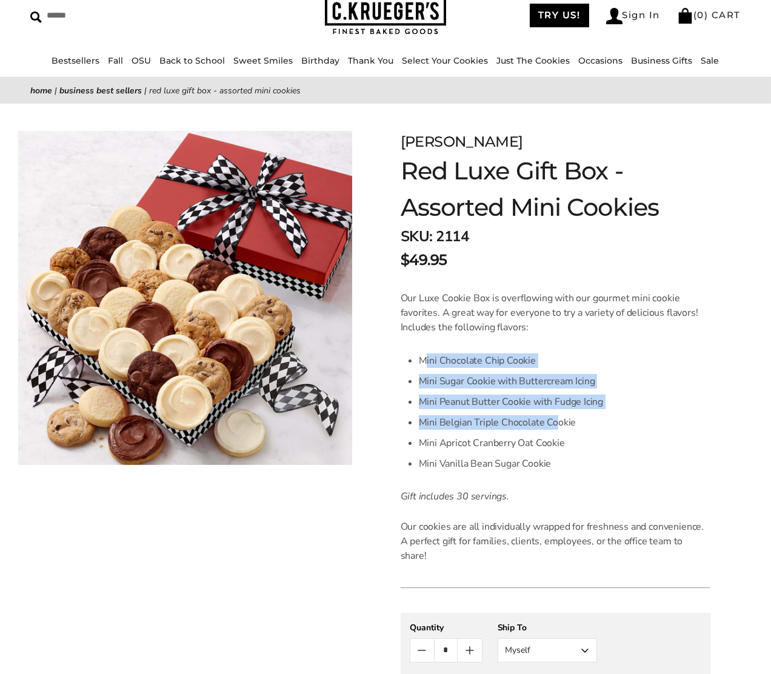
drag, startPoint x: 423, startPoint y: 358, endPoint x: 554, endPoint y: 423, distance: 146.4
click at [554, 423] on ul "Mini Chocolate Chip Cookie Mini Sugar Cookie with Buttercream Icing Mini Peanut…" at bounding box center [565, 412] width 292 height 124
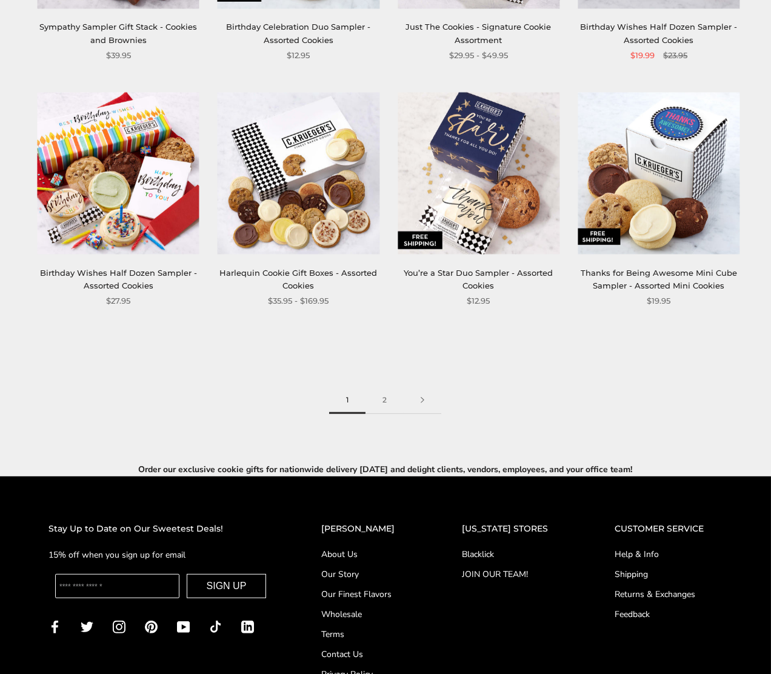
scroll to position [1455, 0]
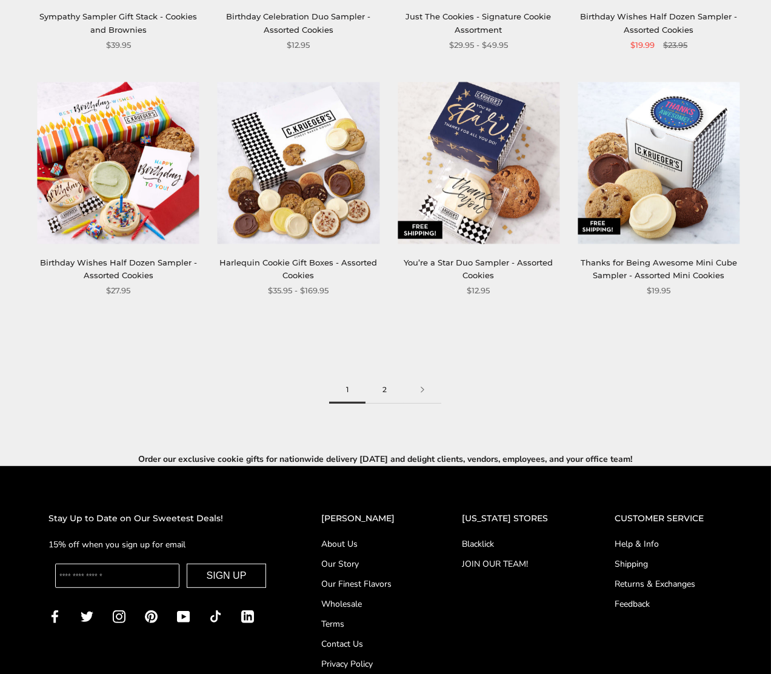
click at [377, 383] on link "2" at bounding box center [385, 390] width 38 height 27
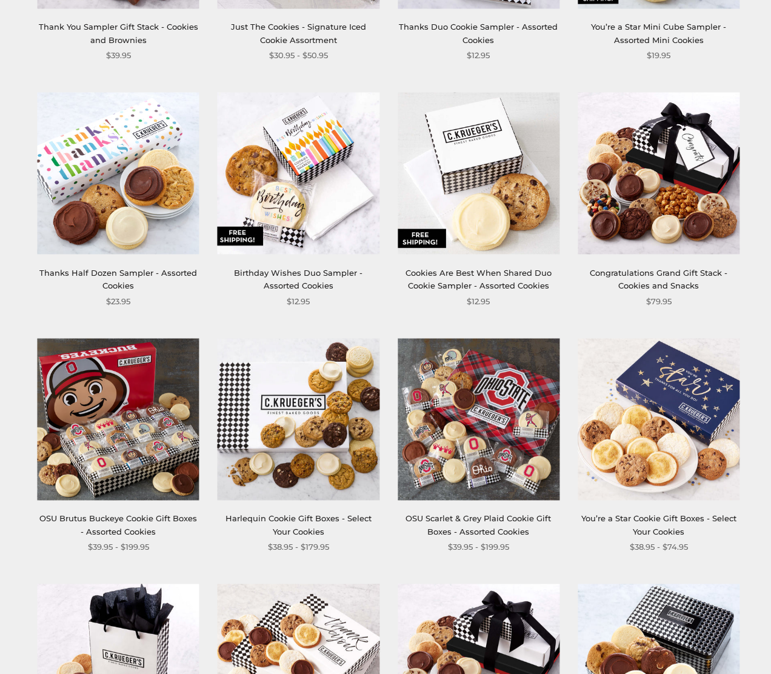
scroll to position [424, 0]
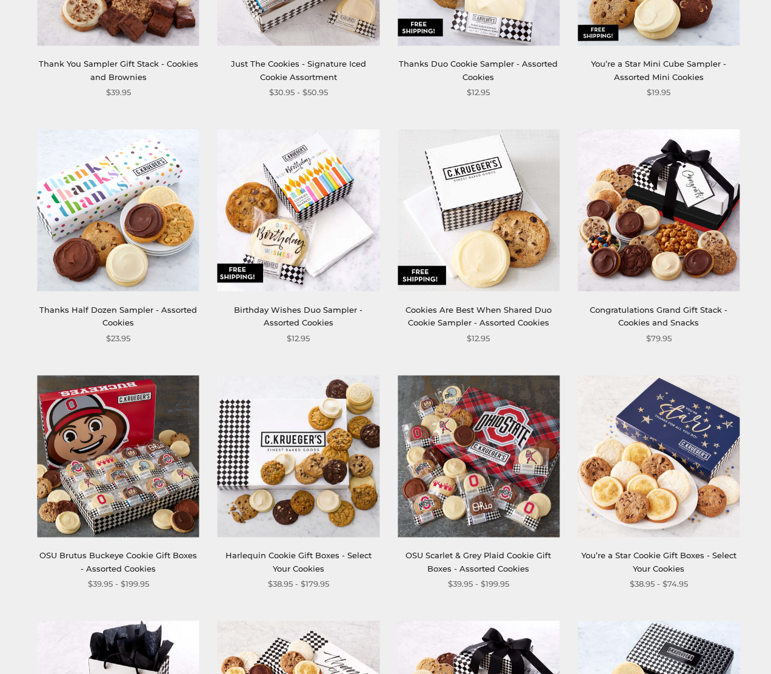
click at [498, 259] on img at bounding box center [479, 211] width 162 height 162
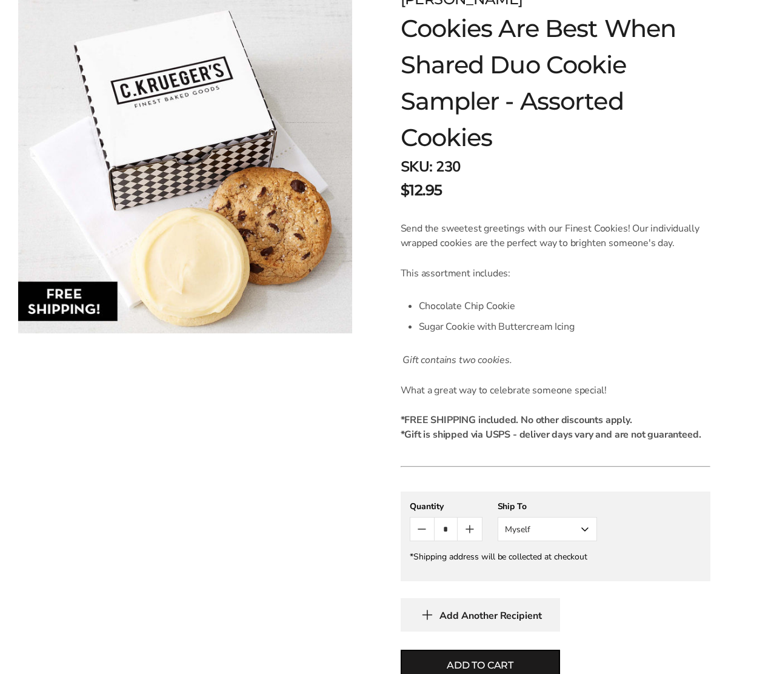
scroll to position [182, 0]
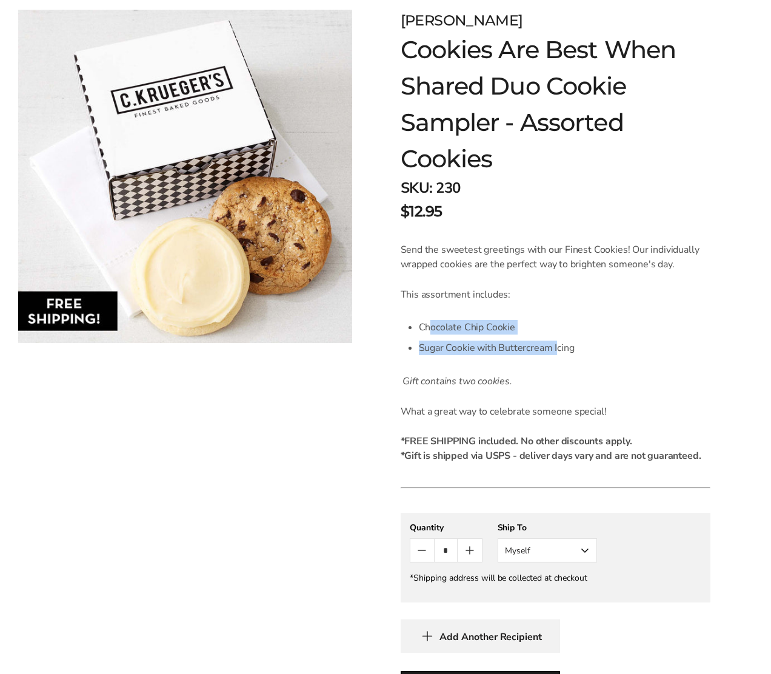
drag, startPoint x: 431, startPoint y: 319, endPoint x: 558, endPoint y: 350, distance: 131.0
click at [558, 350] on ul "Chocolate Chip Cookie Sugar Cookie with Buttercream Icing" at bounding box center [565, 337] width 292 height 41
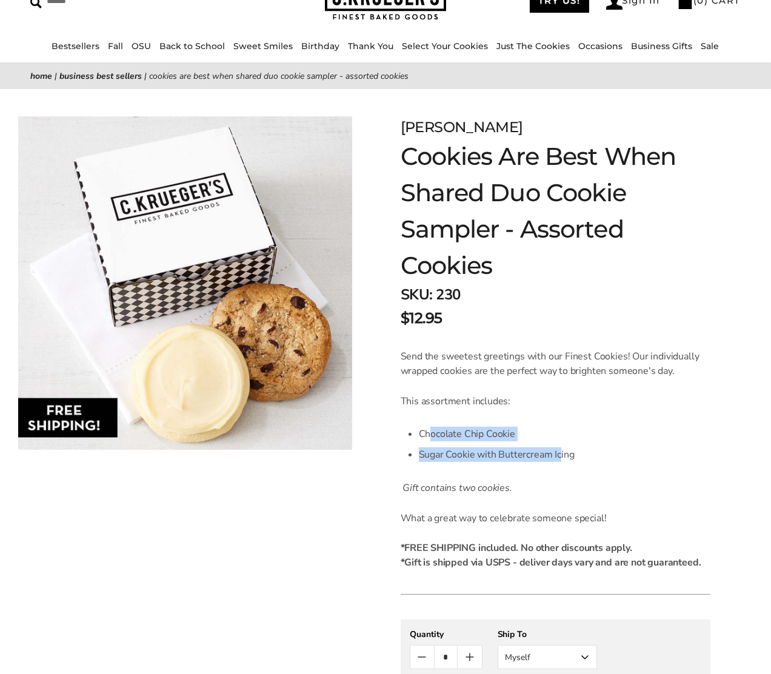
scroll to position [0, 0]
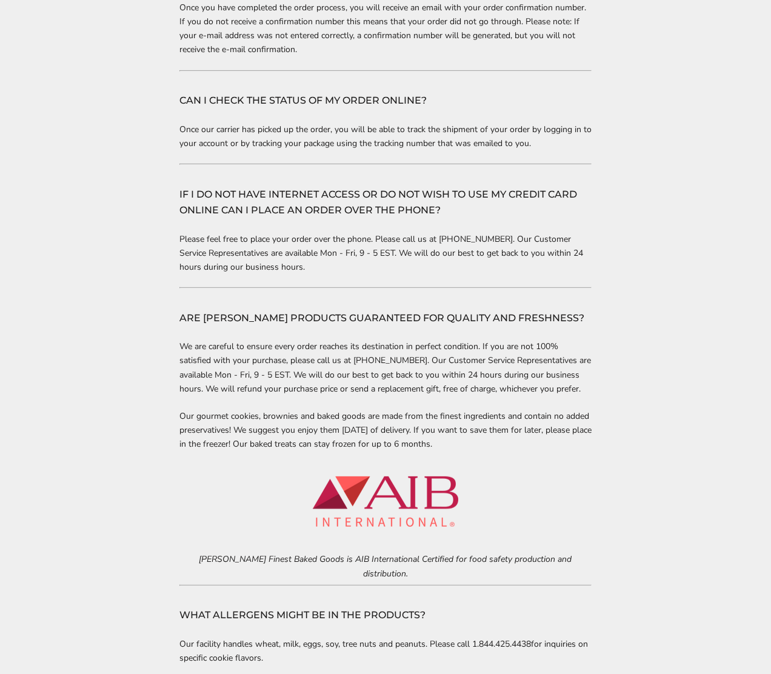
scroll to position [1152, 0]
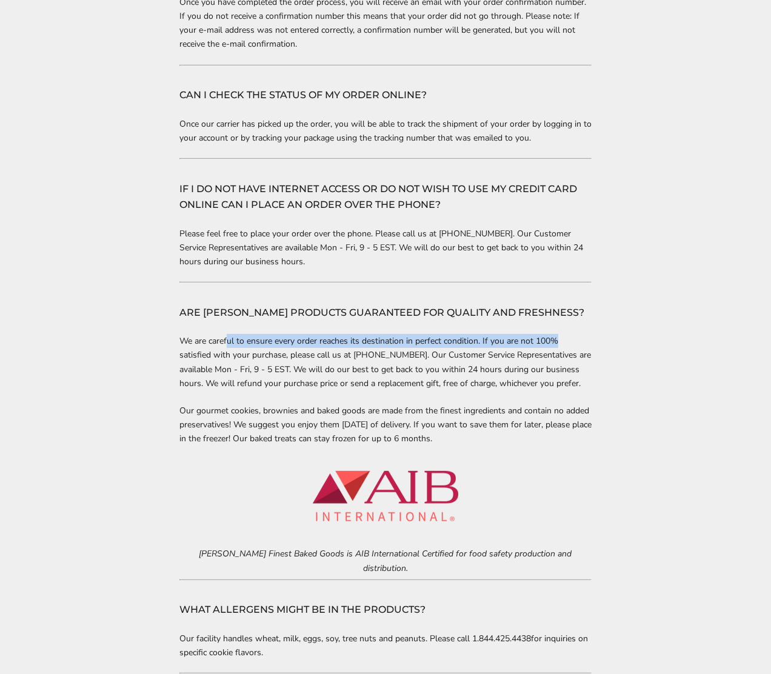
drag, startPoint x: 228, startPoint y: 318, endPoint x: 597, endPoint y: 318, distance: 368.6
click at [597, 318] on div "Help & Info Customer Service Thank you for choosing [PERSON_NAME] Finest Baked …" at bounding box center [385, 398] width 771 height 2710
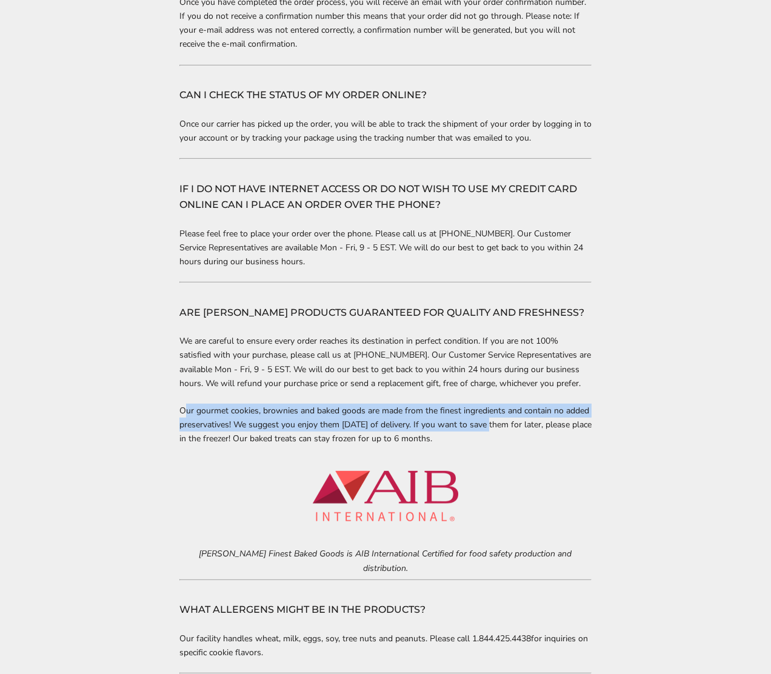
drag, startPoint x: 187, startPoint y: 395, endPoint x: 489, endPoint y: 401, distance: 302.0
click at [489, 404] on p "Our gourmet cookies, brownies and baked goods are made from the finest ingredie…" at bounding box center [385, 425] width 412 height 42
click at [226, 406] on p "Our gourmet cookies, brownies and baked goods are made from the finest ingredie…" at bounding box center [385, 425] width 412 height 42
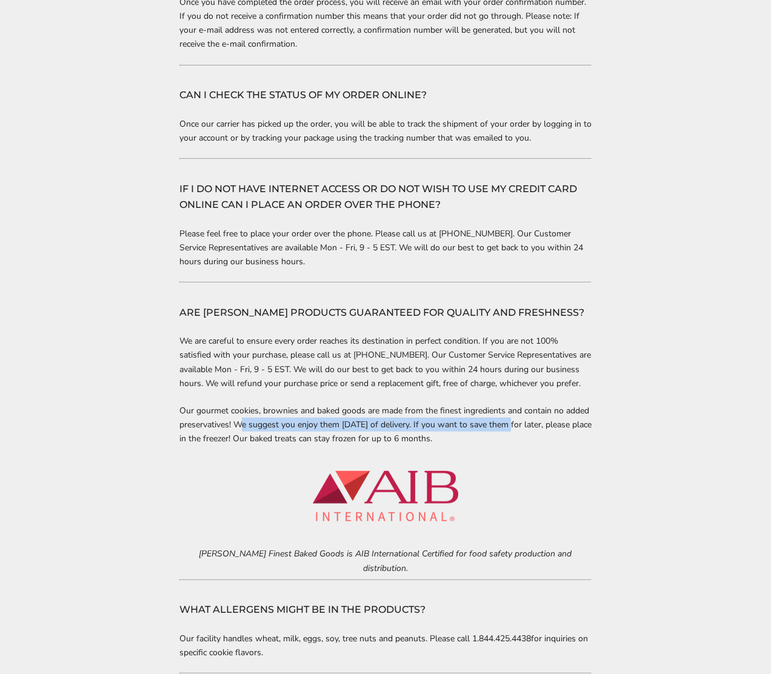
drag, startPoint x: 264, startPoint y: 411, endPoint x: 538, endPoint y: 413, distance: 274.1
click at [523, 415] on p "Our gourmet cookies, brownies and baked goods are made from the finest ingredie…" at bounding box center [385, 425] width 412 height 42
click at [539, 427] on p "Our gourmet cookies, brownies and baked goods are made from the finest ingredie…" at bounding box center [385, 425] width 412 height 42
click at [296, 404] on p "Our gourmet cookies, brownies and baked goods are made from the finest ingredie…" at bounding box center [385, 425] width 412 height 42
drag, startPoint x: 230, startPoint y: 406, endPoint x: 676, endPoint y: 440, distance: 446.9
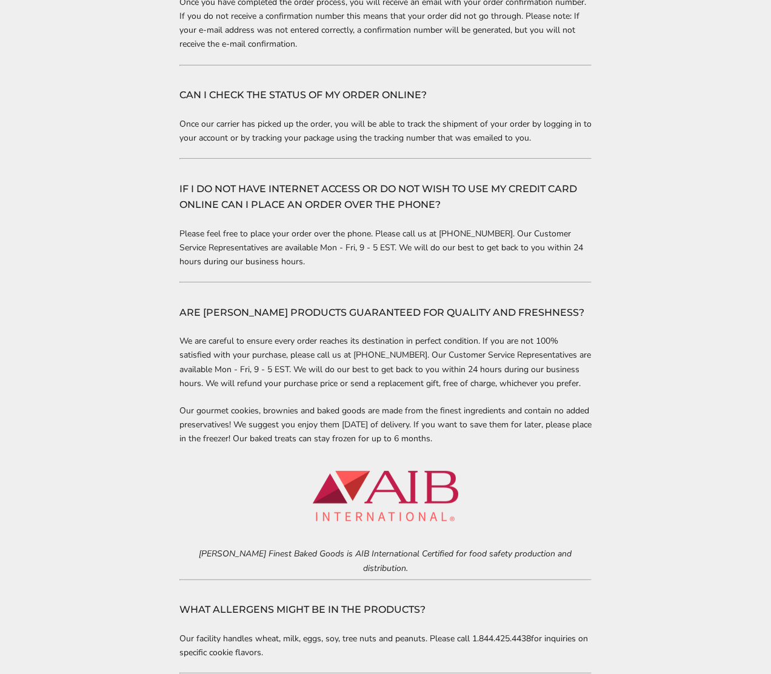
click at [695, 430] on div "Help & Info Customer Service Thank you for choosing [PERSON_NAME] Finest Baked …" at bounding box center [385, 398] width 771 height 2710
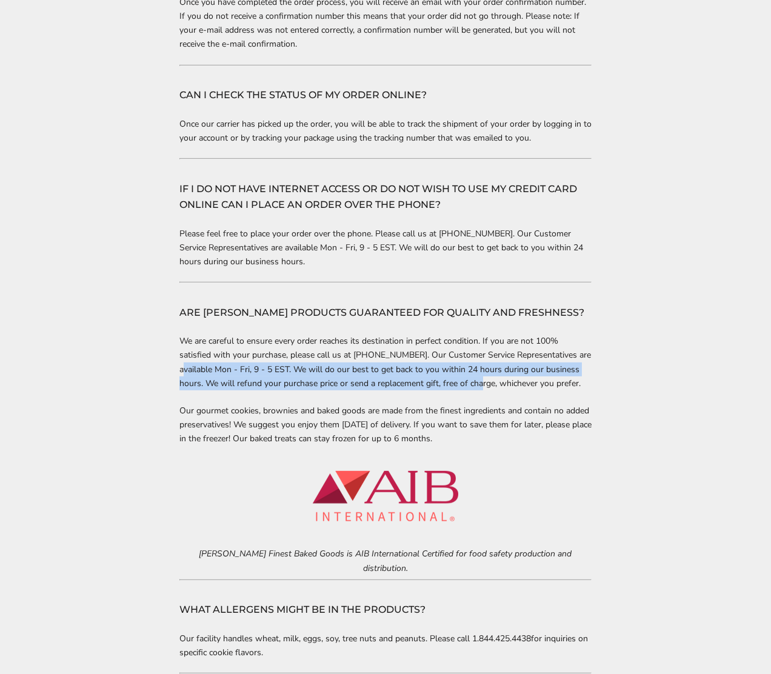
drag, startPoint x: 184, startPoint y: 353, endPoint x: 503, endPoint y: 359, distance: 319.0
click at [504, 359] on p "We are careful to ensure every order reaches its destination in perfect conditi…" at bounding box center [385, 362] width 412 height 56
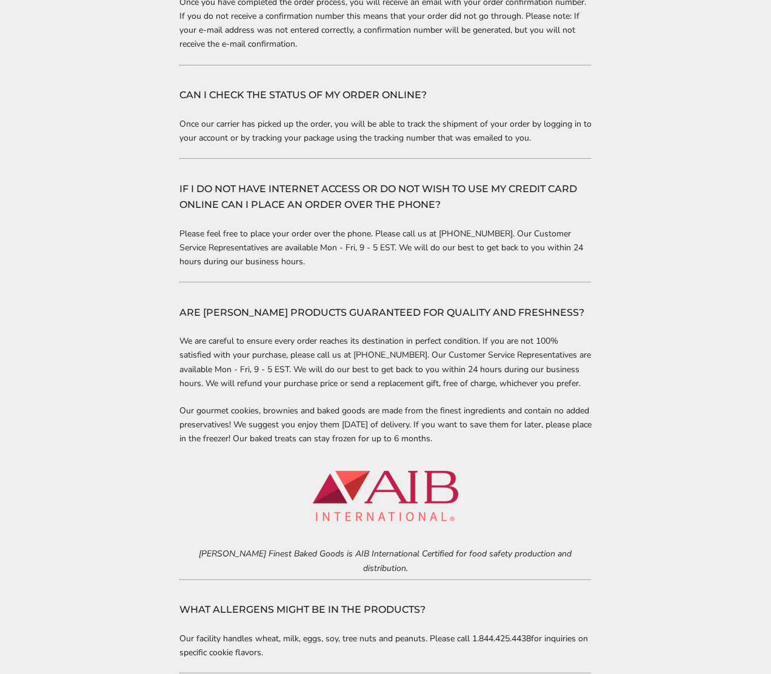
click at [547, 352] on p "We are careful to ensure every order reaches its destination in perfect conditi…" at bounding box center [385, 362] width 412 height 56
drag, startPoint x: 587, startPoint y: 364, endPoint x: 360, endPoint y: 353, distance: 227.0
click at [515, 358] on p "We are careful to ensure every order reaches its destination in perfect conditi…" at bounding box center [385, 362] width 412 height 56
drag, startPoint x: 267, startPoint y: 326, endPoint x: 477, endPoint y: 328, distance: 209.2
click at [447, 334] on p "We are careful to ensure every order reaches its destination in perfect conditi…" at bounding box center [385, 362] width 412 height 56
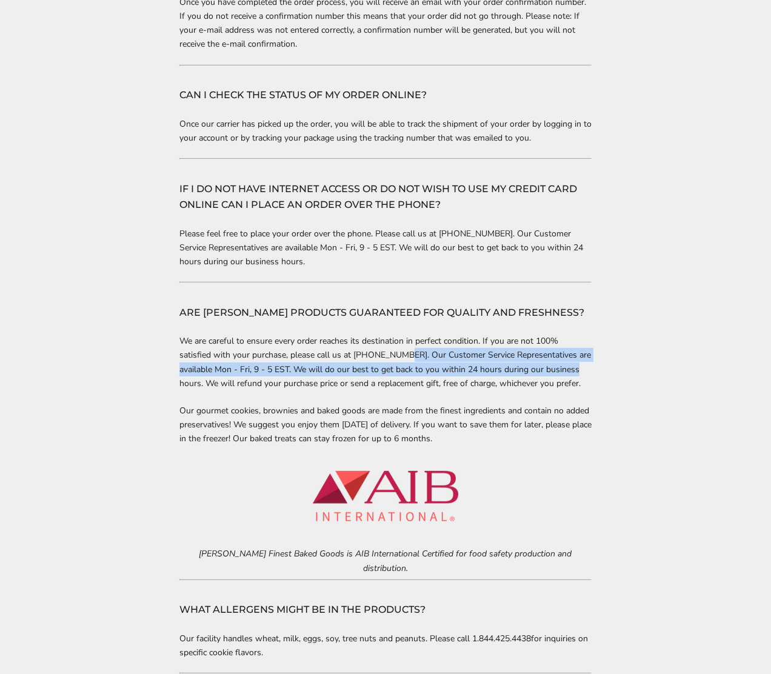
drag, startPoint x: 401, startPoint y: 338, endPoint x: 622, endPoint y: 352, distance: 221.7
click at [623, 352] on div "Help & Info Customer Service Thank you for choosing [PERSON_NAME] Finest Baked …" at bounding box center [385, 398] width 771 height 2710
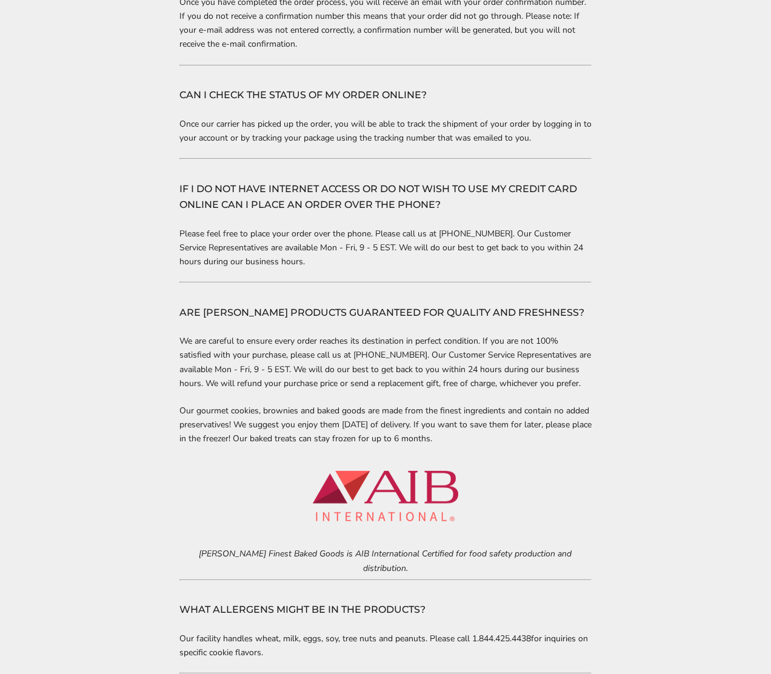
drag, startPoint x: 295, startPoint y: 334, endPoint x: 537, endPoint y: 344, distance: 242.1
click at [333, 336] on p "We are careful to ensure every order reaches its destination in perfect conditi…" at bounding box center [385, 362] width 412 height 56
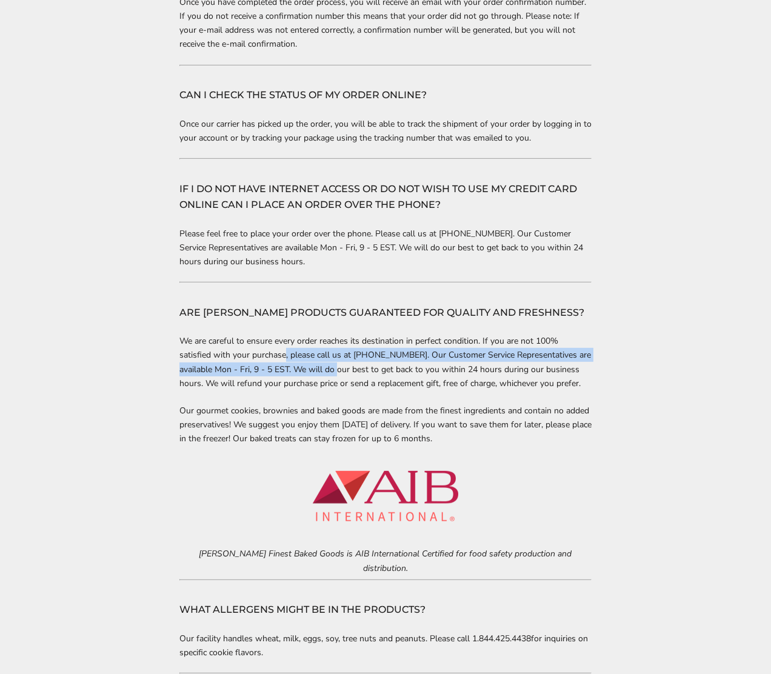
drag, startPoint x: 286, startPoint y: 343, endPoint x: 614, endPoint y: 350, distance: 328.7
click at [438, 352] on p "We are careful to ensure every order reaches its destination in perfect conditi…" at bounding box center [385, 362] width 412 height 56
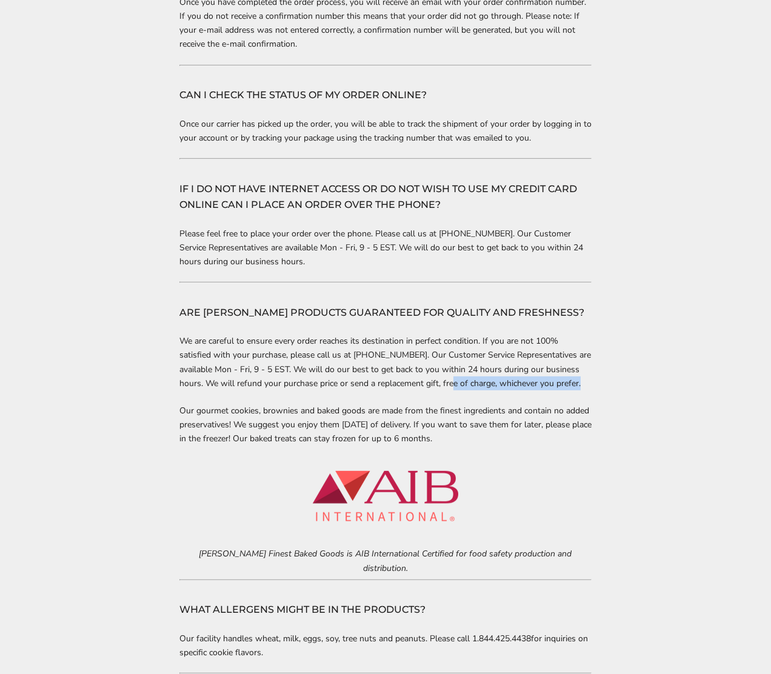
drag, startPoint x: 452, startPoint y: 361, endPoint x: 639, endPoint y: 367, distance: 186.8
click at [657, 367] on div "Help & Info Customer Service Thank you for choosing [PERSON_NAME] Finest Baked …" at bounding box center [385, 398] width 771 height 2710
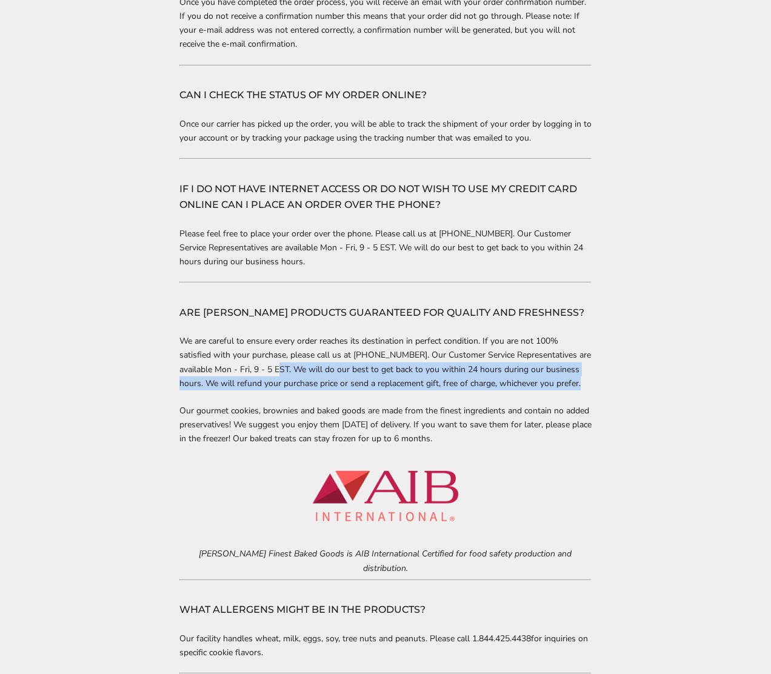
drag, startPoint x: 278, startPoint y: 355, endPoint x: 564, endPoint y: 373, distance: 286.1
click at [617, 371] on div "Help & Info Customer Service Thank you for choosing [PERSON_NAME] Finest Baked …" at bounding box center [385, 398] width 771 height 2710
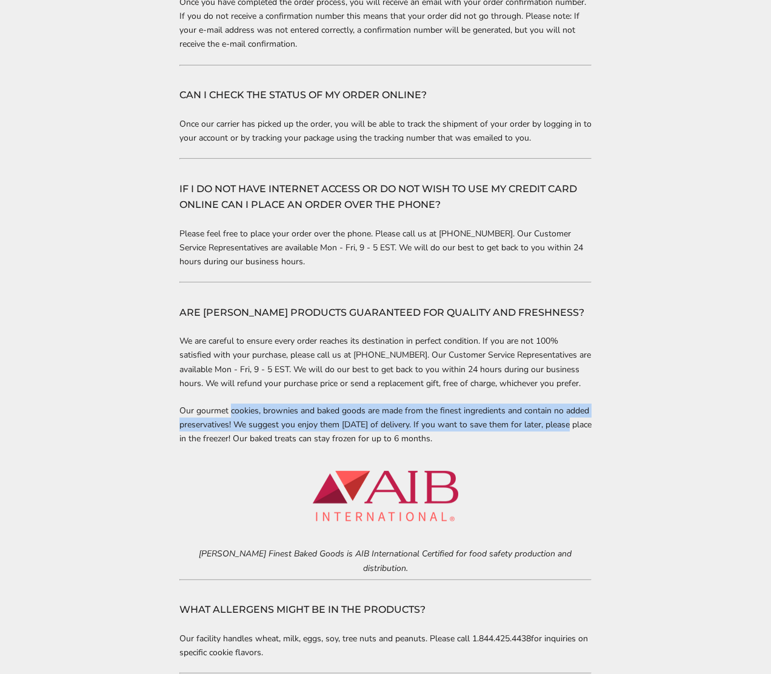
drag, startPoint x: 231, startPoint y: 387, endPoint x: 619, endPoint y: 411, distance: 388.8
click at [619, 411] on div "Help & Info Customer Service Thank you for choosing [PERSON_NAME] Finest Baked …" at bounding box center [385, 398] width 771 height 2710
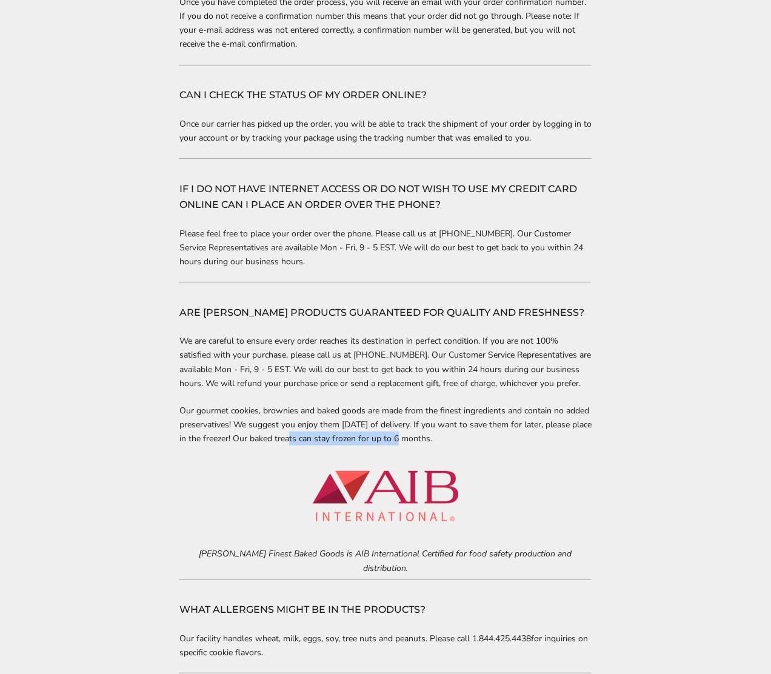
drag, startPoint x: 312, startPoint y: 417, endPoint x: 560, endPoint y: 420, distance: 247.4
click at [524, 420] on p "Our gourmet cookies, brownies and baked goods are made from the finest ingredie…" at bounding box center [385, 425] width 412 height 42
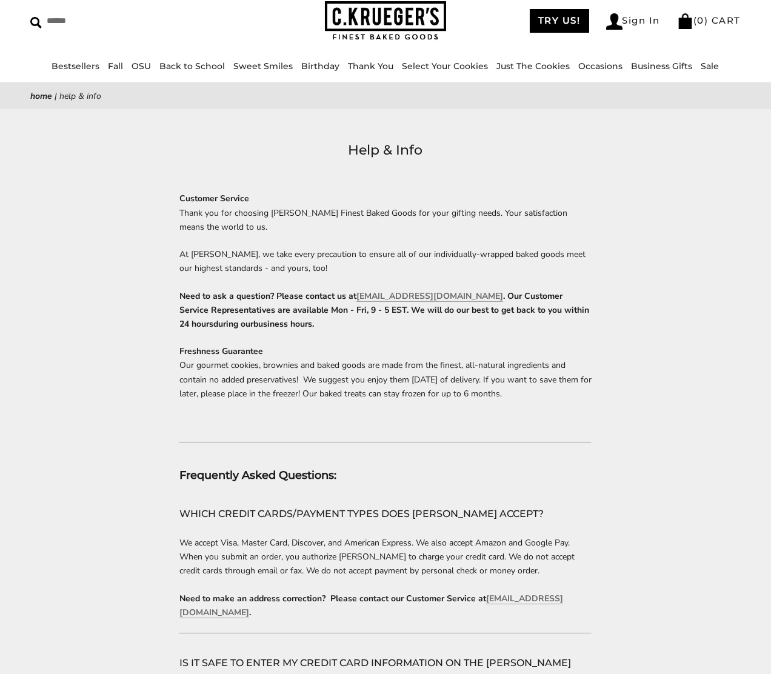
scroll to position [0, 0]
